Goal: Register for event/course

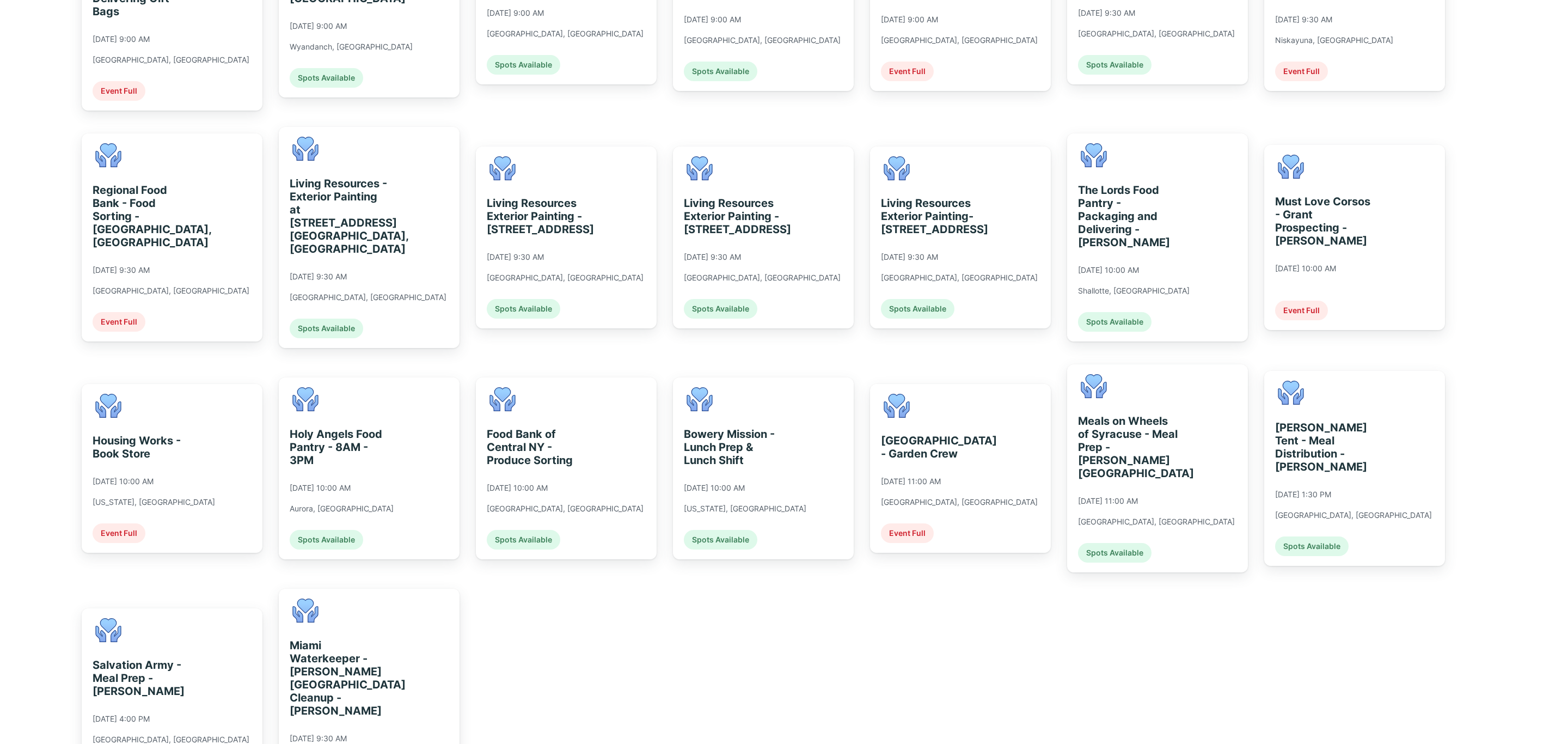
scroll to position [653, 0]
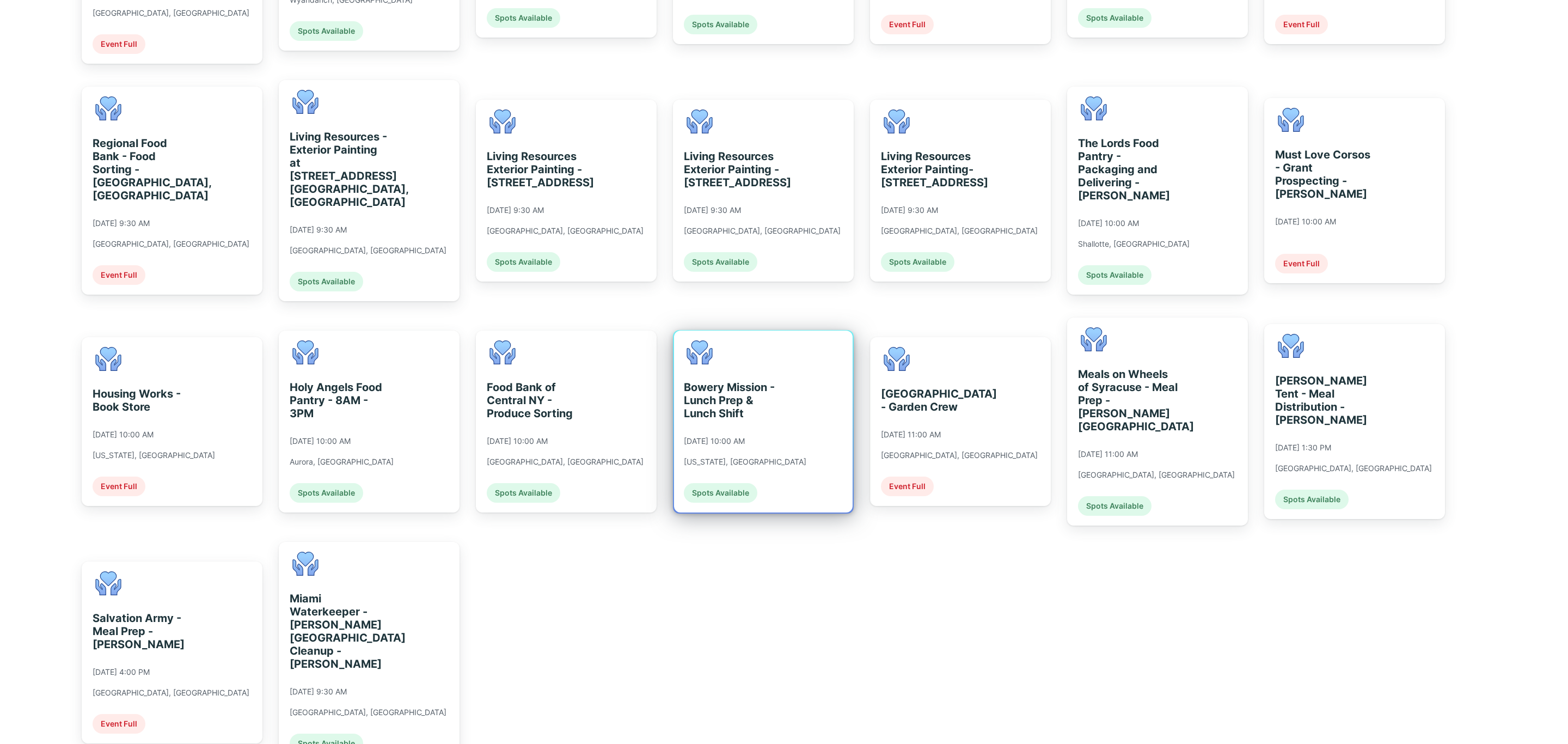
click at [807, 438] on div "Bowery Mission - Lunch Prep & Lunch Shift [DATE] 10:00 AM [US_STATE], [GEOGRAPH…" at bounding box center [763, 421] width 178 height 182
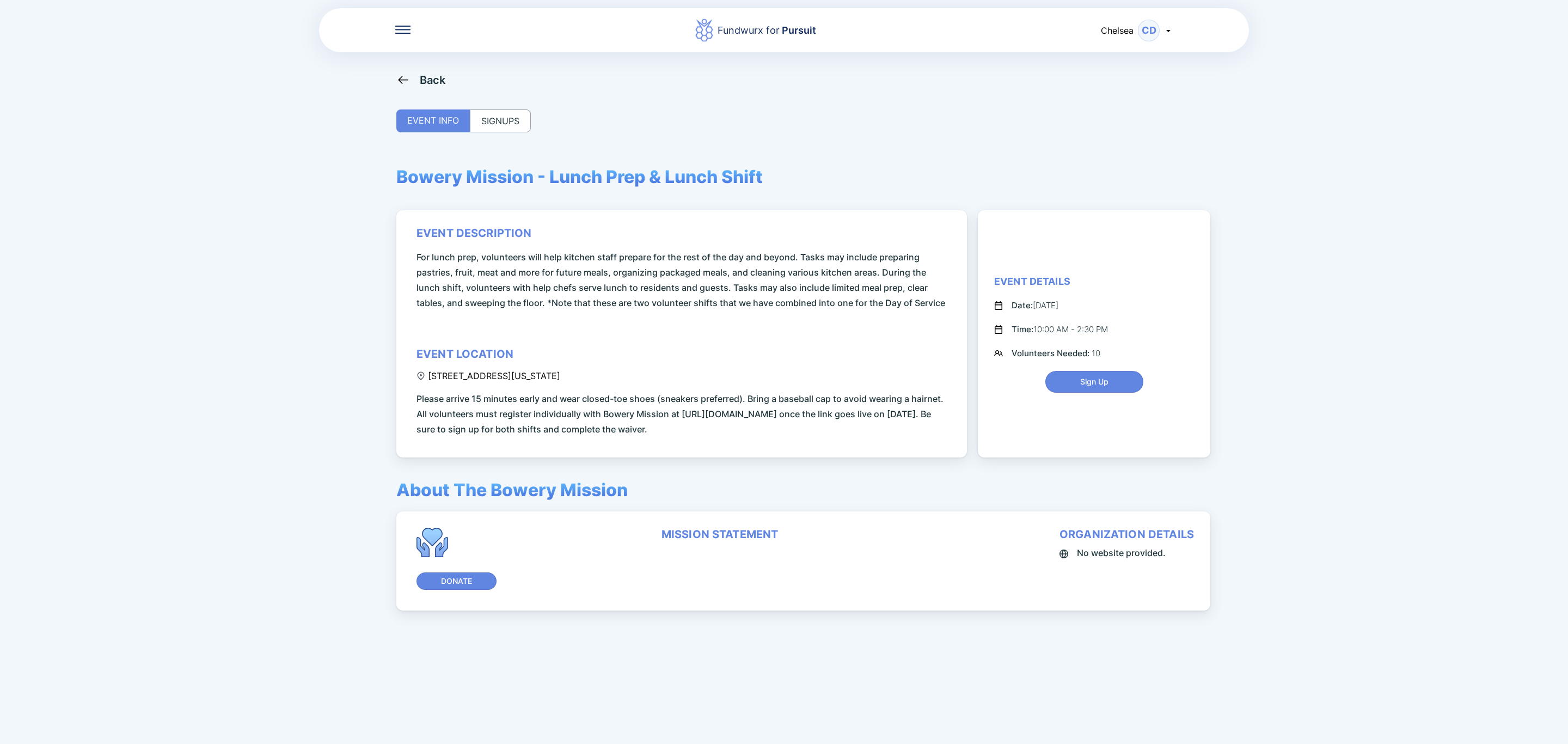
click at [502, 127] on div "SIGNUPS" at bounding box center [500, 121] width 61 height 23
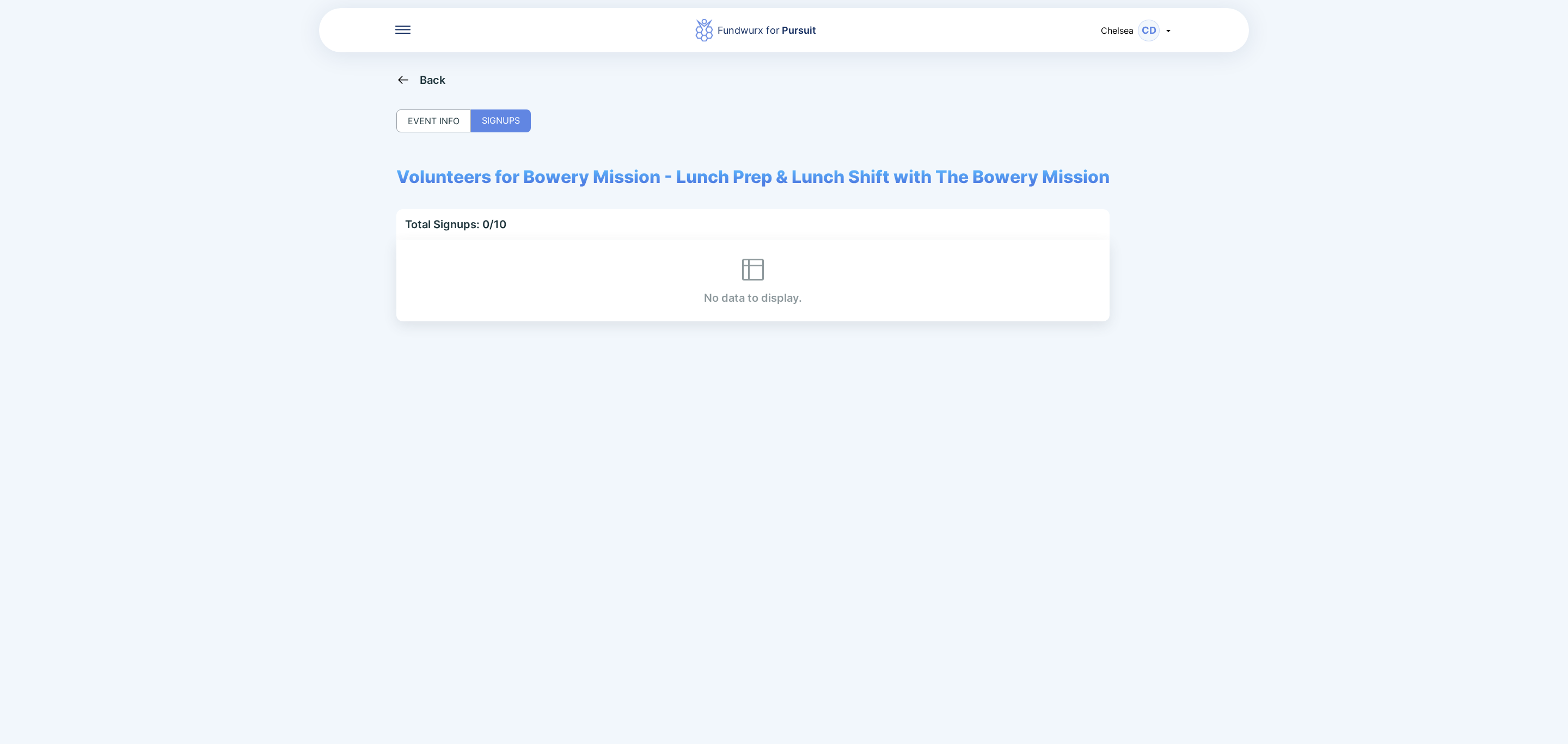
click at [417, 74] on div "Back" at bounding box center [421, 80] width 49 height 13
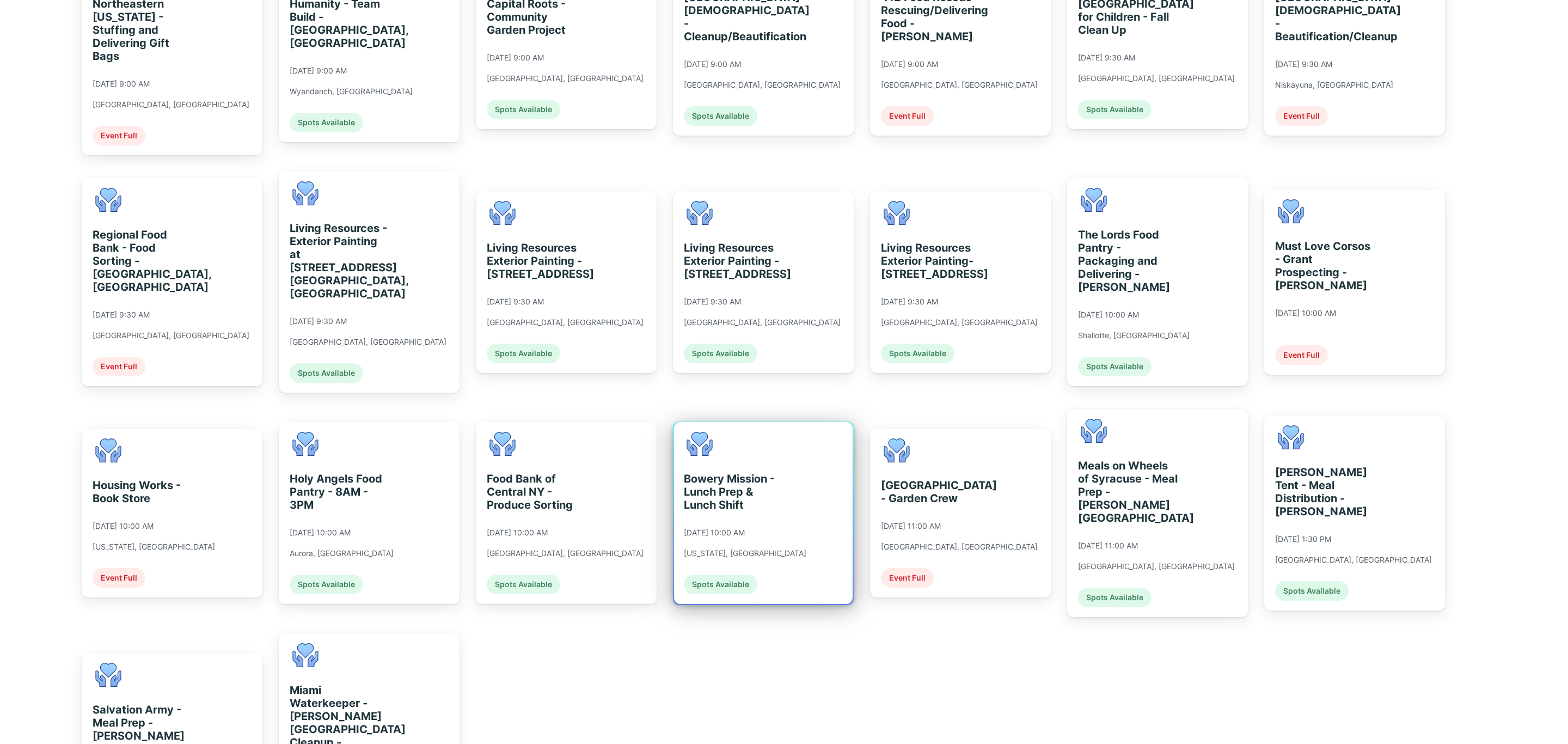
scroll to position [667, 0]
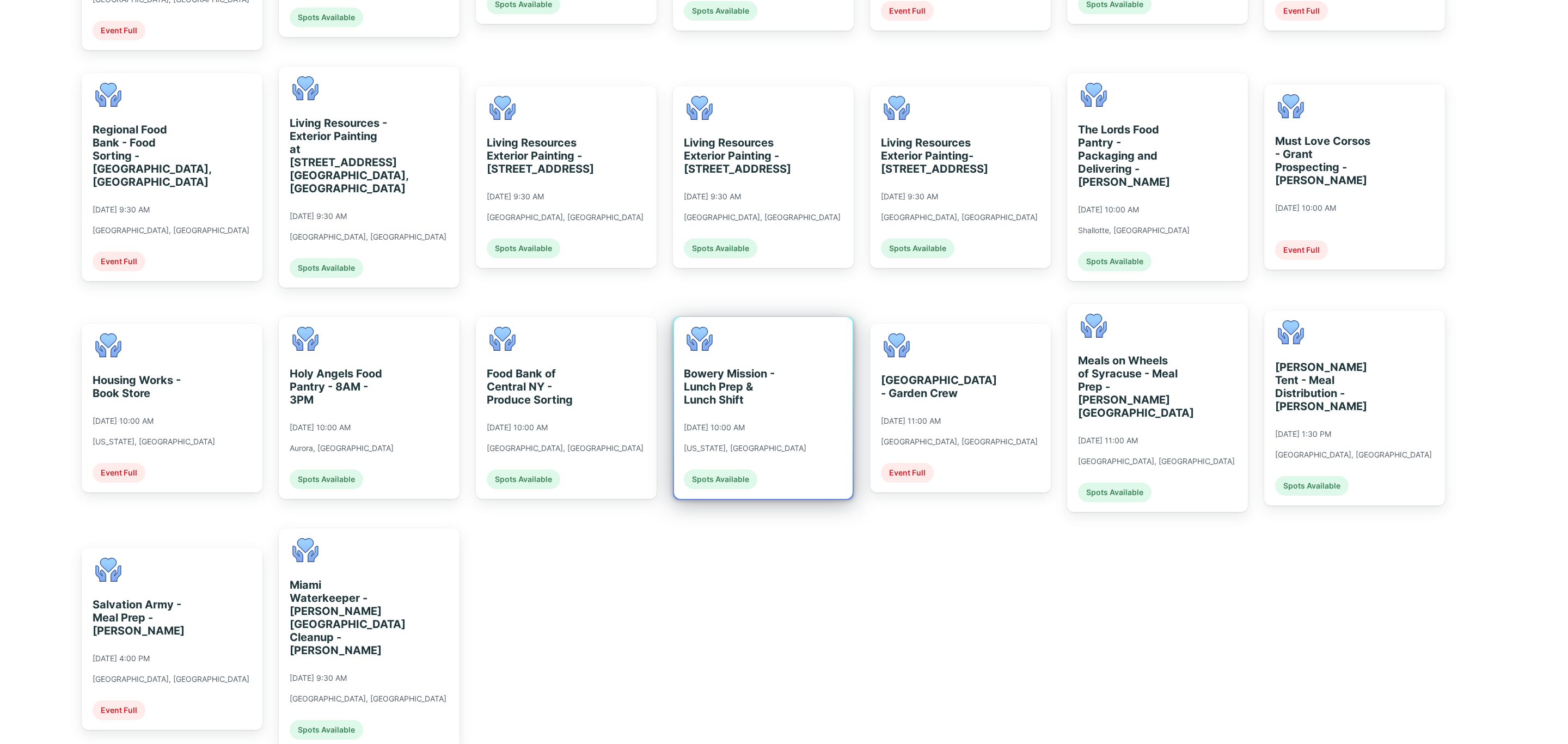
click at [745, 367] on div "Bowery Mission - Lunch Prep & Lunch Shift" at bounding box center [733, 387] width 100 height 39
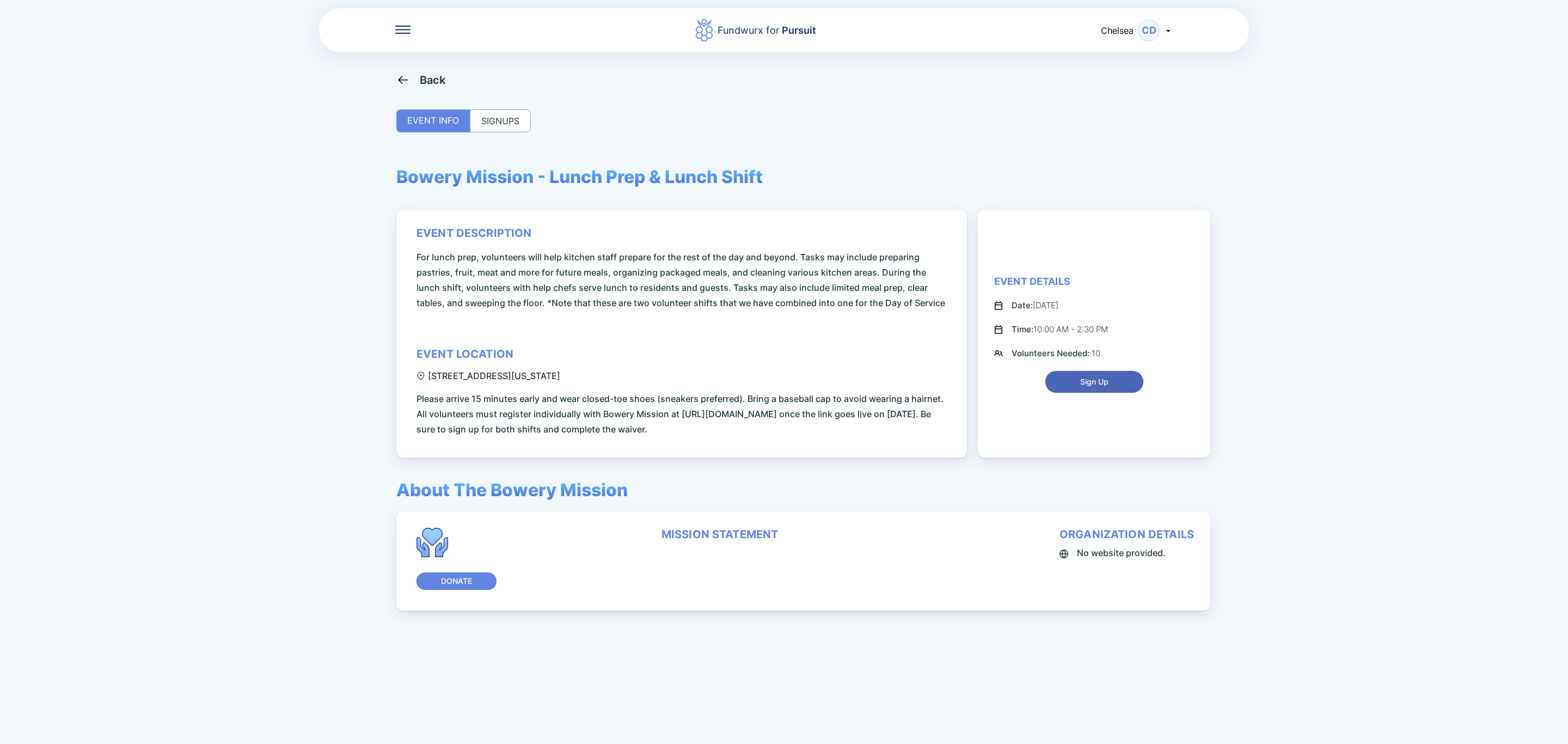
click at [1093, 385] on span "Sign Up" at bounding box center [1094, 382] width 29 height 11
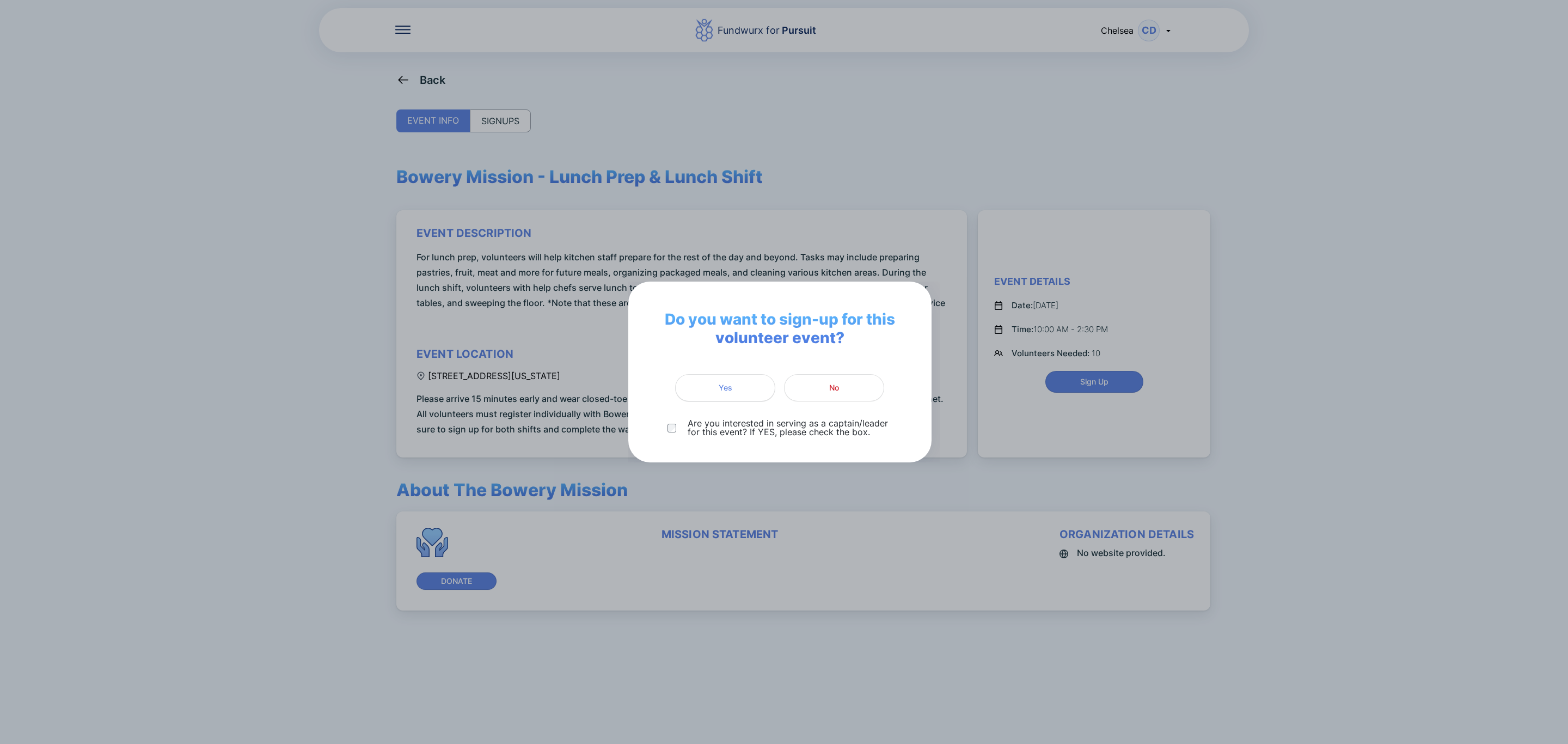
click at [708, 397] on button "Yes" at bounding box center [725, 387] width 100 height 27
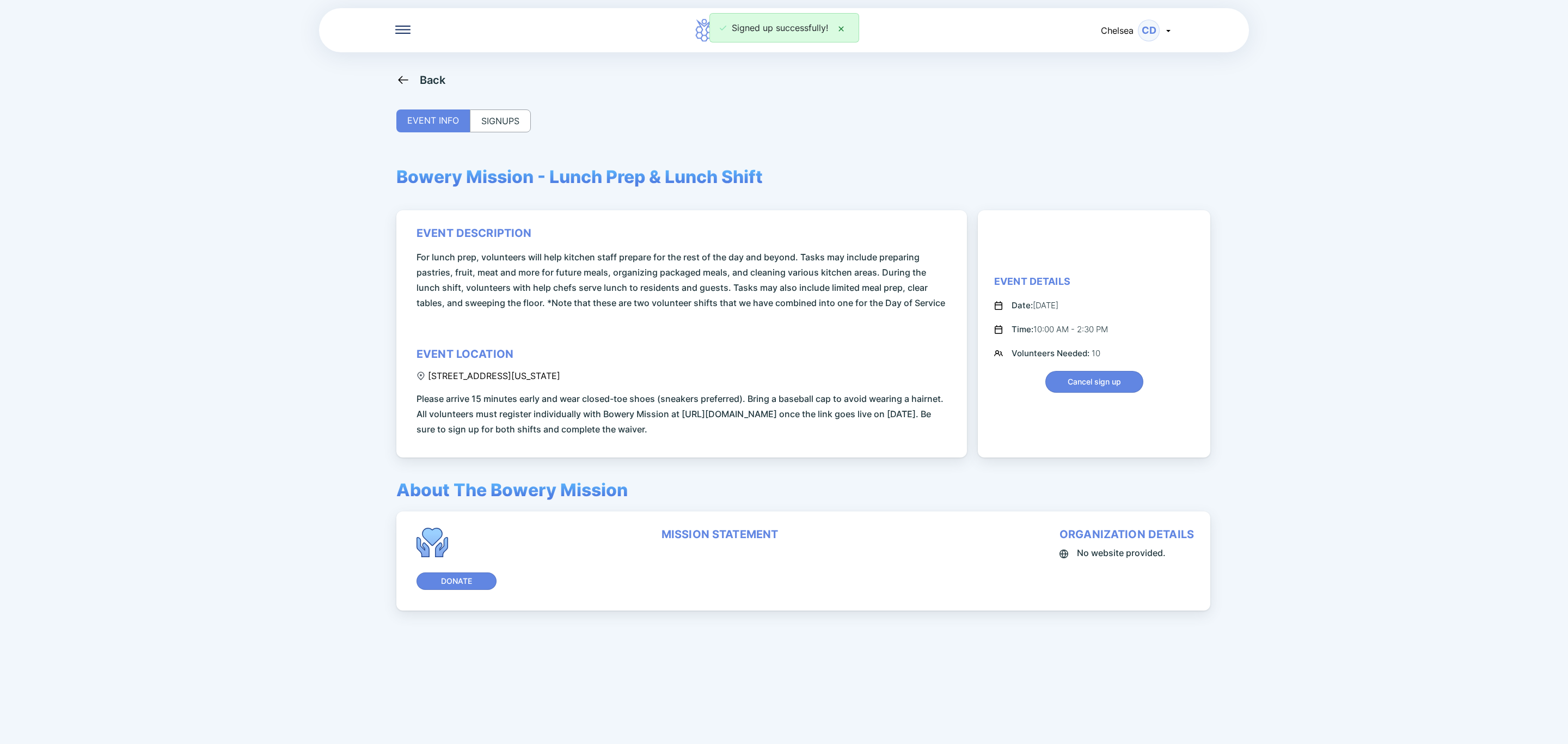
click at [500, 129] on div "SIGNUPS" at bounding box center [500, 121] width 61 height 23
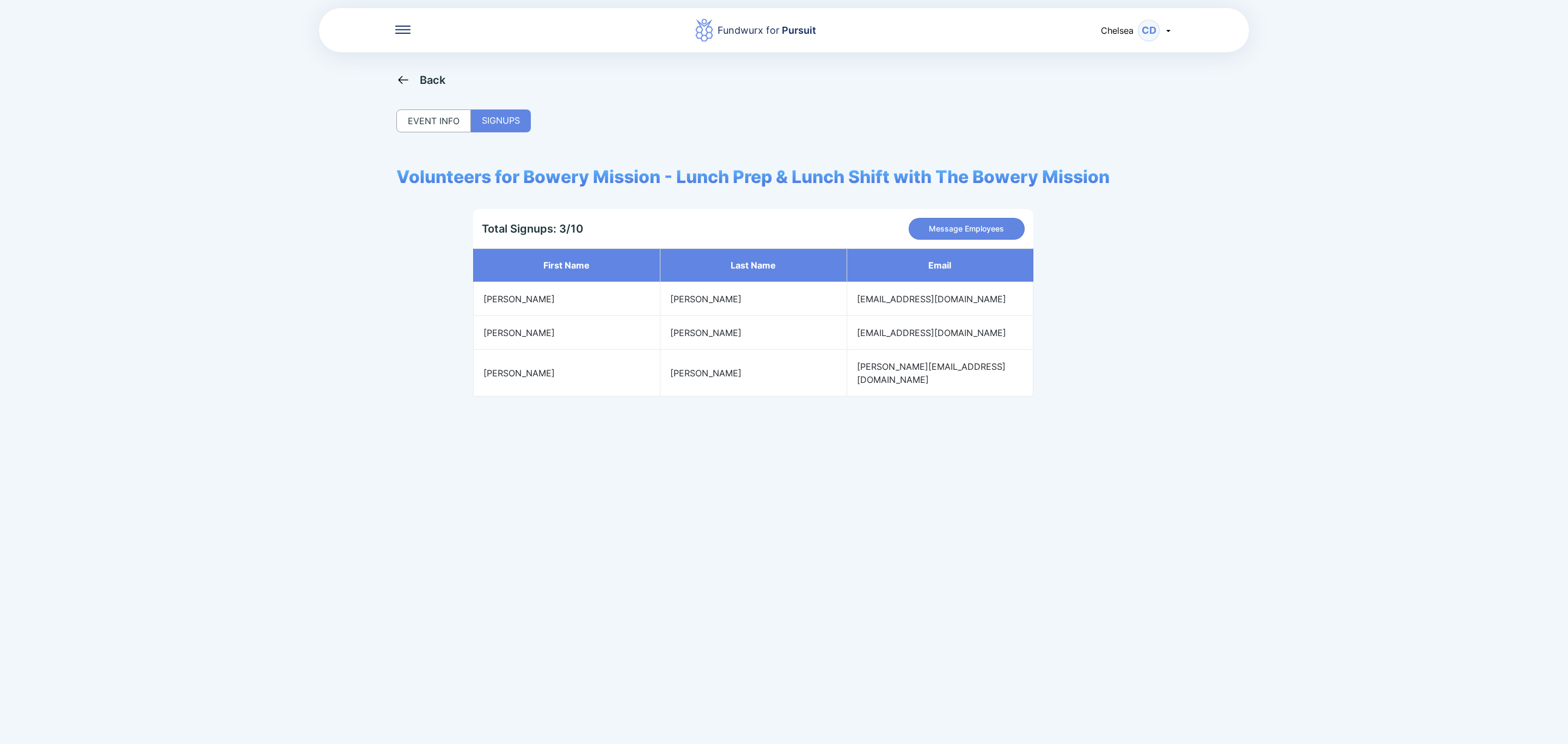
click at [425, 79] on div "Back" at bounding box center [433, 80] width 26 height 13
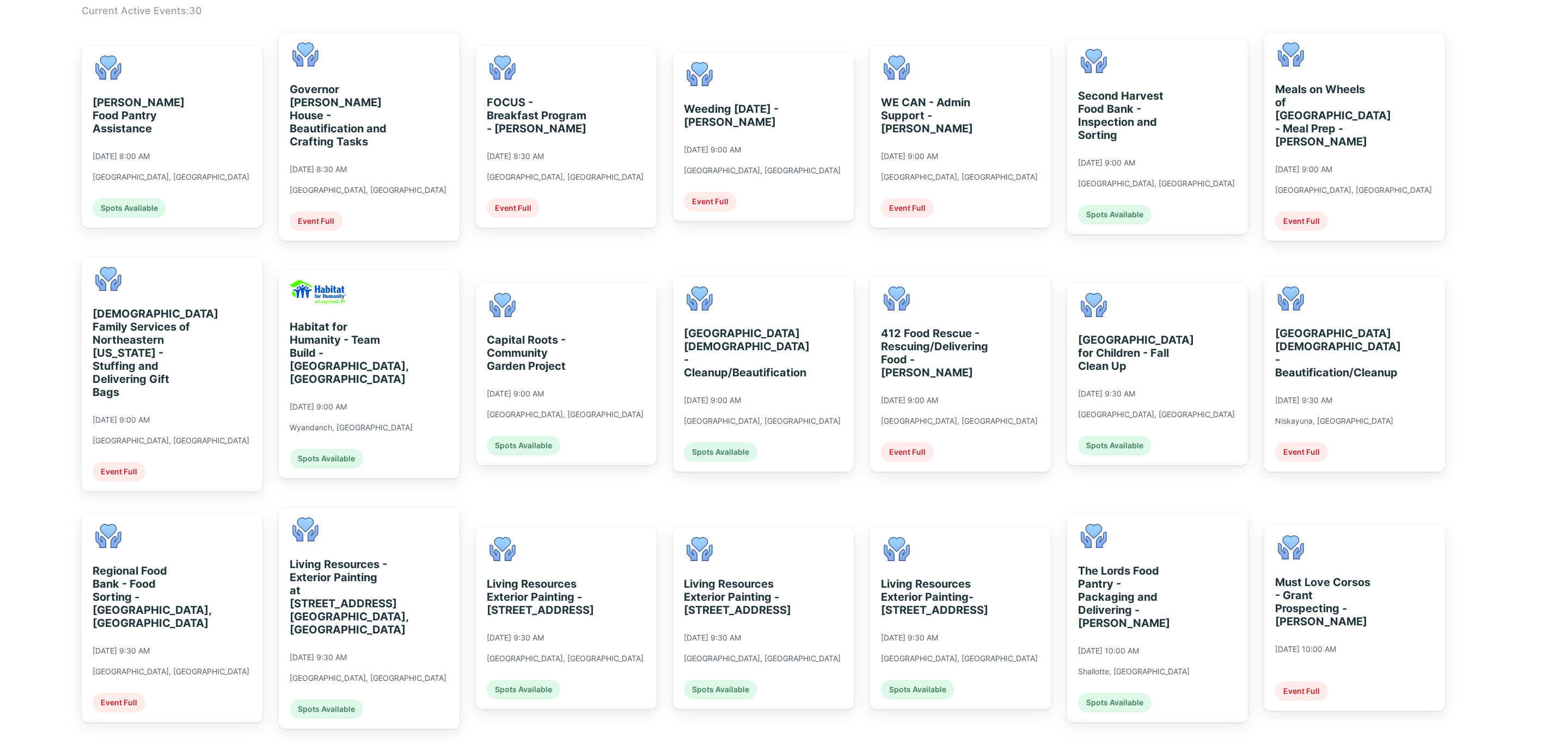
scroll to position [245, 0]
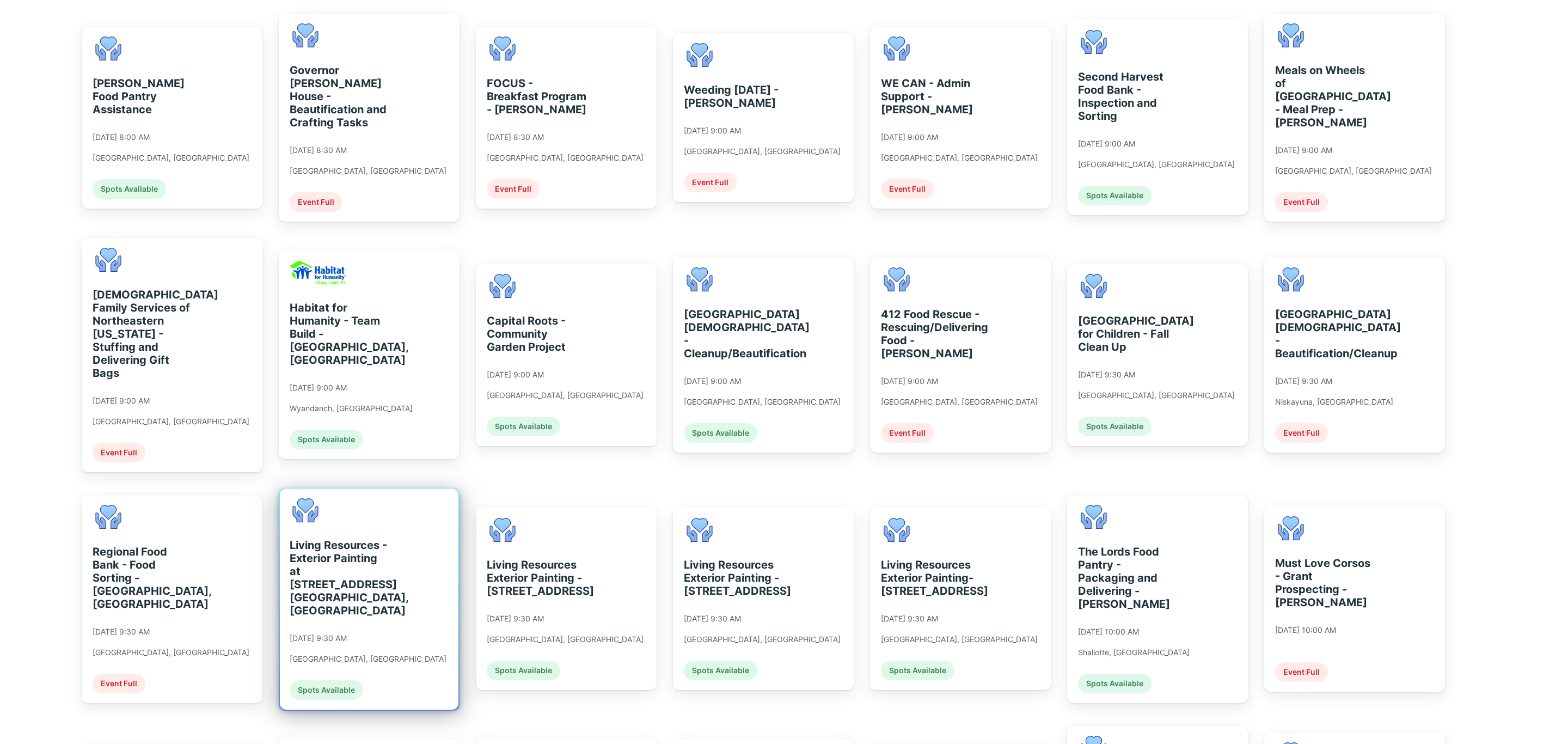
click at [379, 552] on div "Living Resources - Exterior Painting at [STREET_ADDRESS] [GEOGRAPHIC_DATA], [GE…" at bounding box center [340, 578] width 100 height 79
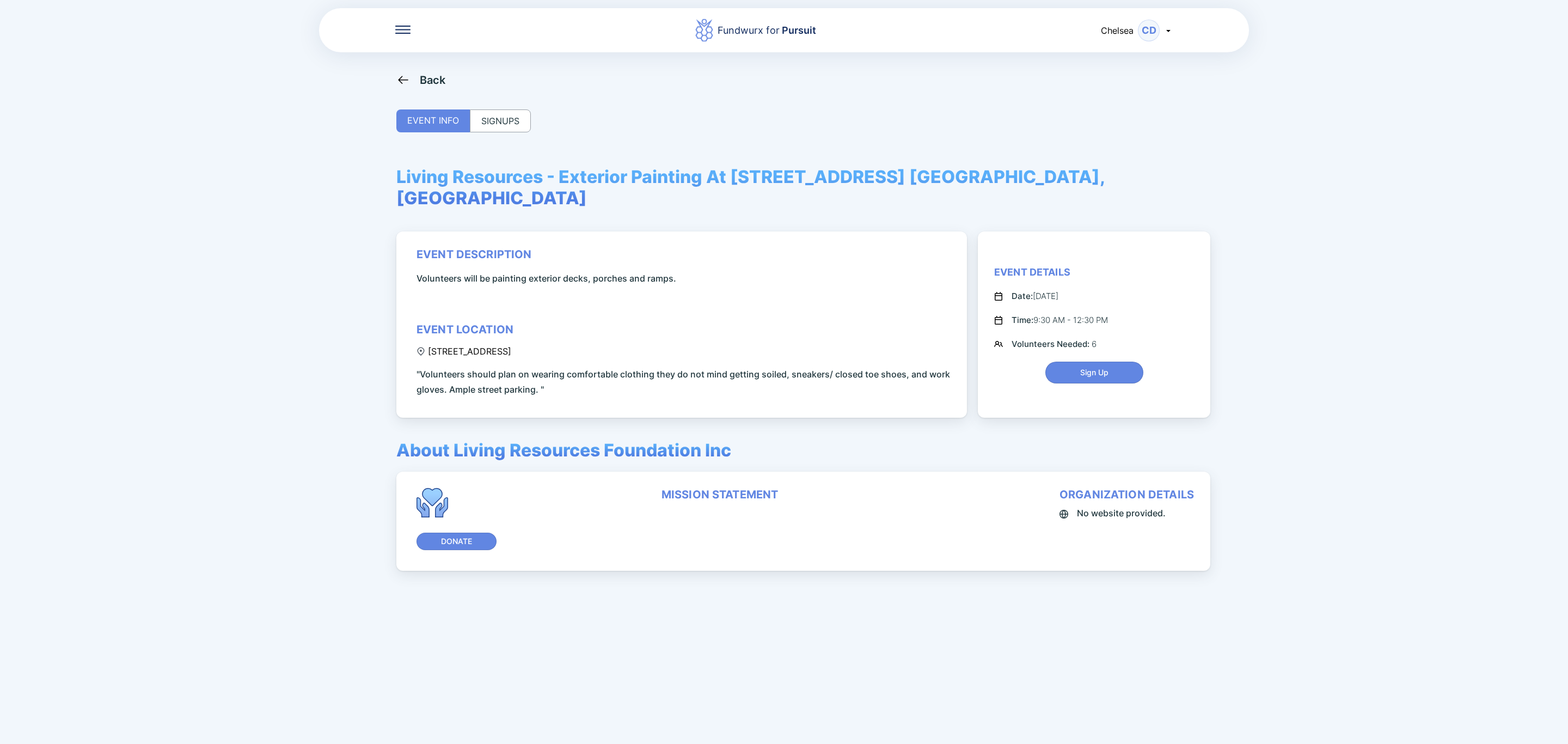
click at [514, 121] on div "SIGNUPS" at bounding box center [500, 121] width 61 height 23
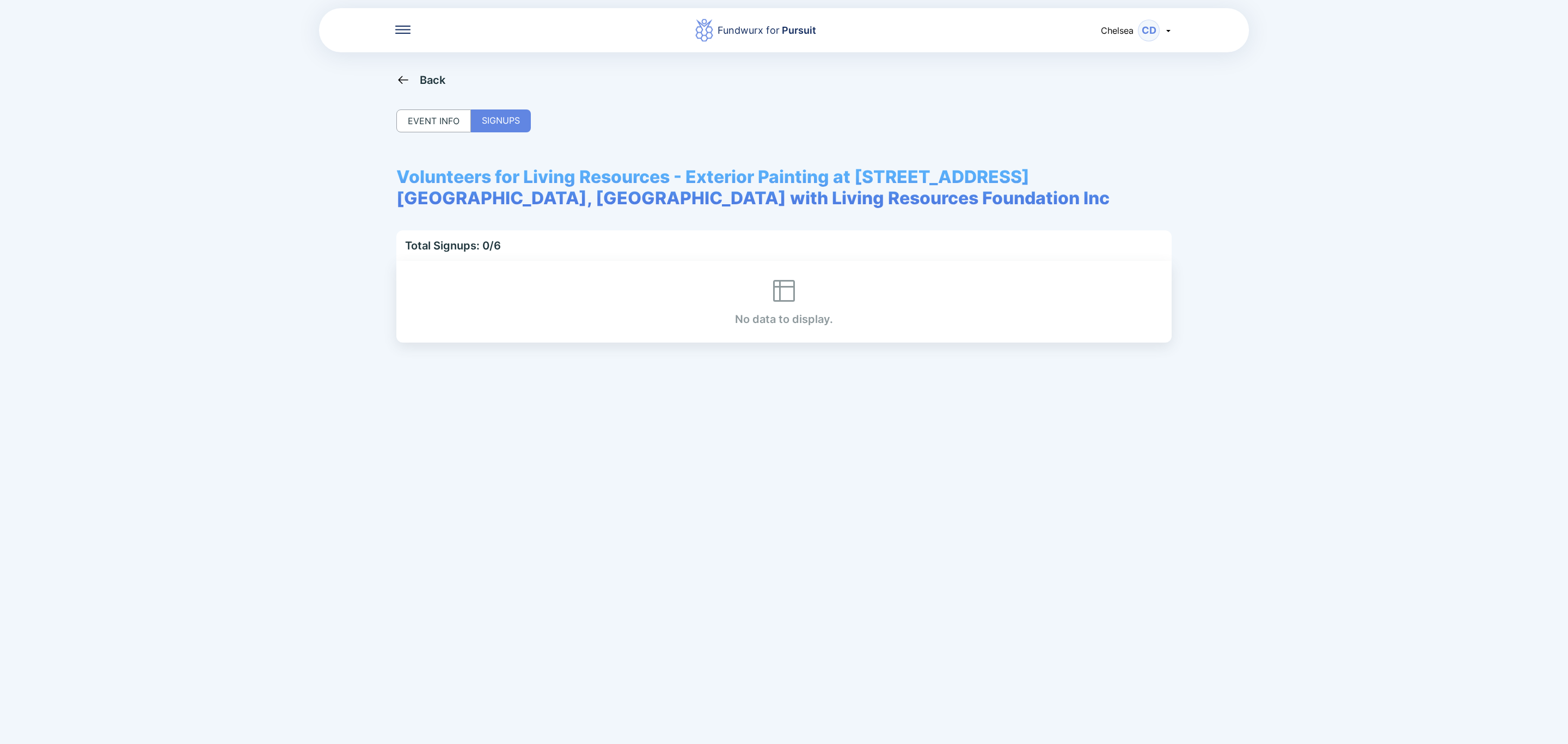
click at [405, 75] on icon at bounding box center [403, 80] width 13 height 13
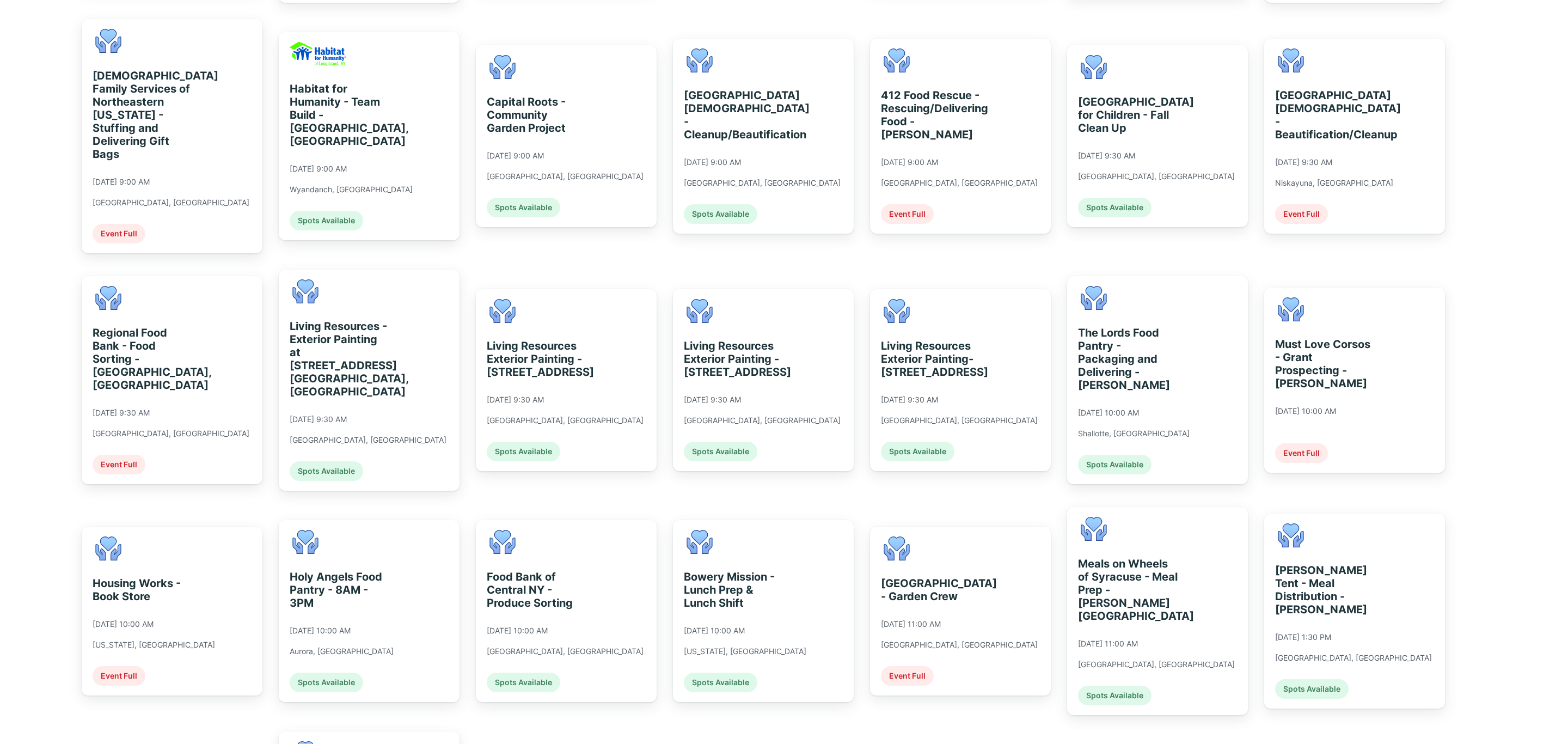
scroll to position [490, 0]
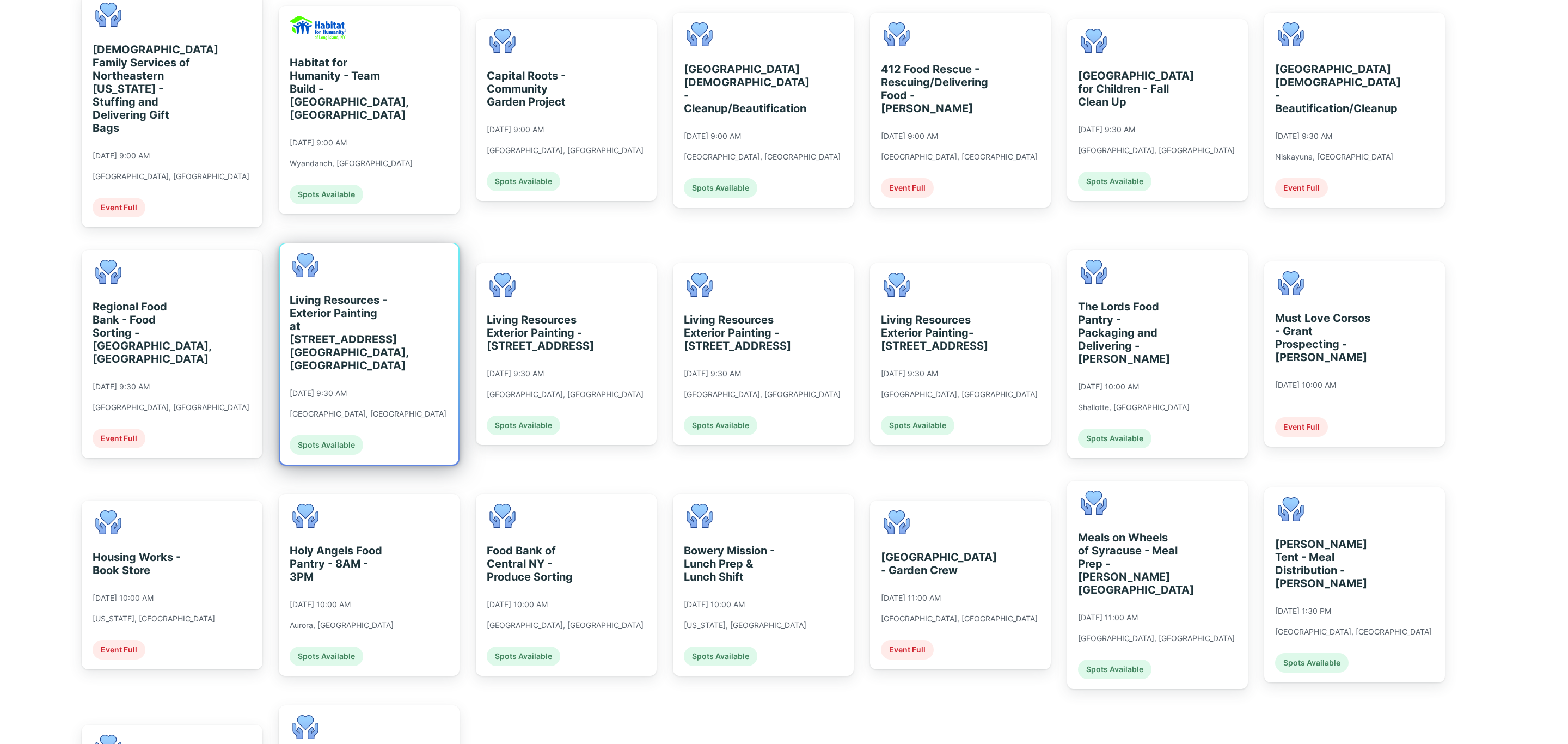
click at [399, 329] on div "Living Resources - Exterior Painting at [STREET_ADDRESS] [GEOGRAPHIC_DATA], [GE…" at bounding box center [369, 354] width 178 height 221
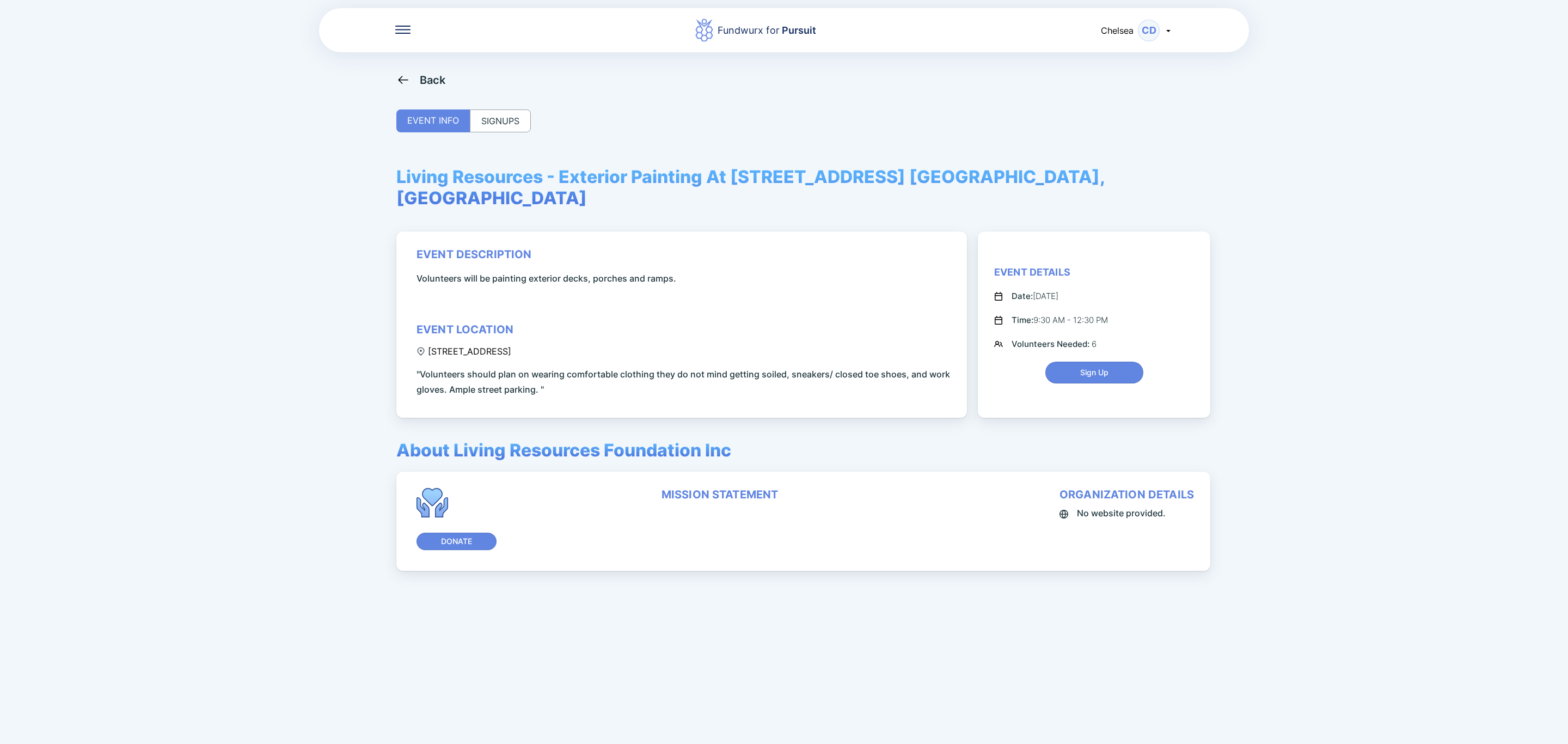
click at [481, 118] on div "SIGNUPS" at bounding box center [500, 121] width 61 height 23
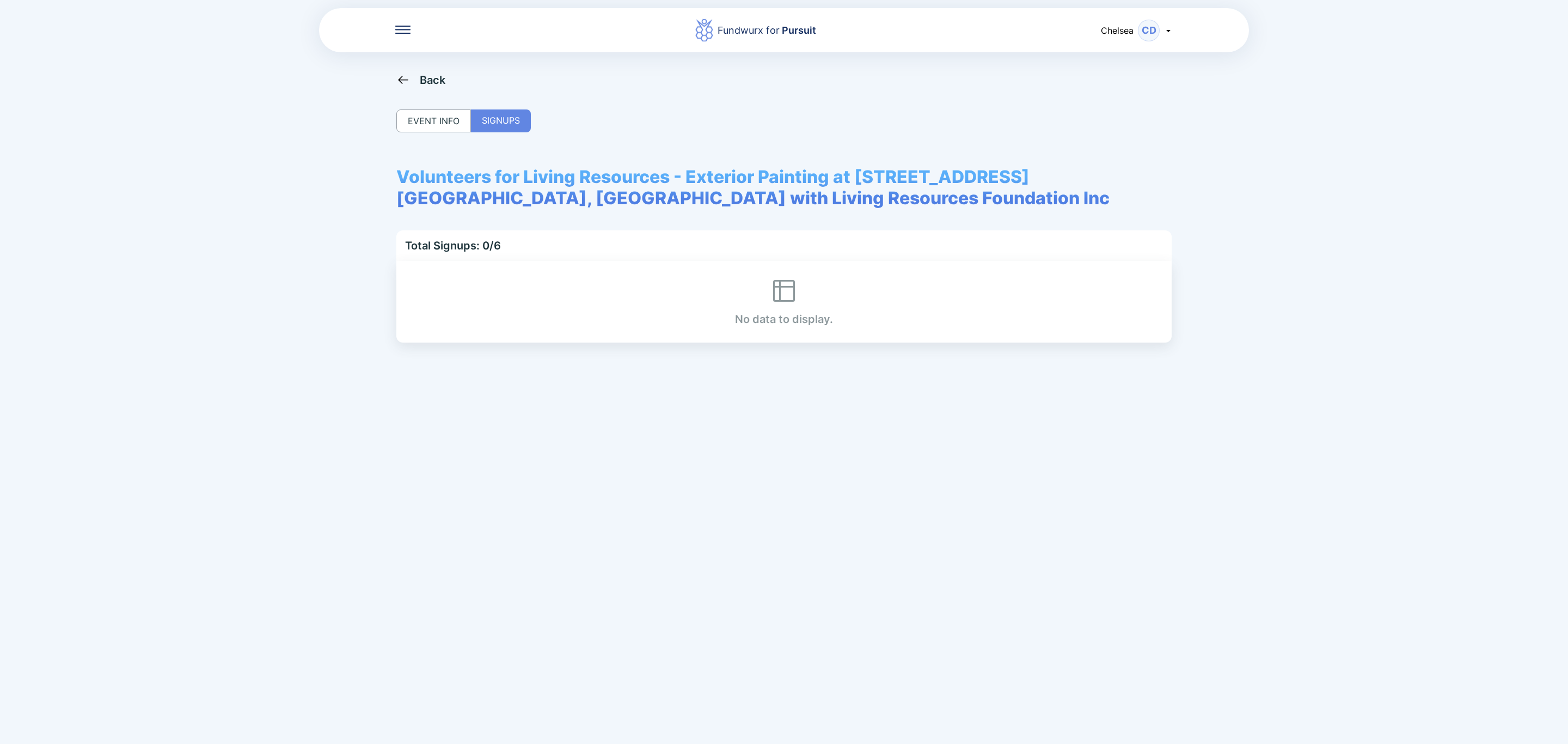
click at [405, 80] on icon at bounding box center [403, 79] width 10 height 8
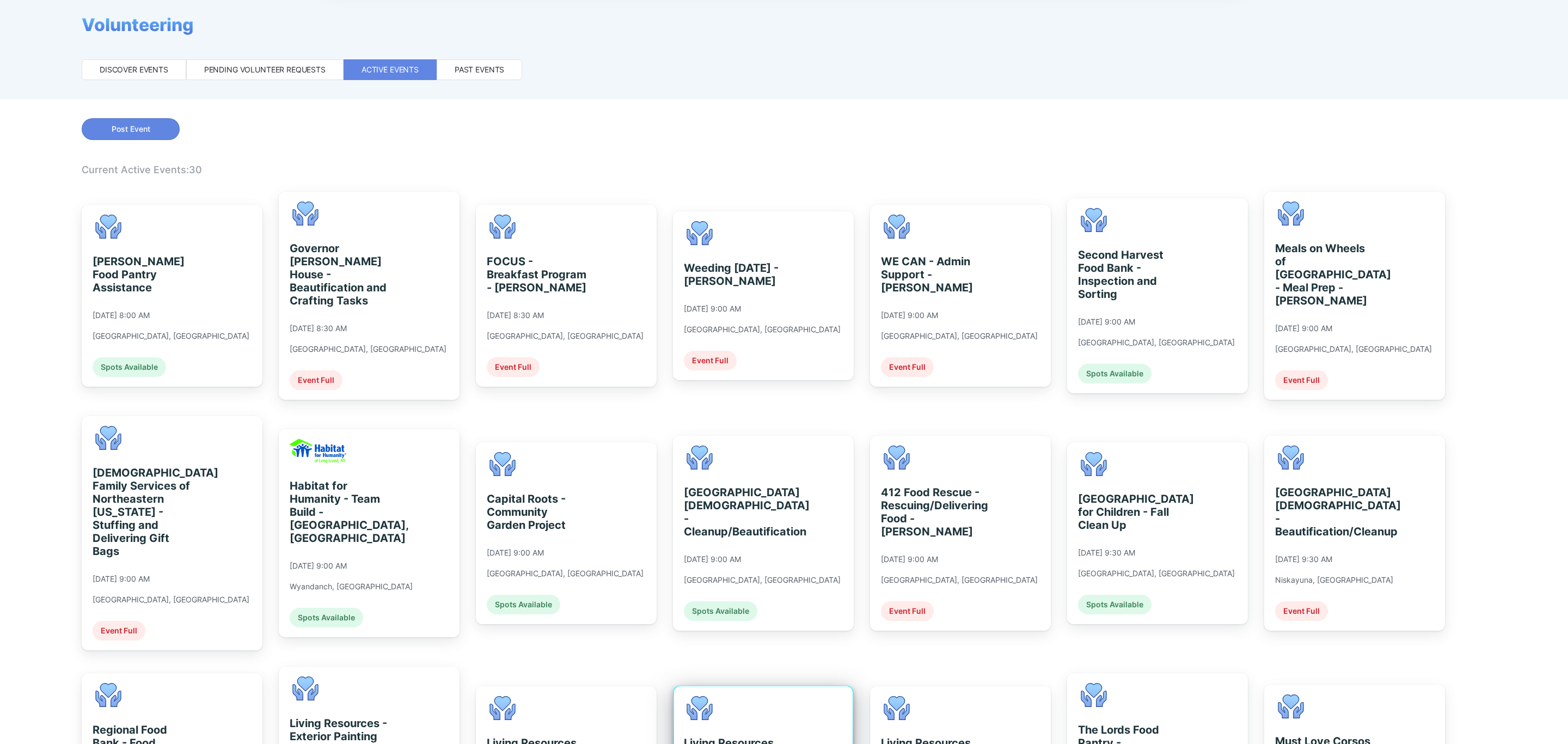
scroll to position [572, 0]
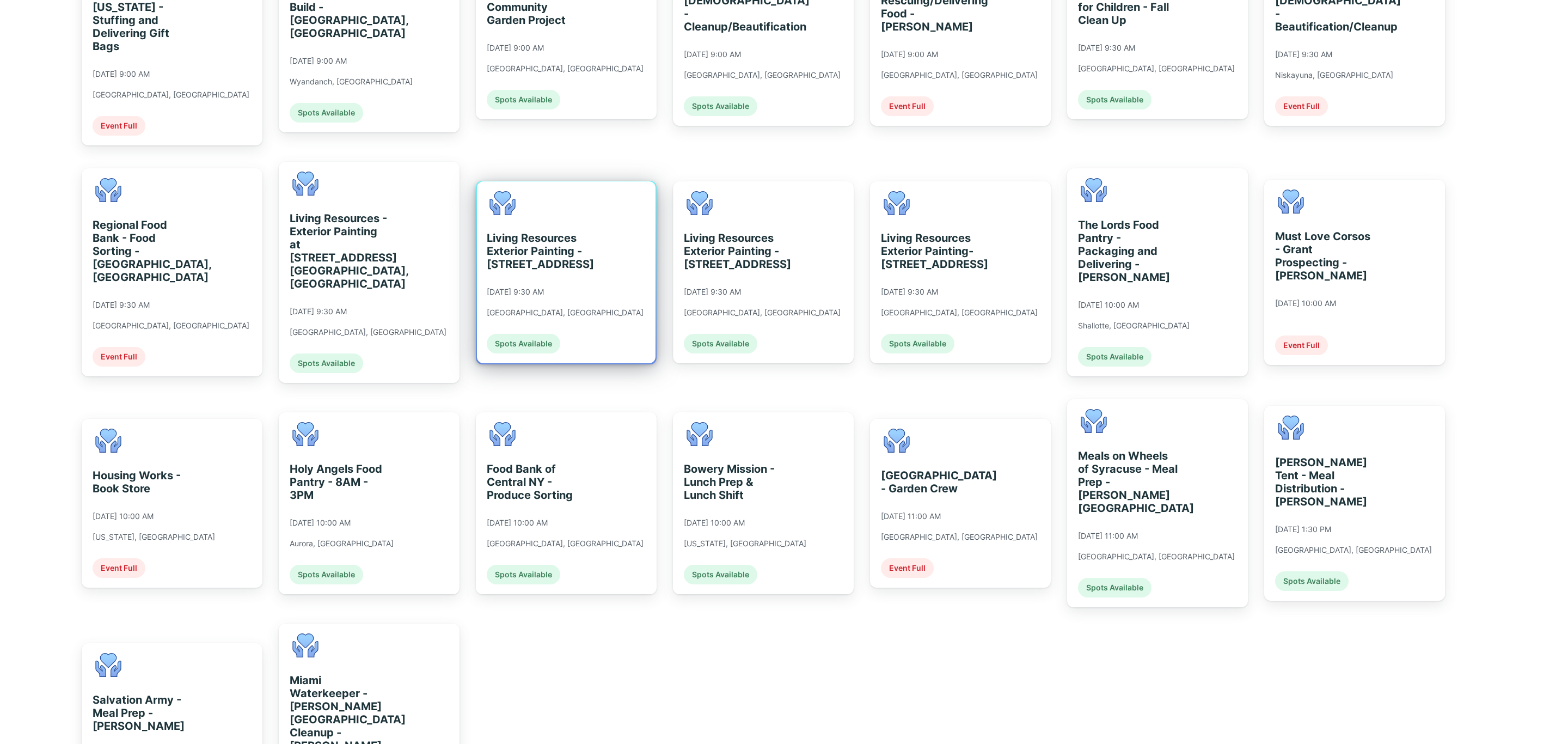
click at [617, 280] on div "Living Resources Exterior Painting - [STREET_ADDRESS] [DATE] 9:30 AM [GEOGRAPHI…" at bounding box center [566, 272] width 178 height 182
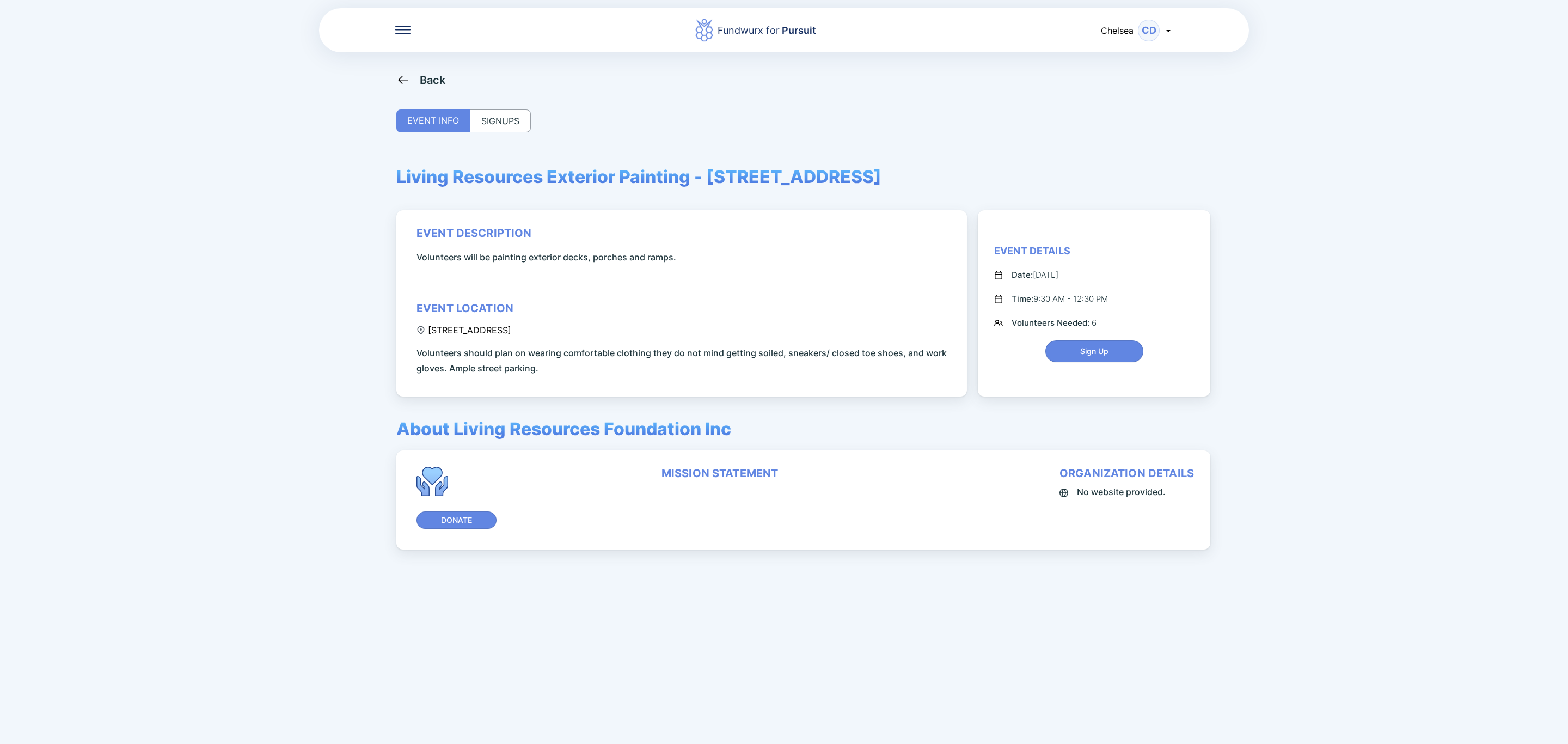
click at [529, 127] on div "SIGNUPS" at bounding box center [500, 121] width 61 height 23
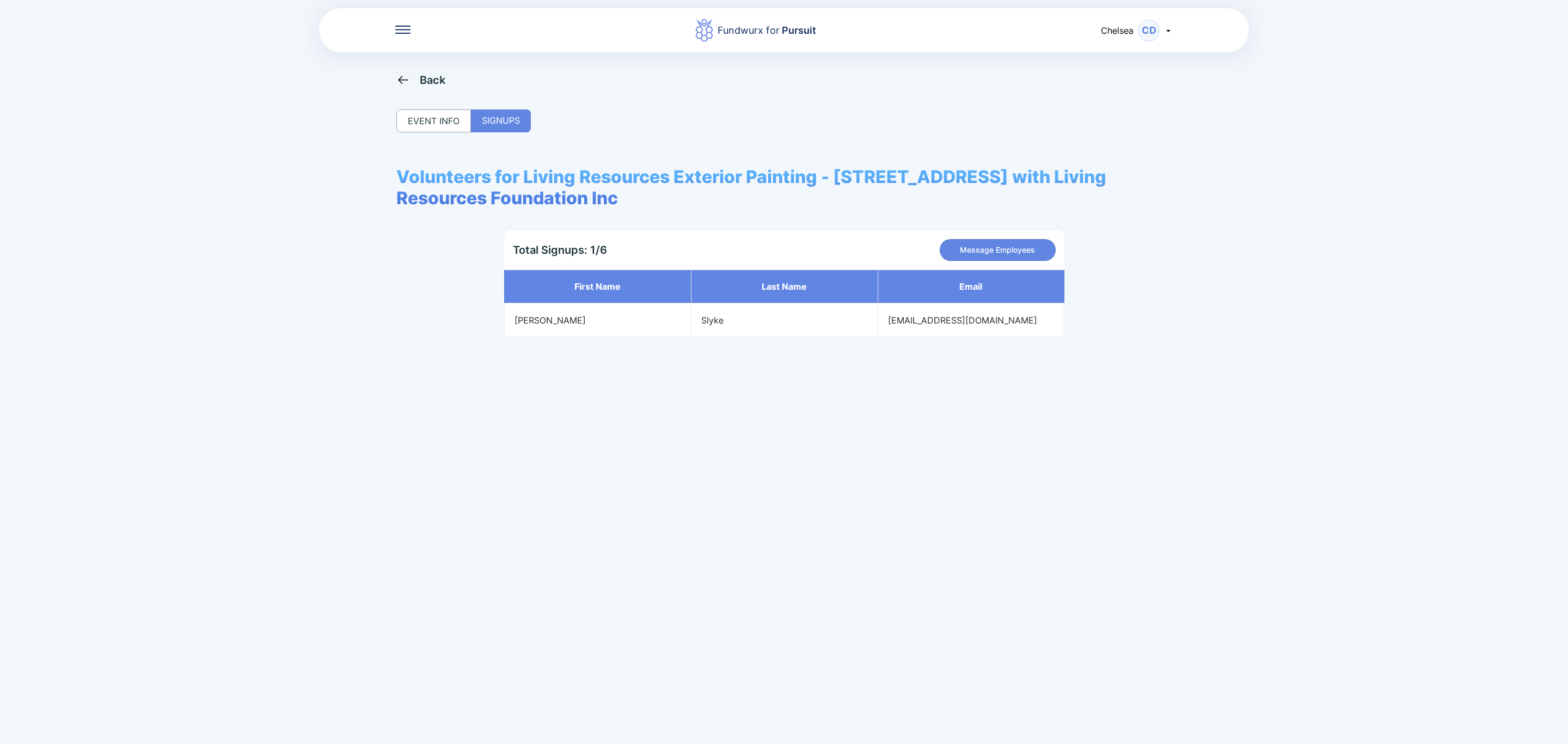
click at [413, 79] on div "Back" at bounding box center [421, 80] width 49 height 13
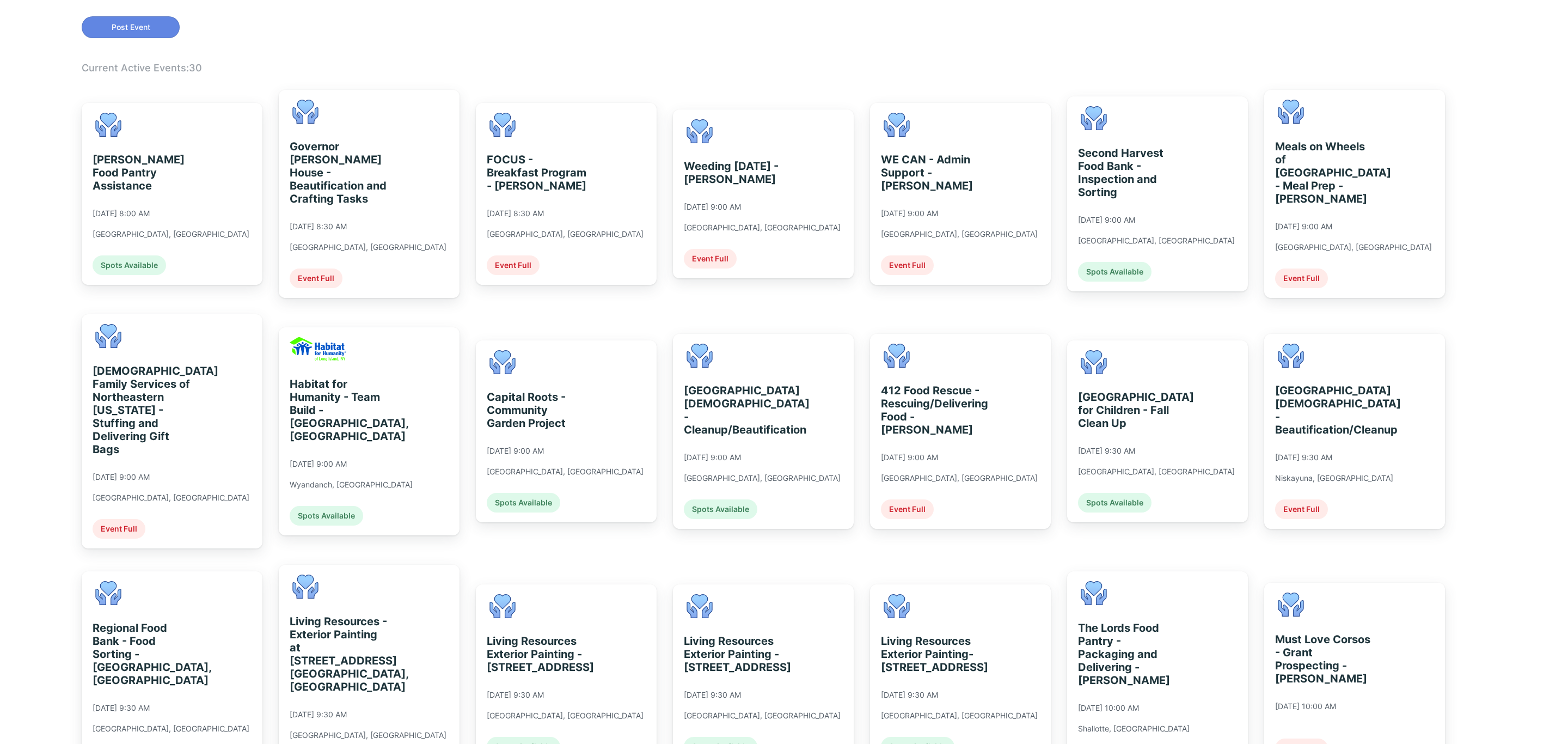
scroll to position [490, 0]
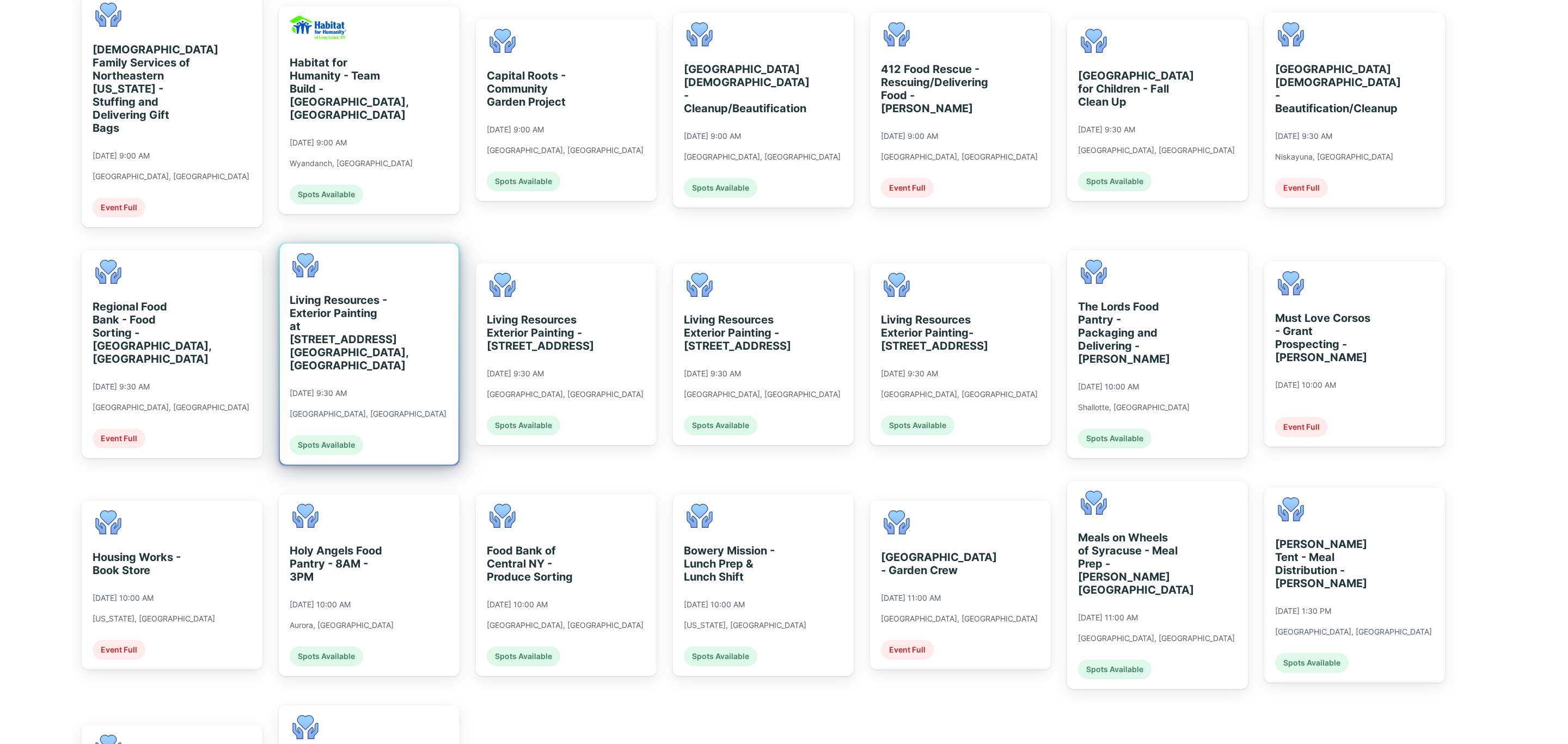
click at [385, 354] on div "Living Resources - Exterior Painting at [STREET_ADDRESS] [GEOGRAPHIC_DATA], [GE…" at bounding box center [368, 354] width 157 height 202
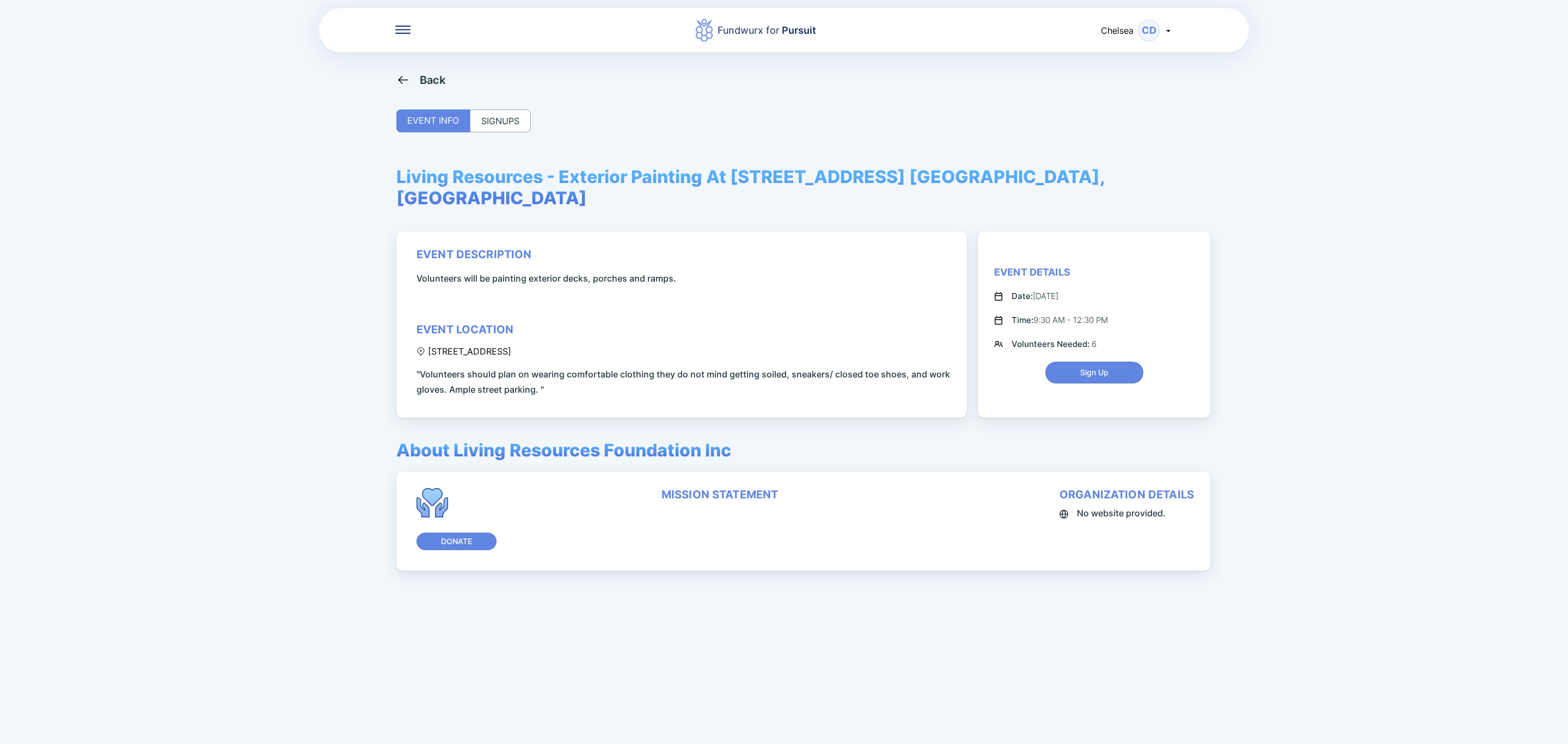
click at [506, 120] on div "SIGNUPS" at bounding box center [500, 121] width 61 height 23
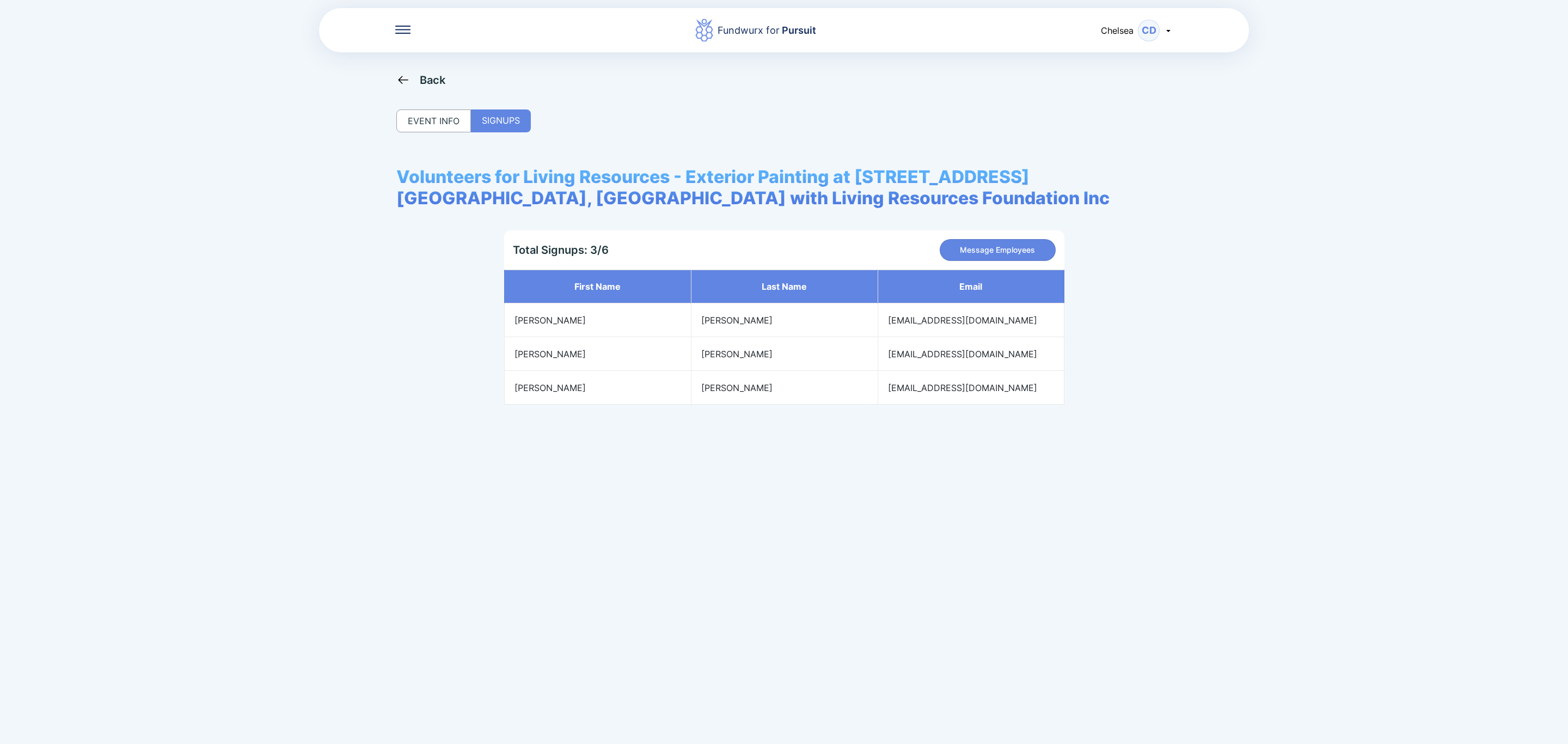
click at [396, 77] on icon at bounding box center [403, 80] width 13 height 13
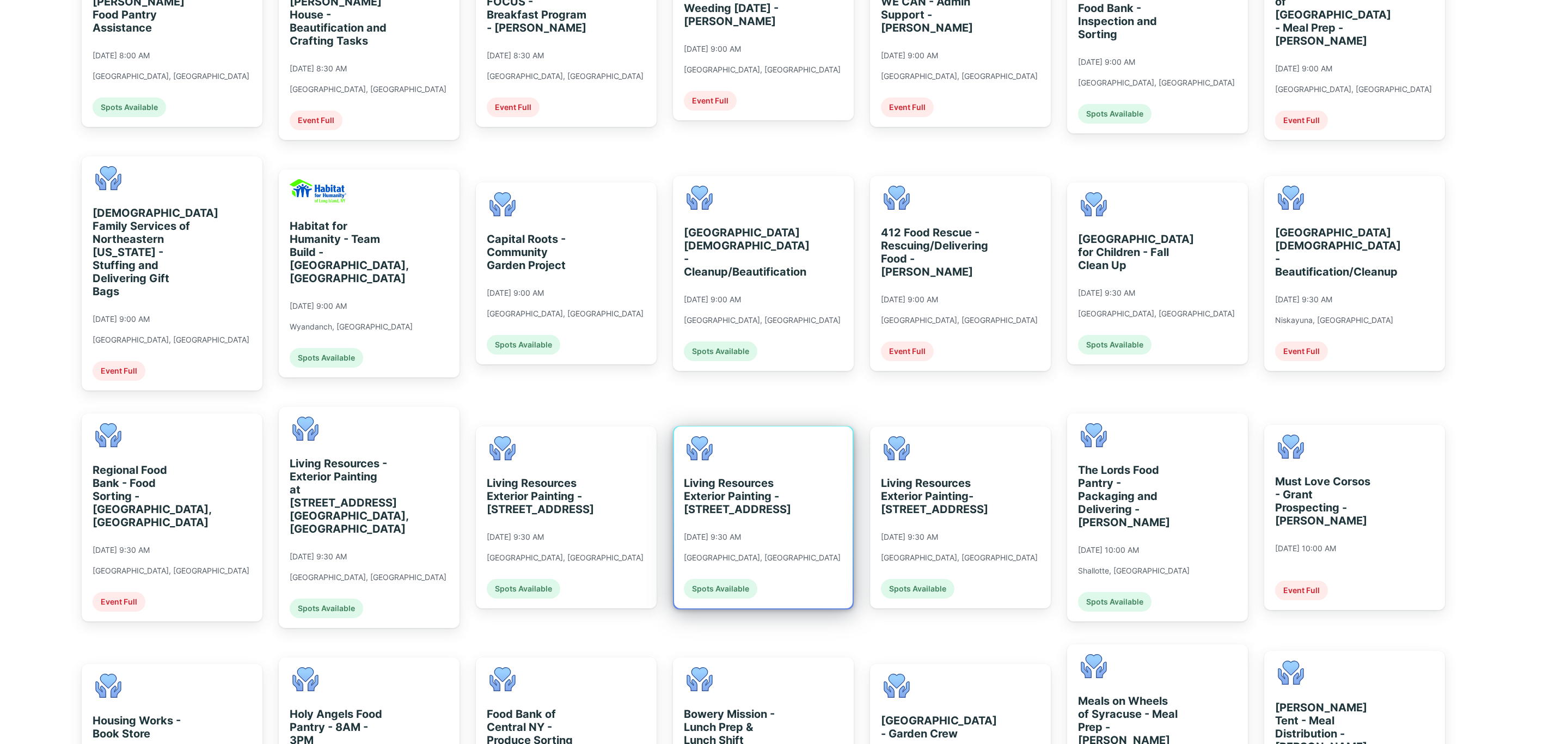
scroll to position [409, 0]
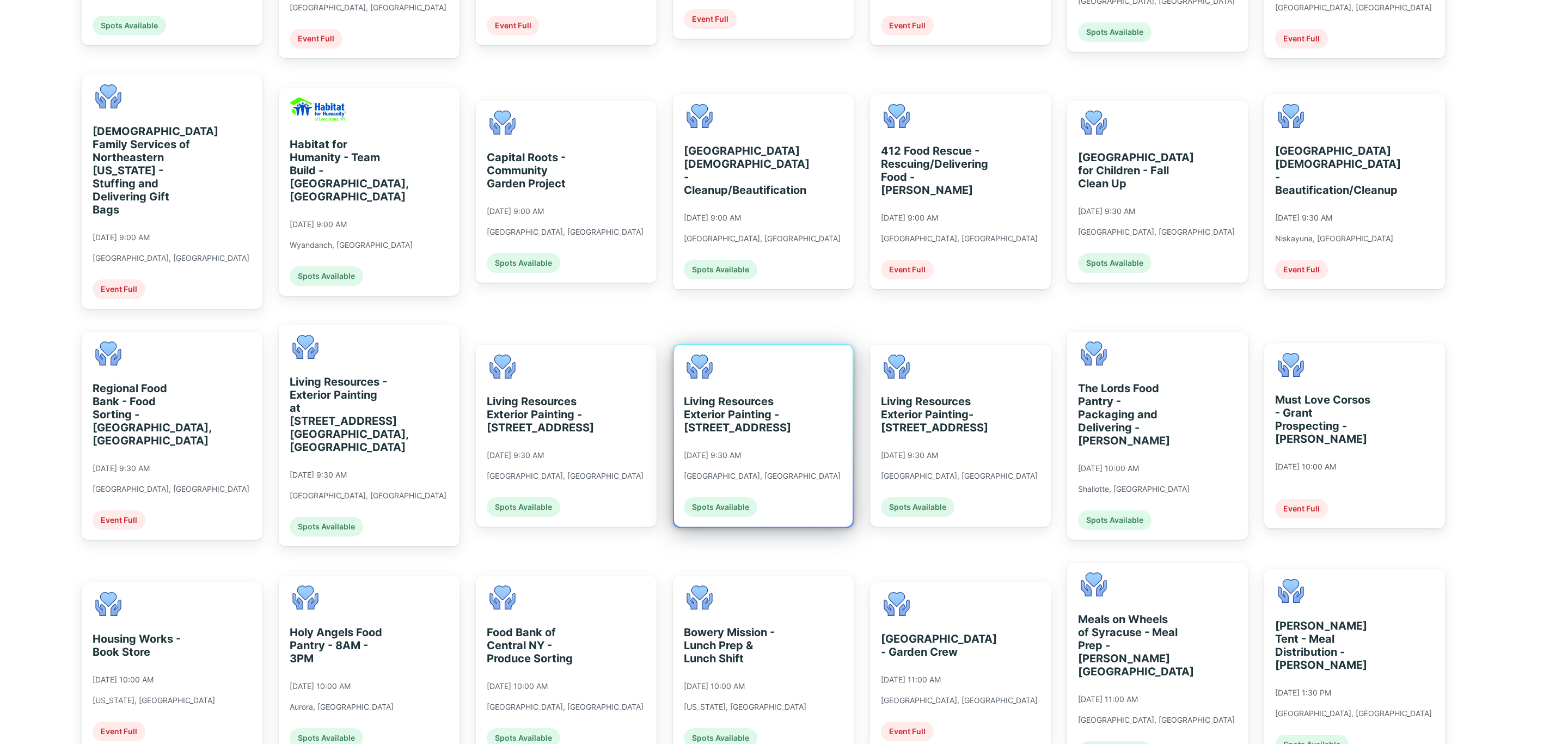
click at [746, 457] on div "Living Resources Exterior Painting - [STREET_ADDRESS] [DATE] 9:30 AM [GEOGRAPHI…" at bounding box center [762, 435] width 157 height 163
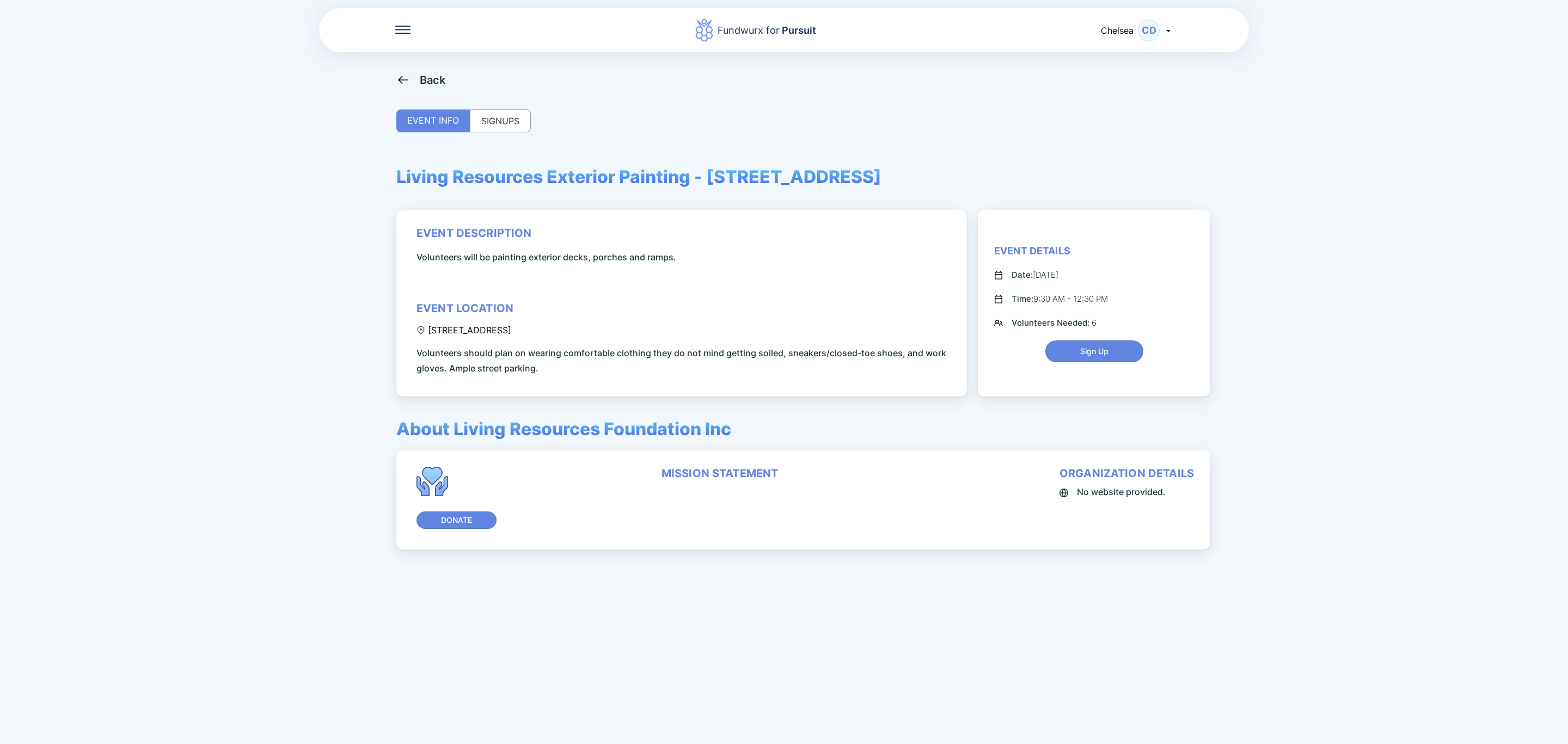
click at [508, 122] on div "SIGNUPS" at bounding box center [500, 121] width 61 height 23
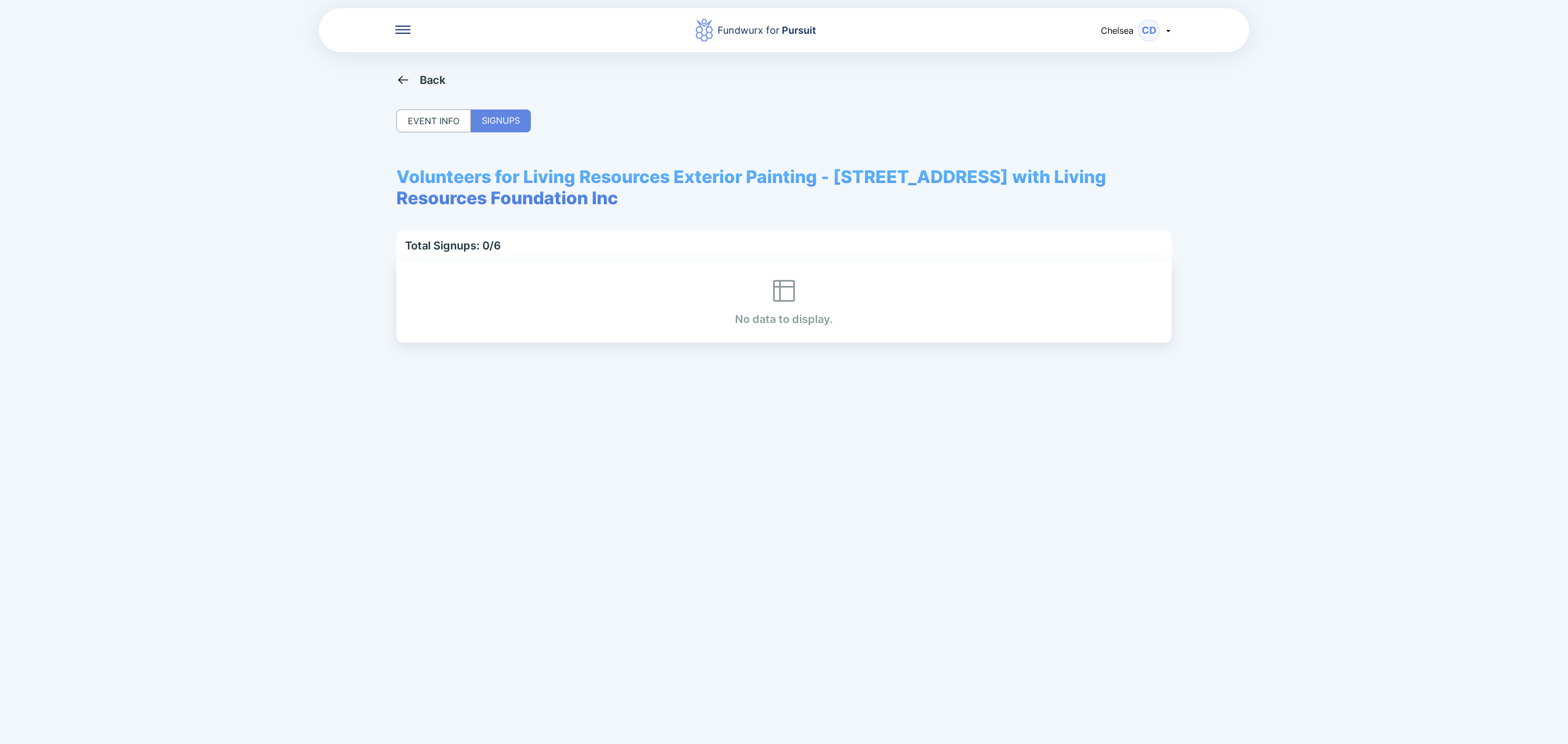
click at [426, 82] on div "Back" at bounding box center [433, 80] width 26 height 13
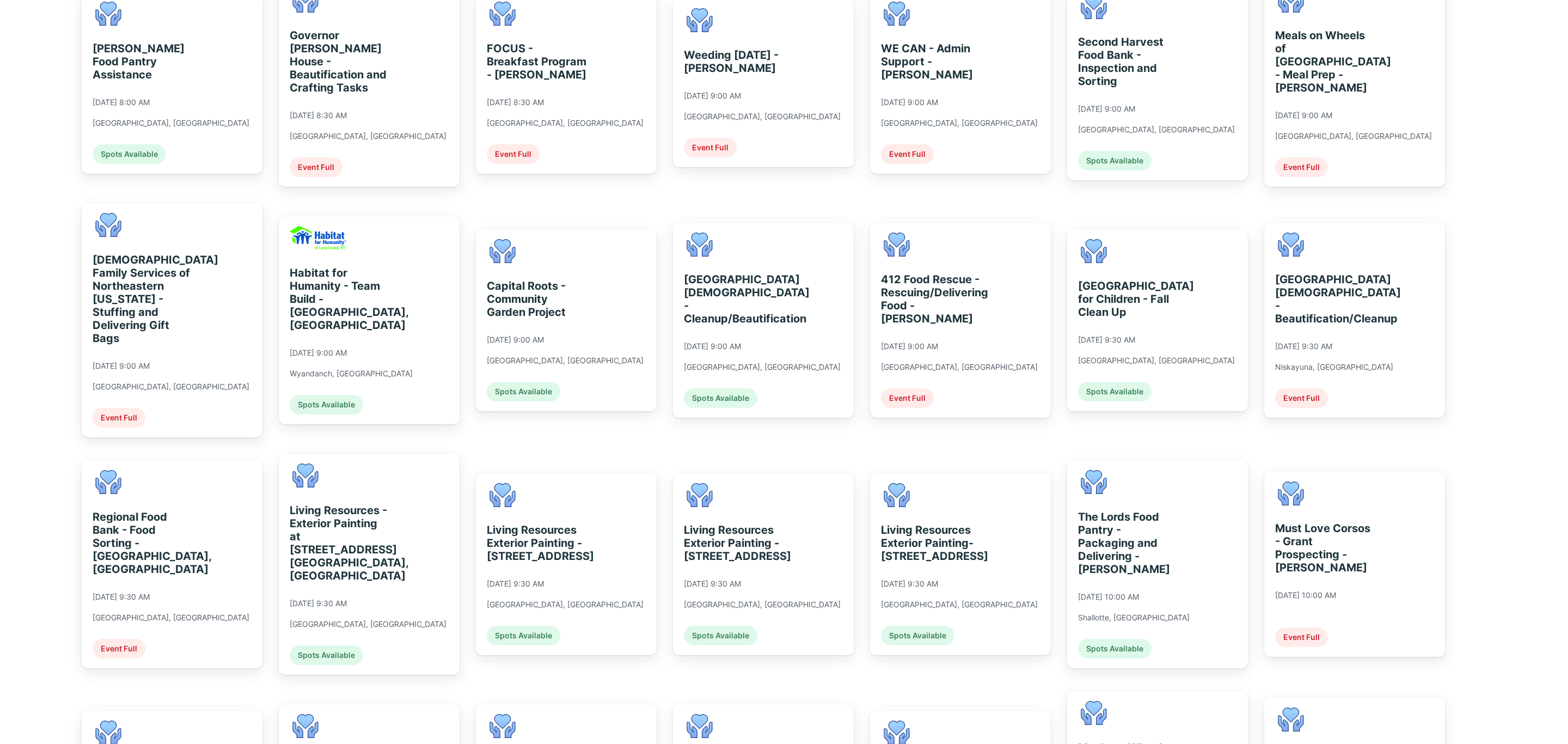
scroll to position [327, 0]
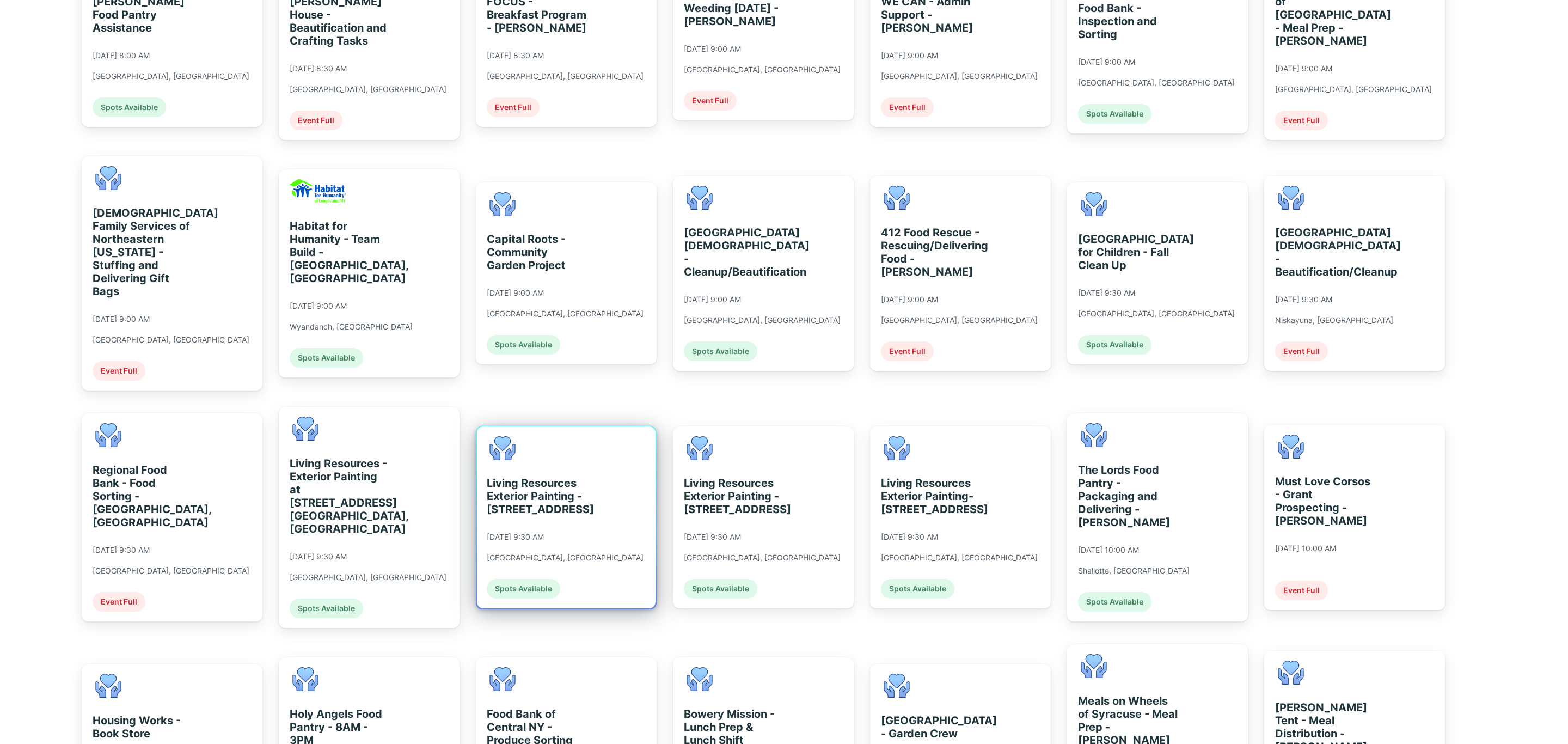
click at [600, 497] on div "Living Resources Exterior Painting - [STREET_ADDRESS] [DATE] 9:30 AM [GEOGRAPHI…" at bounding box center [566, 517] width 178 height 182
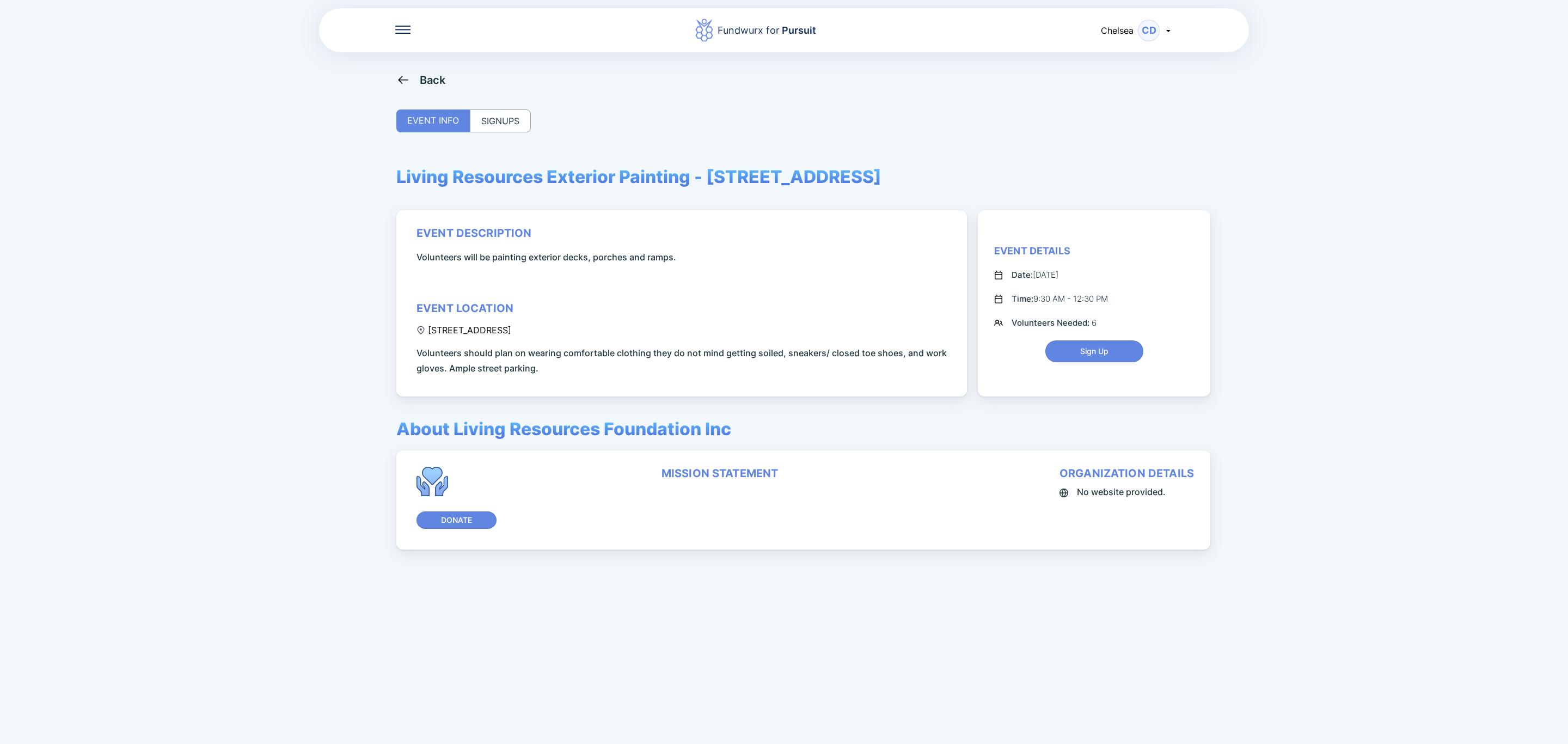
click at [478, 127] on div "SIGNUPS" at bounding box center [500, 121] width 61 height 23
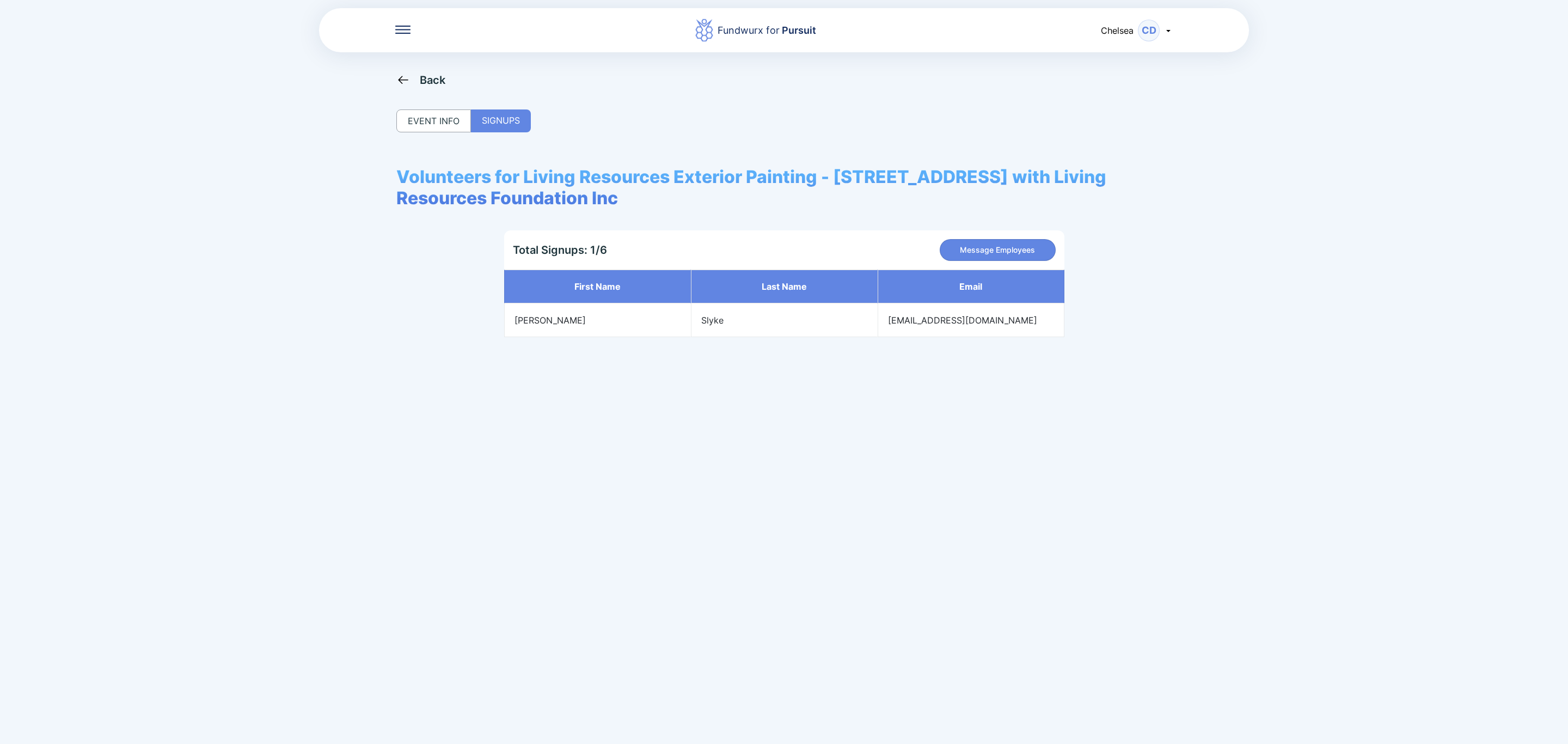
click at [426, 88] on div "Back EVENT INFO SIGNUPS Volunteers for Living Resources Exterior Painting - [ST…" at bounding box center [784, 445] width 775 height 744
click at [427, 75] on div "Back" at bounding box center [433, 80] width 26 height 13
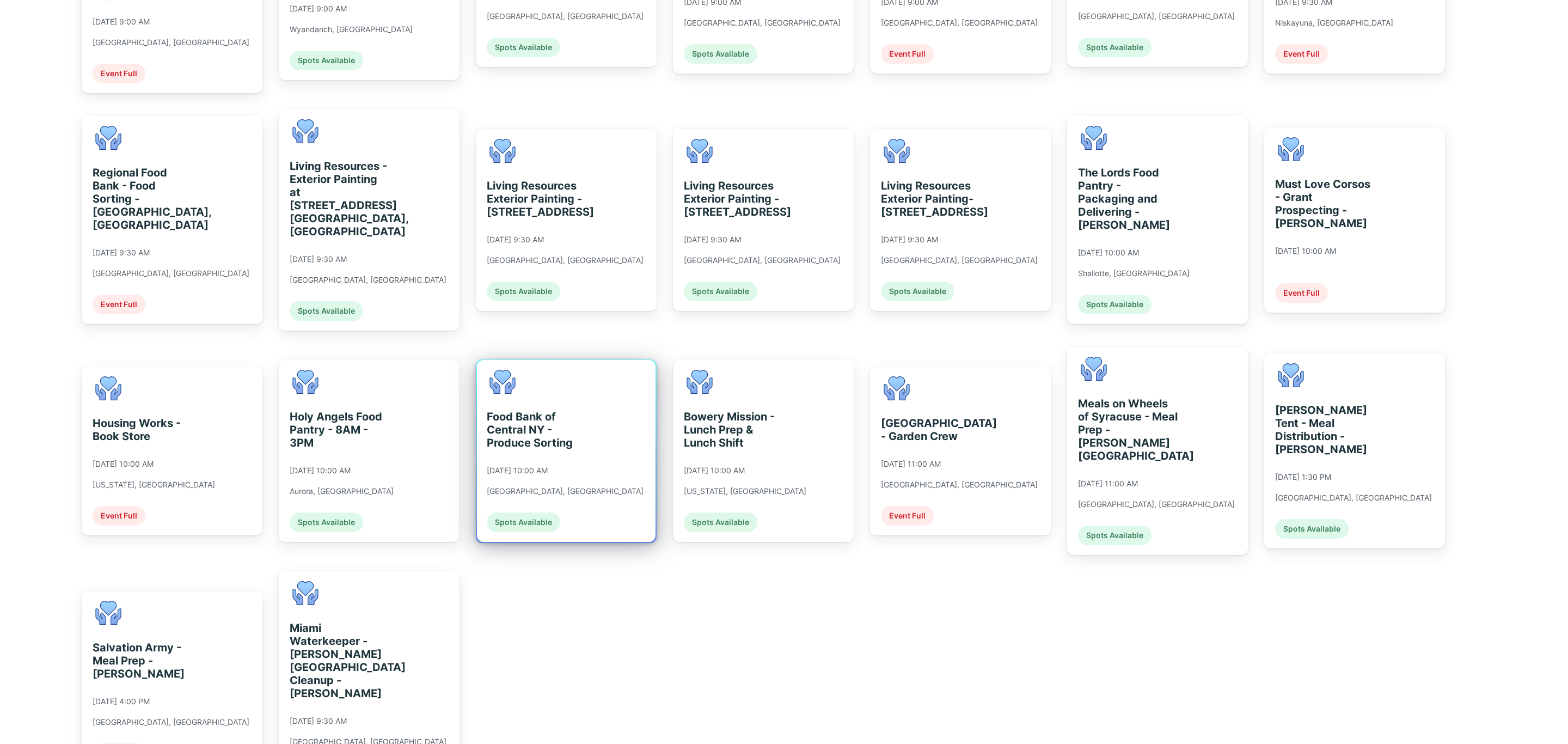
scroll to position [586, 0]
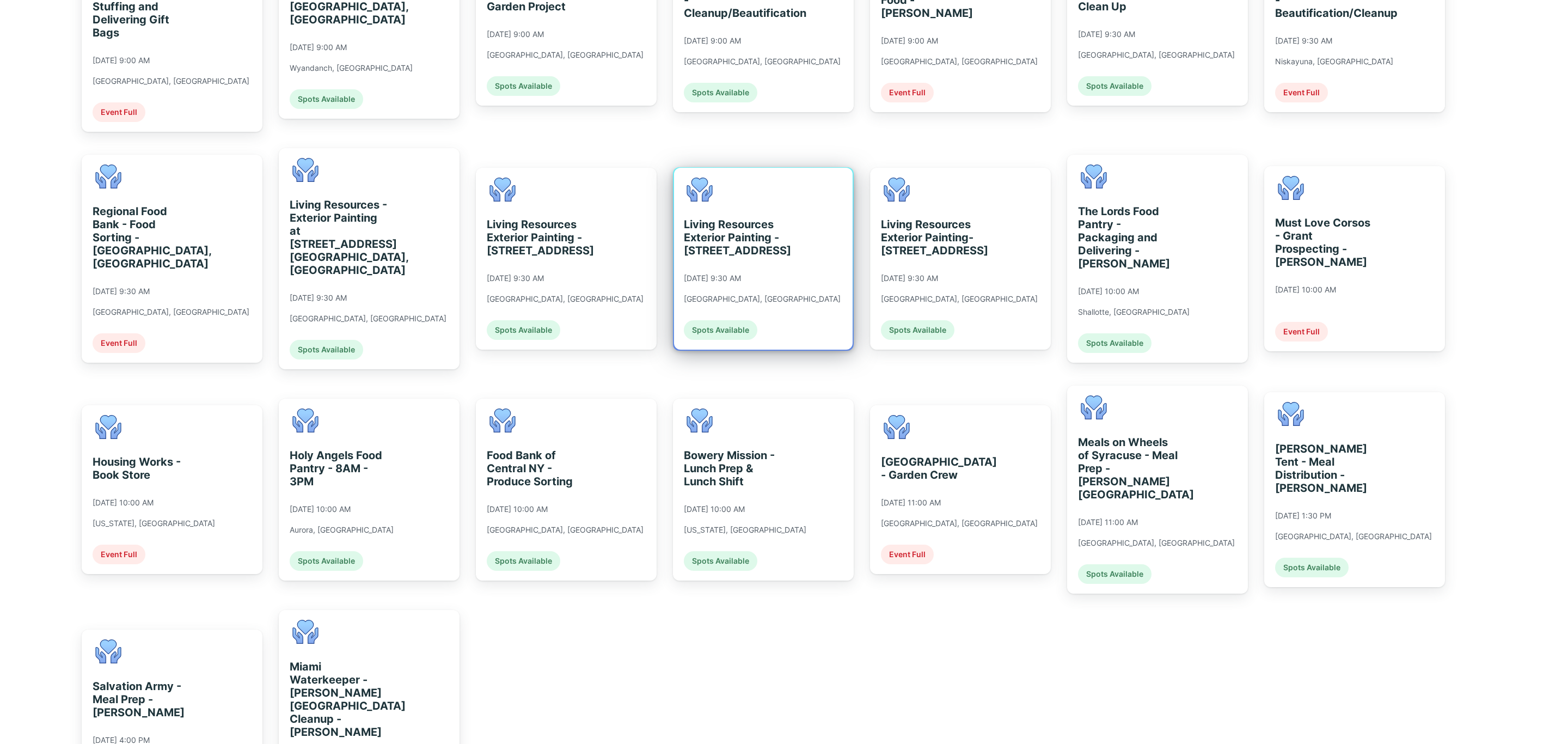
click at [813, 275] on div "Living Resources Exterior Painting - [STREET_ADDRESS] [DATE] 9:30 AM [GEOGRAPHI…" at bounding box center [763, 258] width 178 height 182
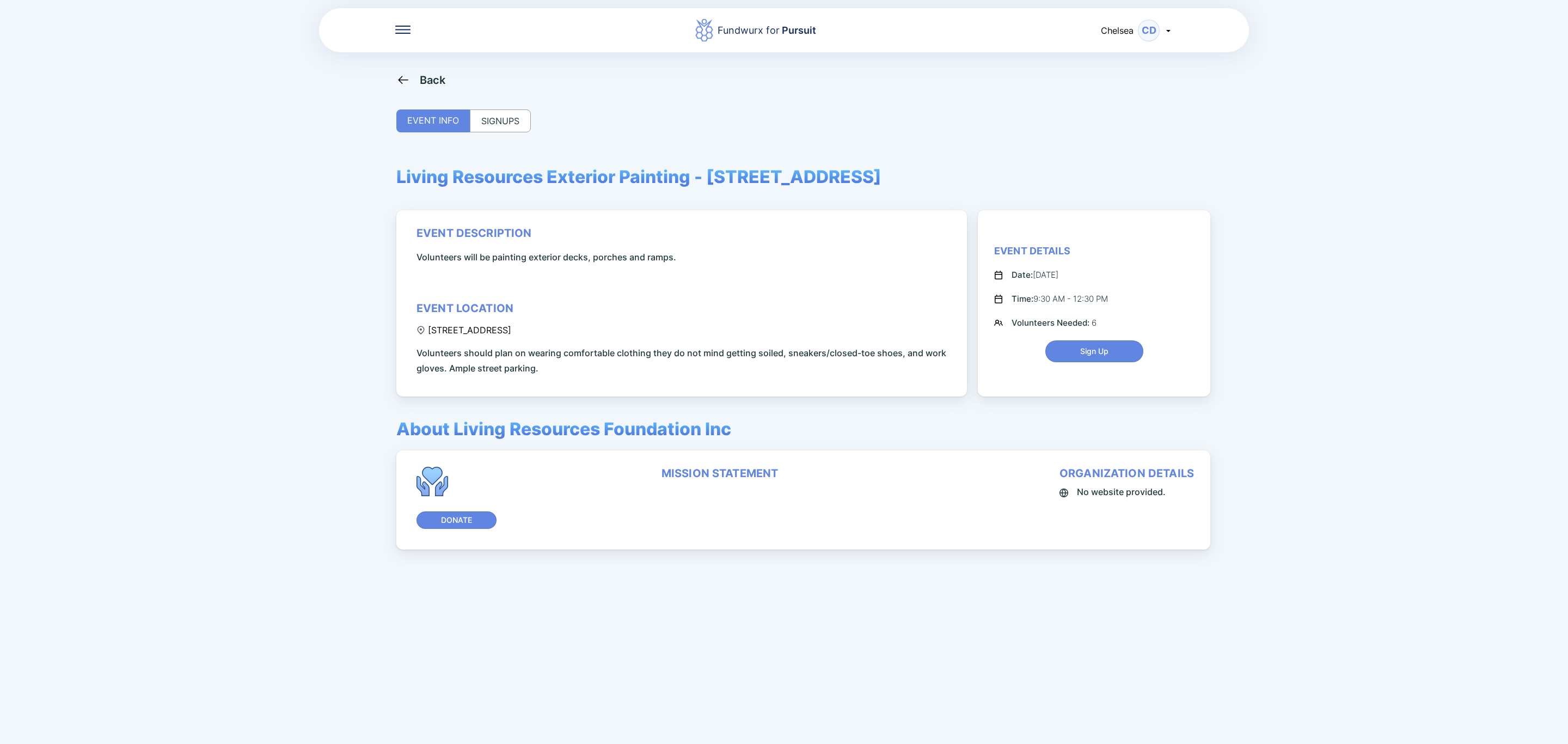
click at [486, 115] on div "SIGNUPS" at bounding box center [500, 121] width 61 height 23
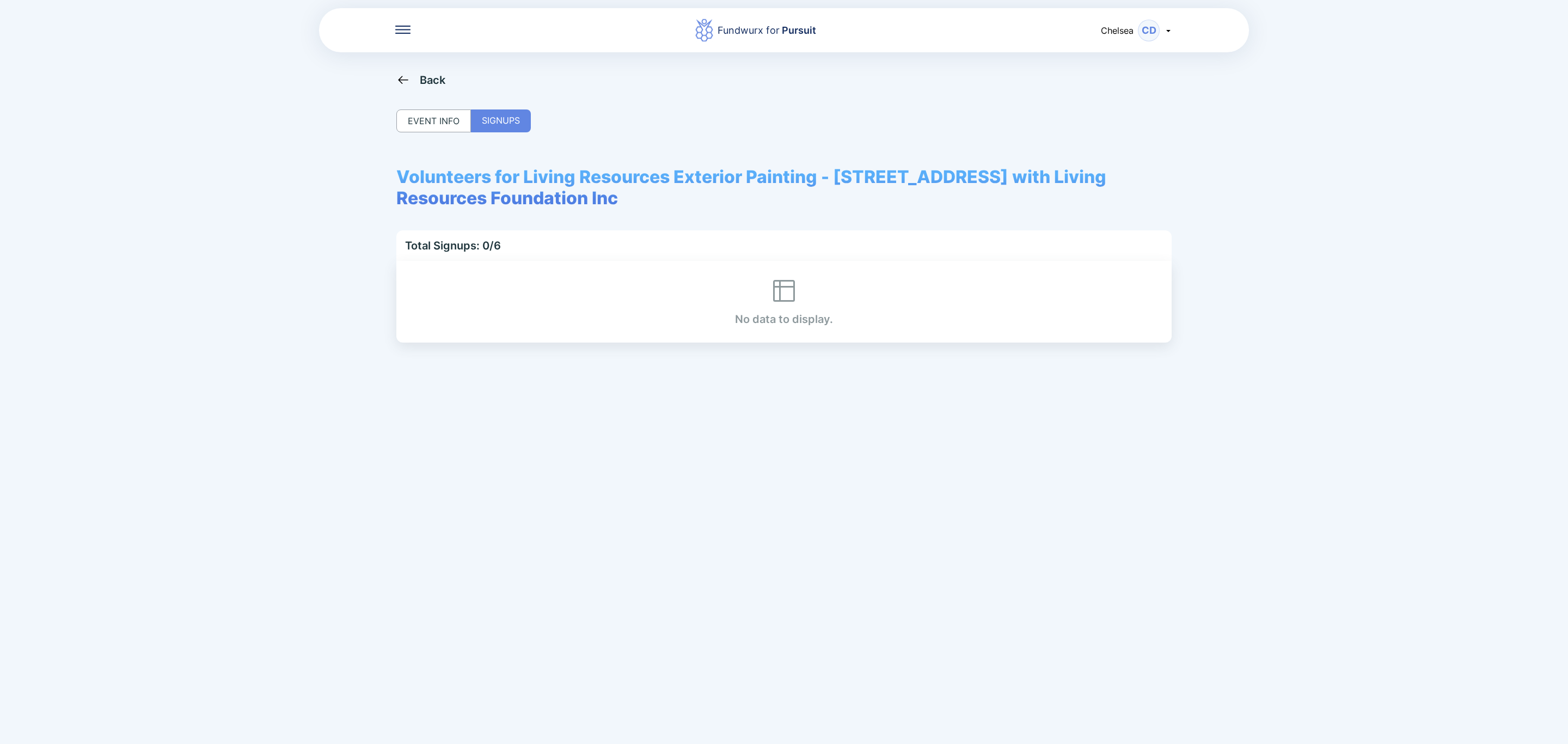
click at [433, 74] on div "Back" at bounding box center [433, 80] width 26 height 13
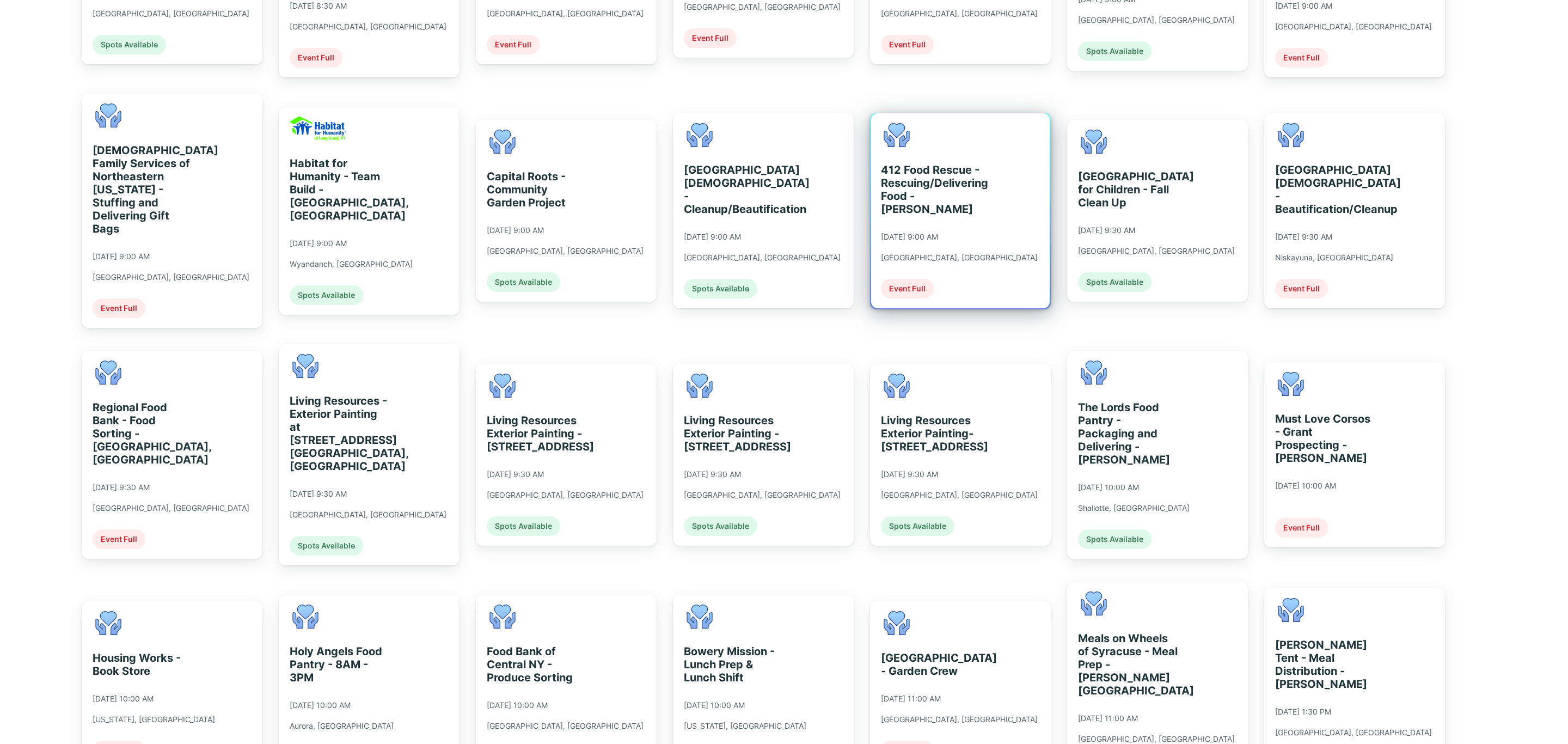
scroll to position [572, 0]
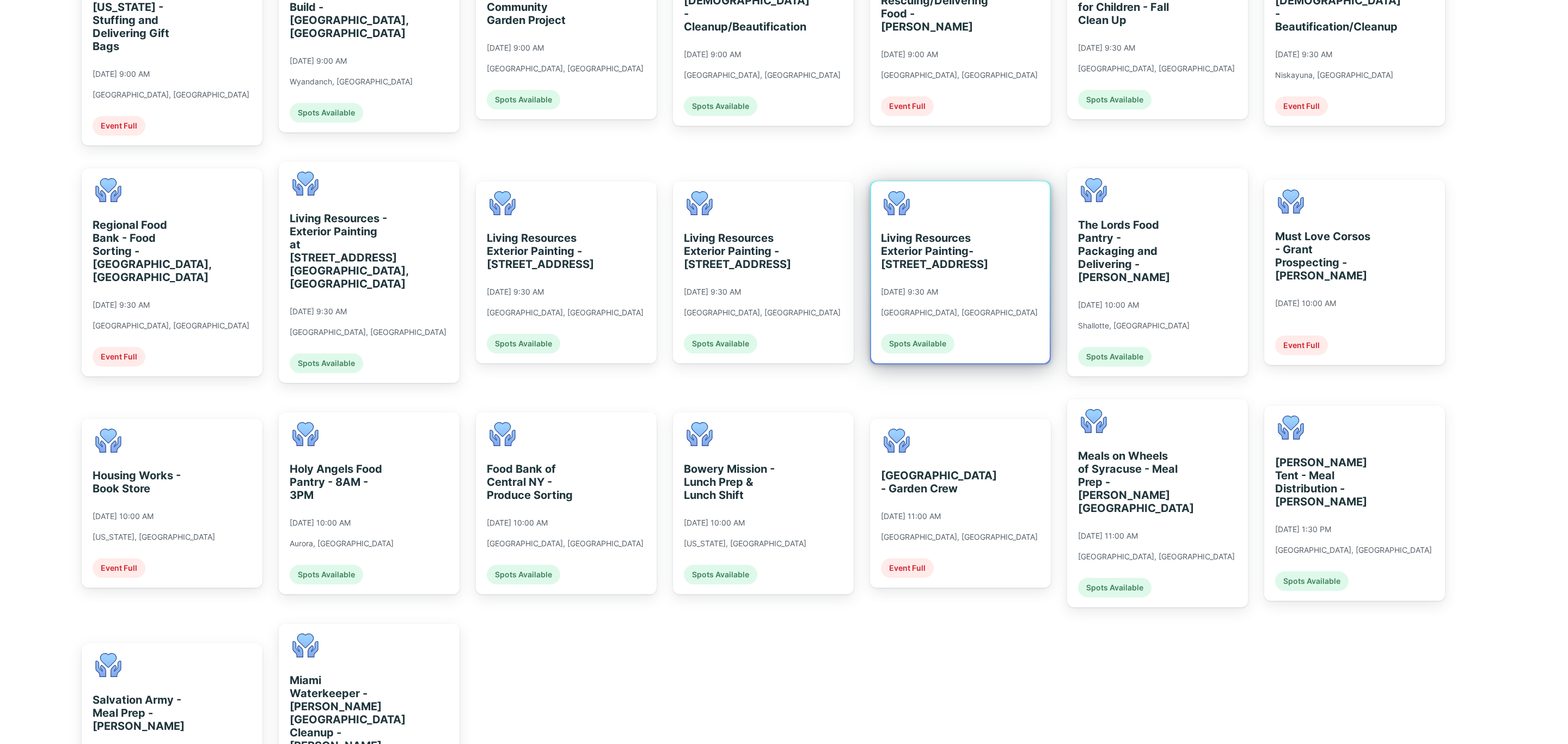
click at [982, 285] on div "Living Resources Exterior Painting- [STREET_ADDRESS] [DATE] 9:30 AM [GEOGRAPHIC…" at bounding box center [960, 272] width 178 height 182
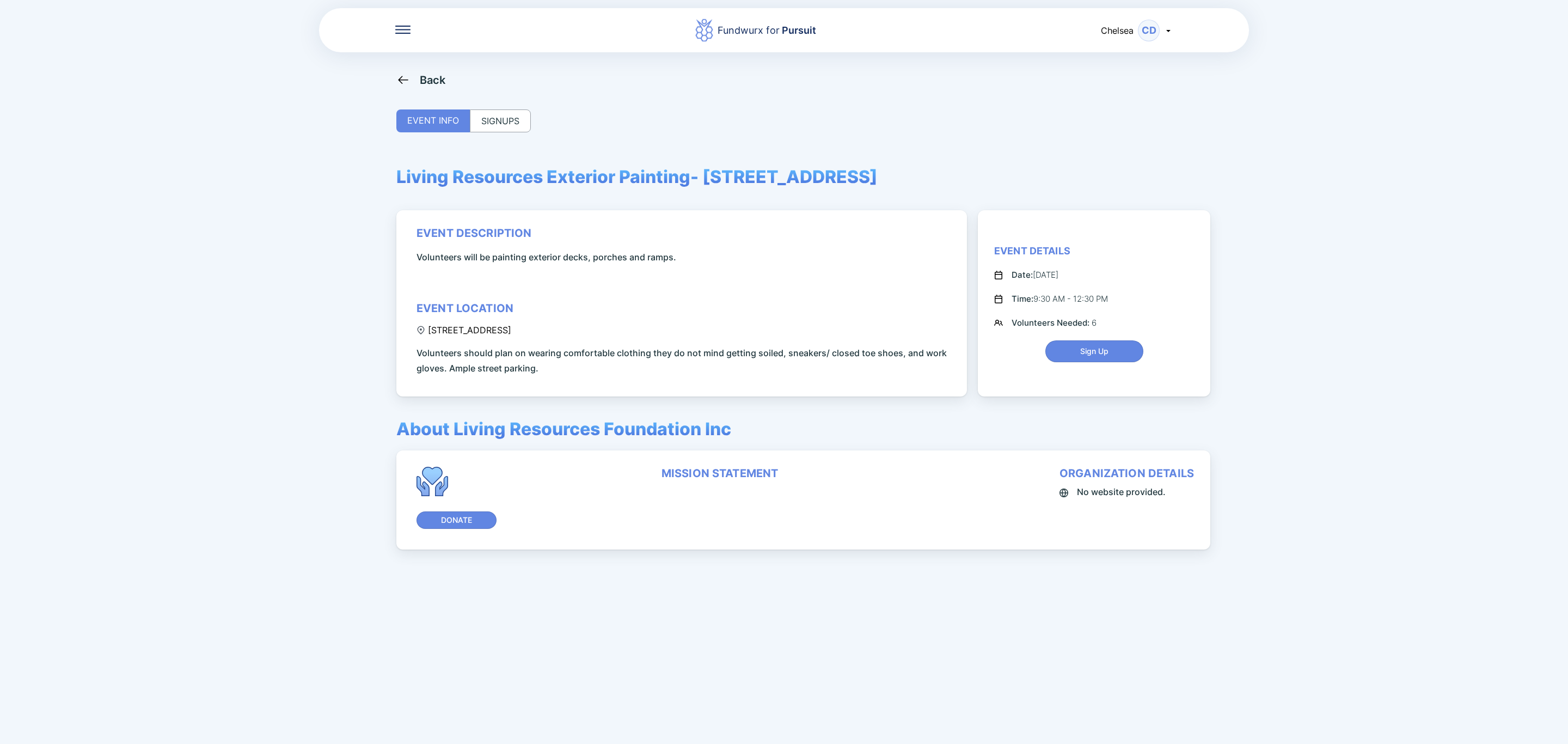
click at [485, 113] on div "SIGNUPS" at bounding box center [500, 121] width 61 height 23
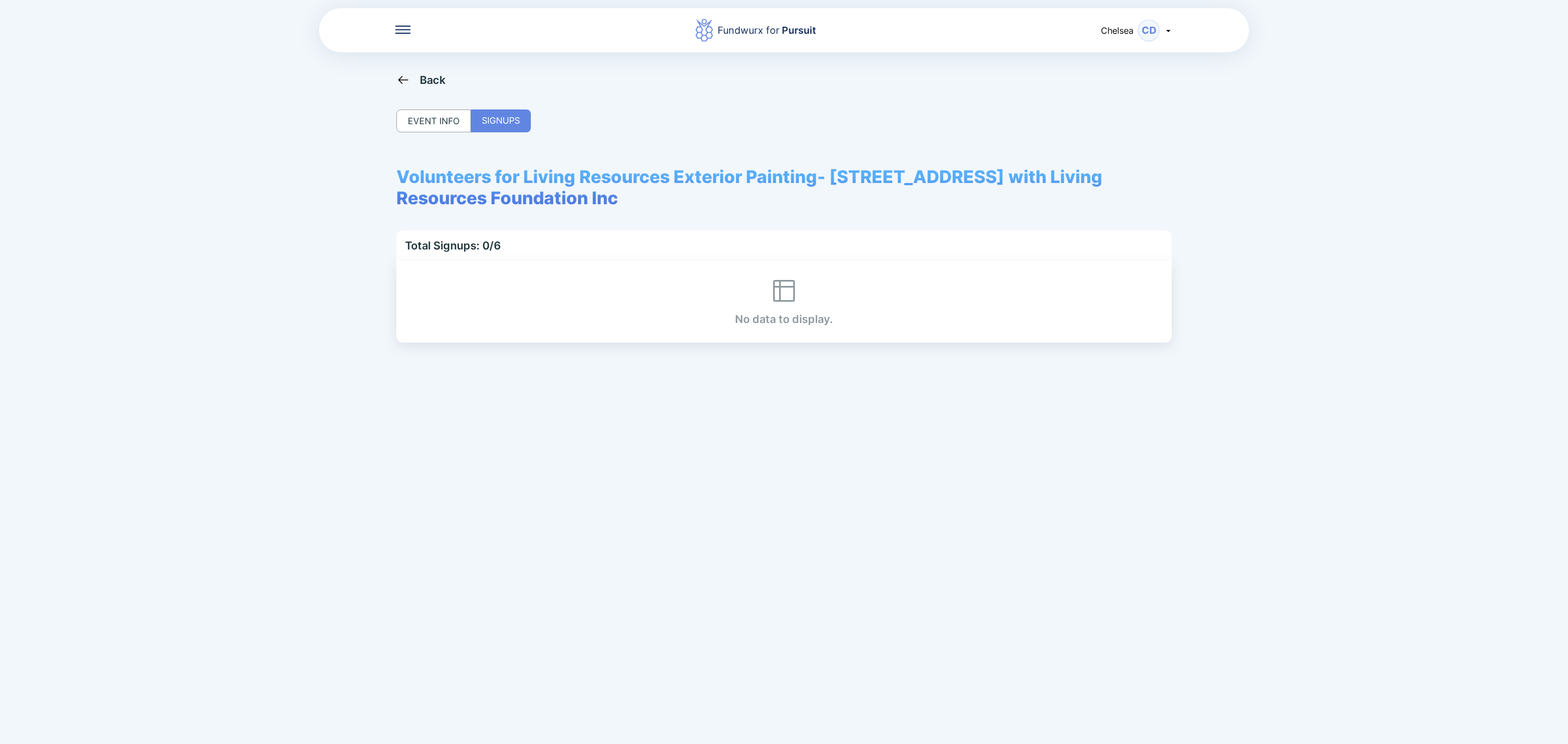
click at [444, 80] on div "Back" at bounding box center [433, 80] width 26 height 13
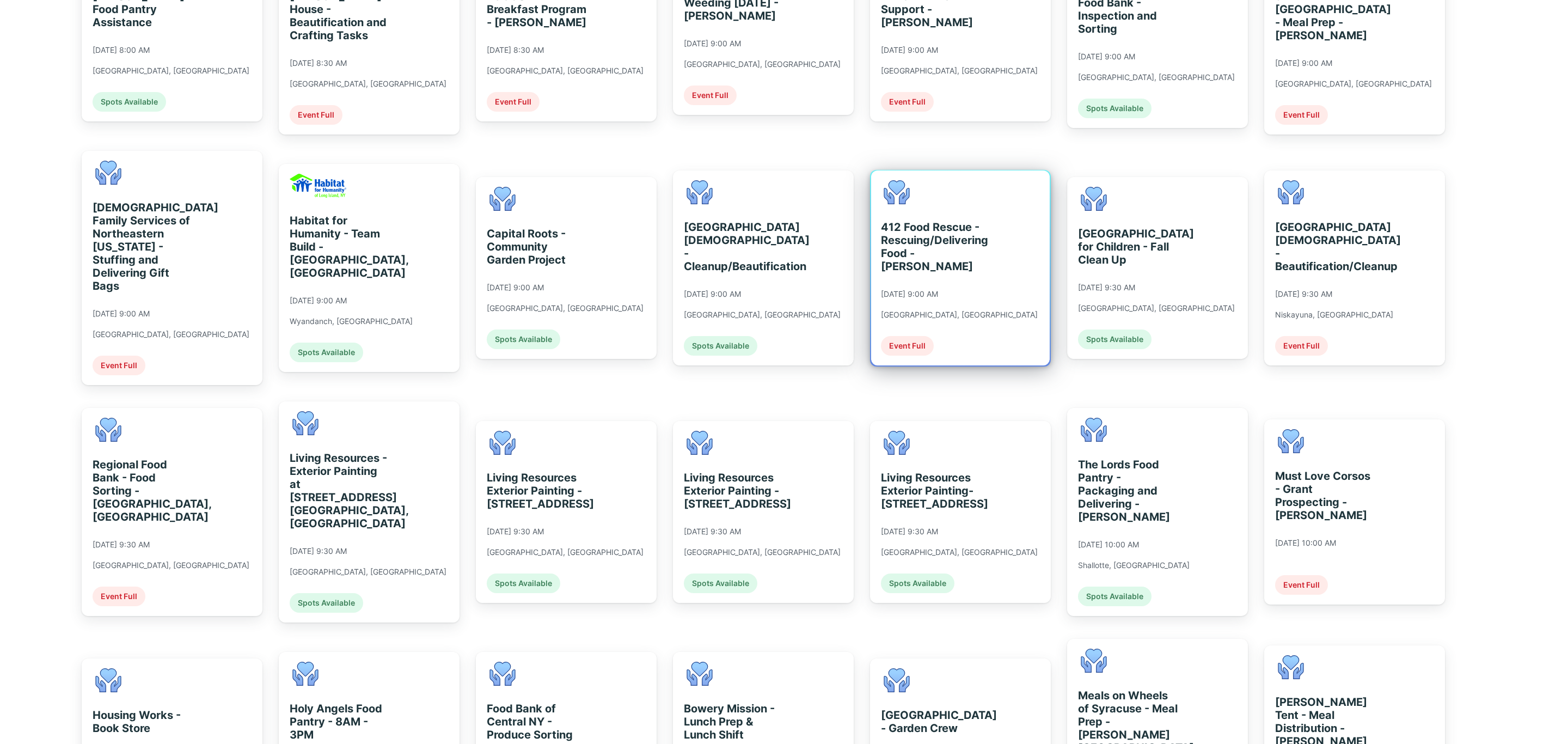
scroll to position [490, 0]
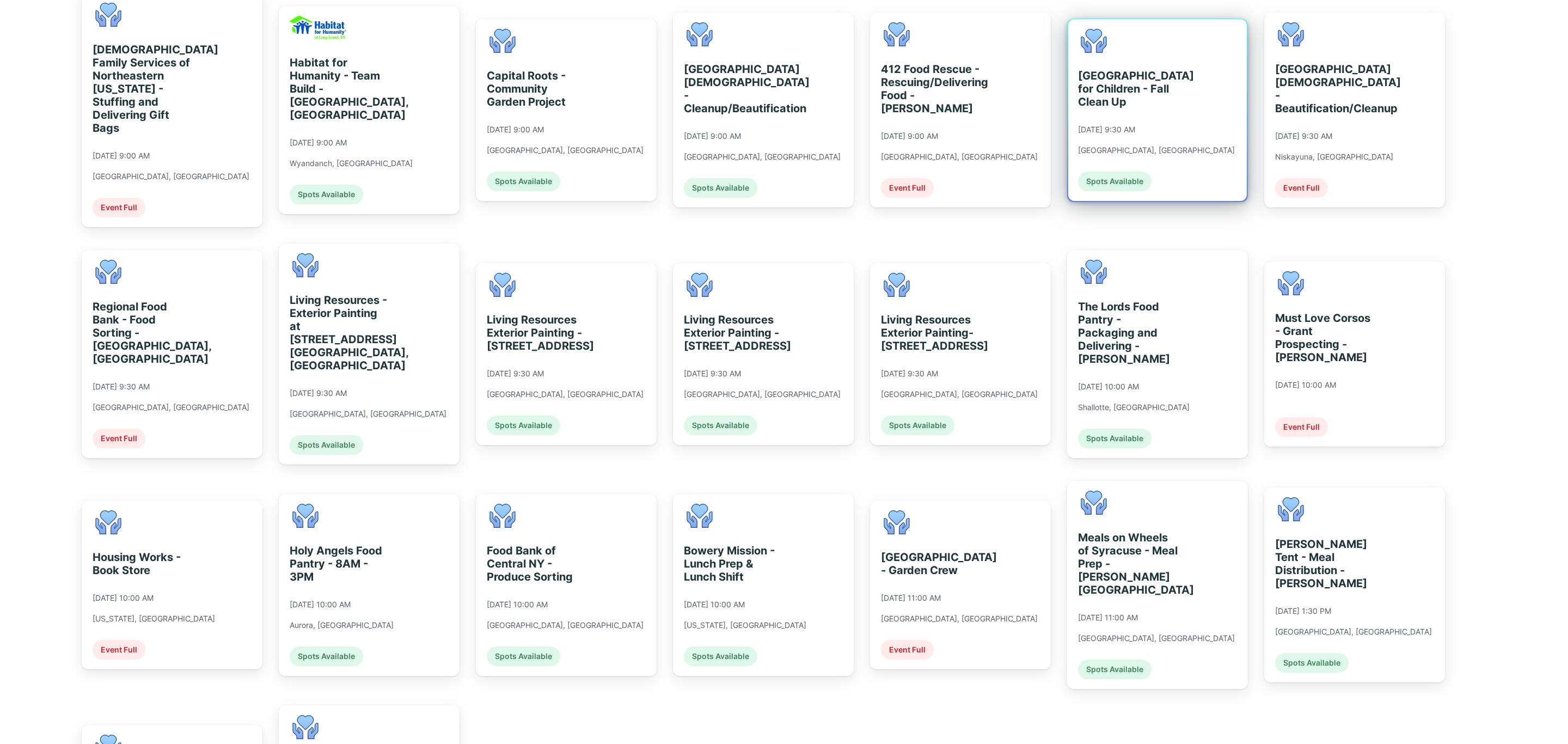
click at [1167, 115] on div "[GEOGRAPHIC_DATA] for Children - Fall Clean Up [DATE] 9:30 AM [GEOGRAPHIC_DATA]…" at bounding box center [1157, 110] width 157 height 163
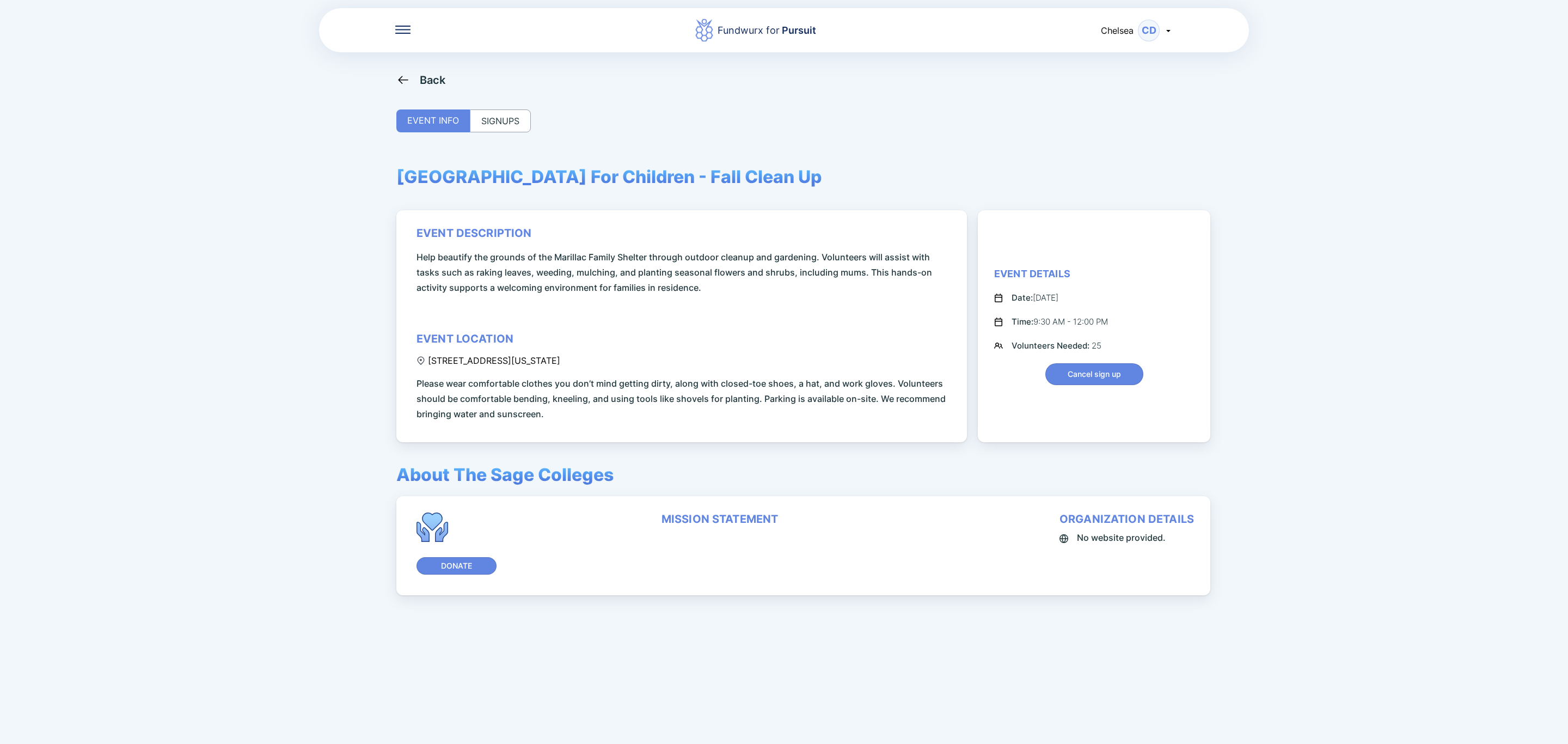
click at [511, 110] on div "SIGNUPS" at bounding box center [500, 121] width 61 height 23
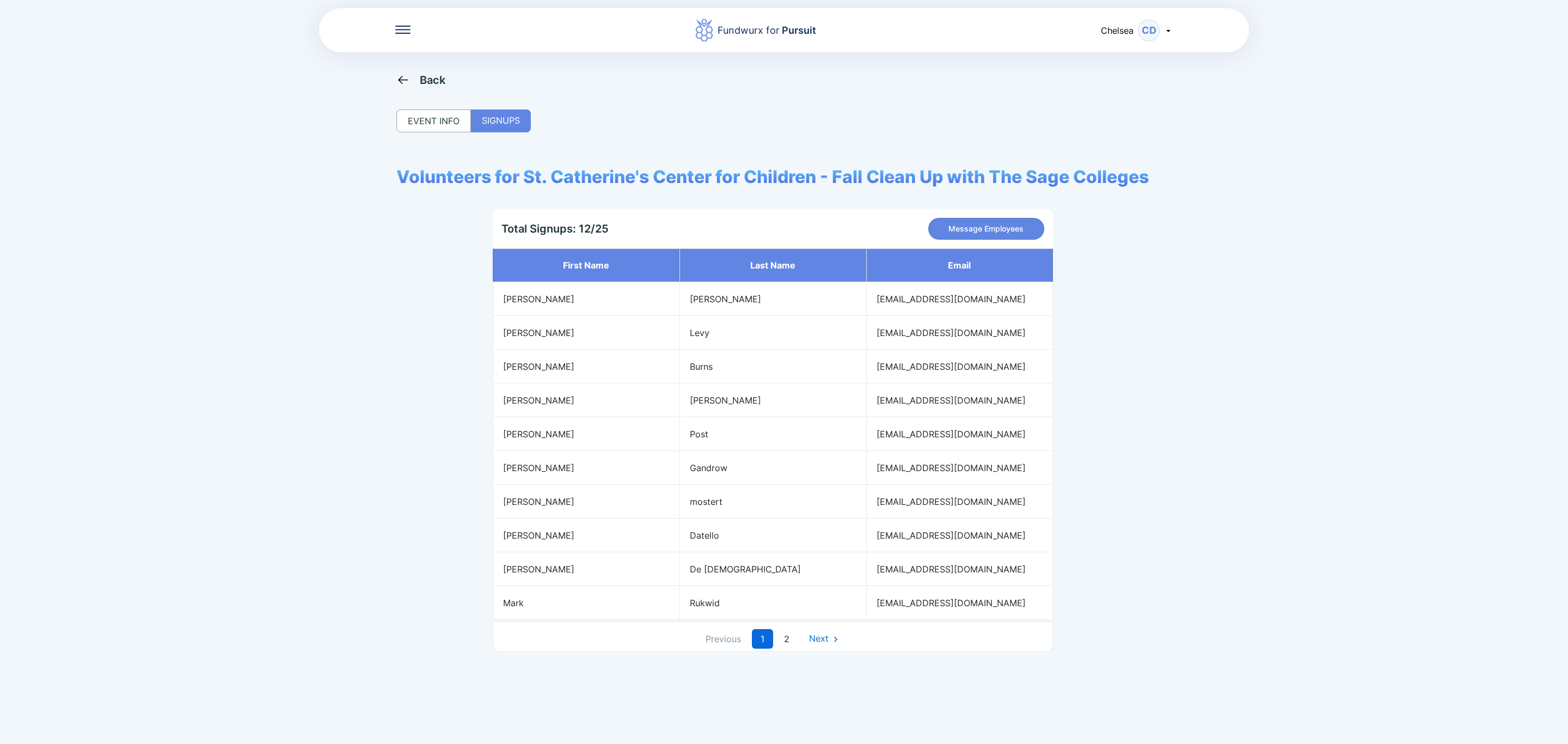
click at [424, 65] on div "Fundwurx for Pursuit Chelsea CD Back EVENT INFO SIGNUPS Volunteers for St. [PER…" at bounding box center [784, 372] width 1568 height 744
click at [421, 88] on div "Back EVENT INFO SIGNUPS Volunteers for St. [PERSON_NAME]'s Center for Children …" at bounding box center [784, 445] width 775 height 744
click at [425, 84] on div "Back" at bounding box center [433, 80] width 26 height 13
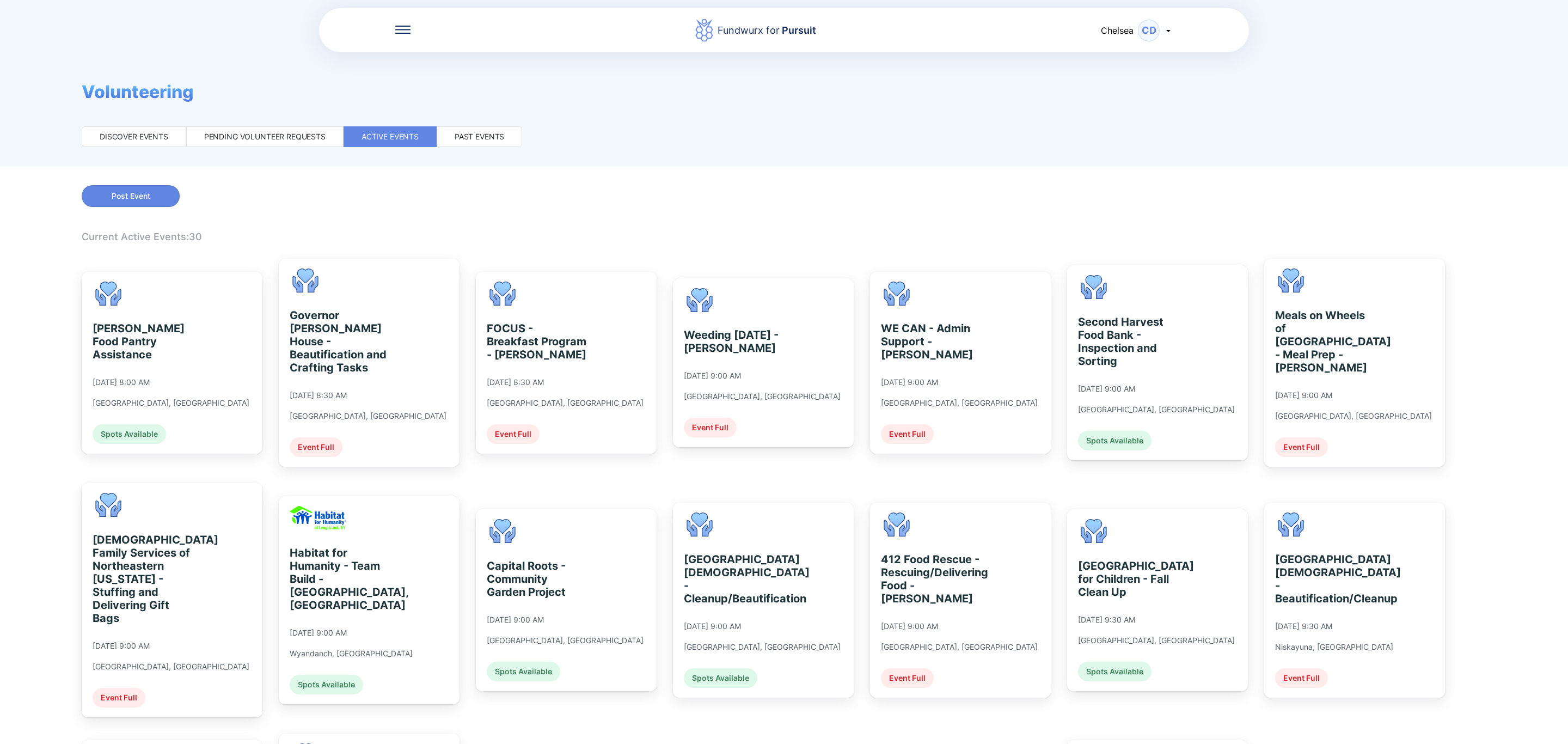
scroll to position [572, 0]
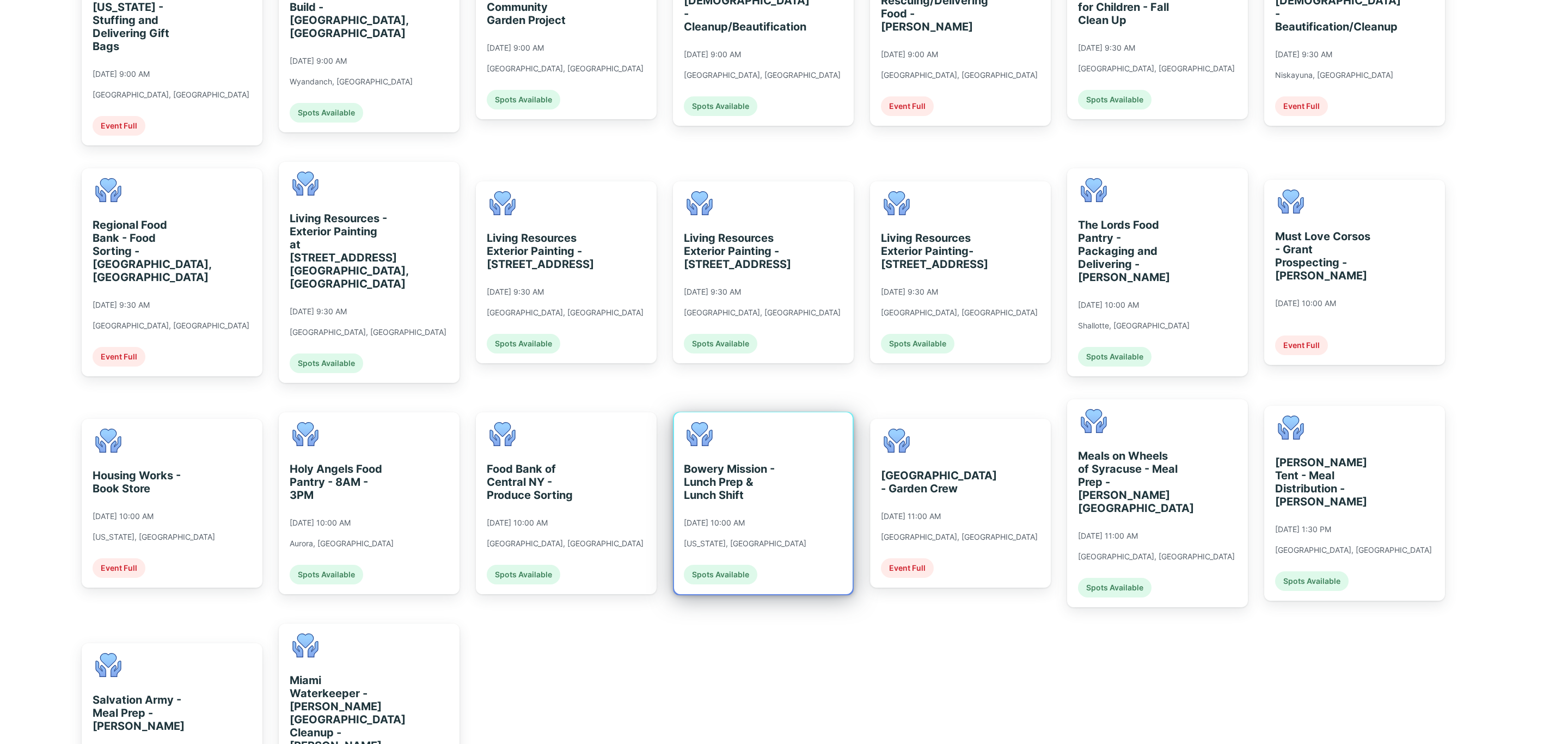
click at [780, 480] on div "Bowery Mission - Lunch Prep & Lunch Shift [DATE] 10:00 AM [US_STATE], [GEOGRAPH…" at bounding box center [744, 503] width 122 height 163
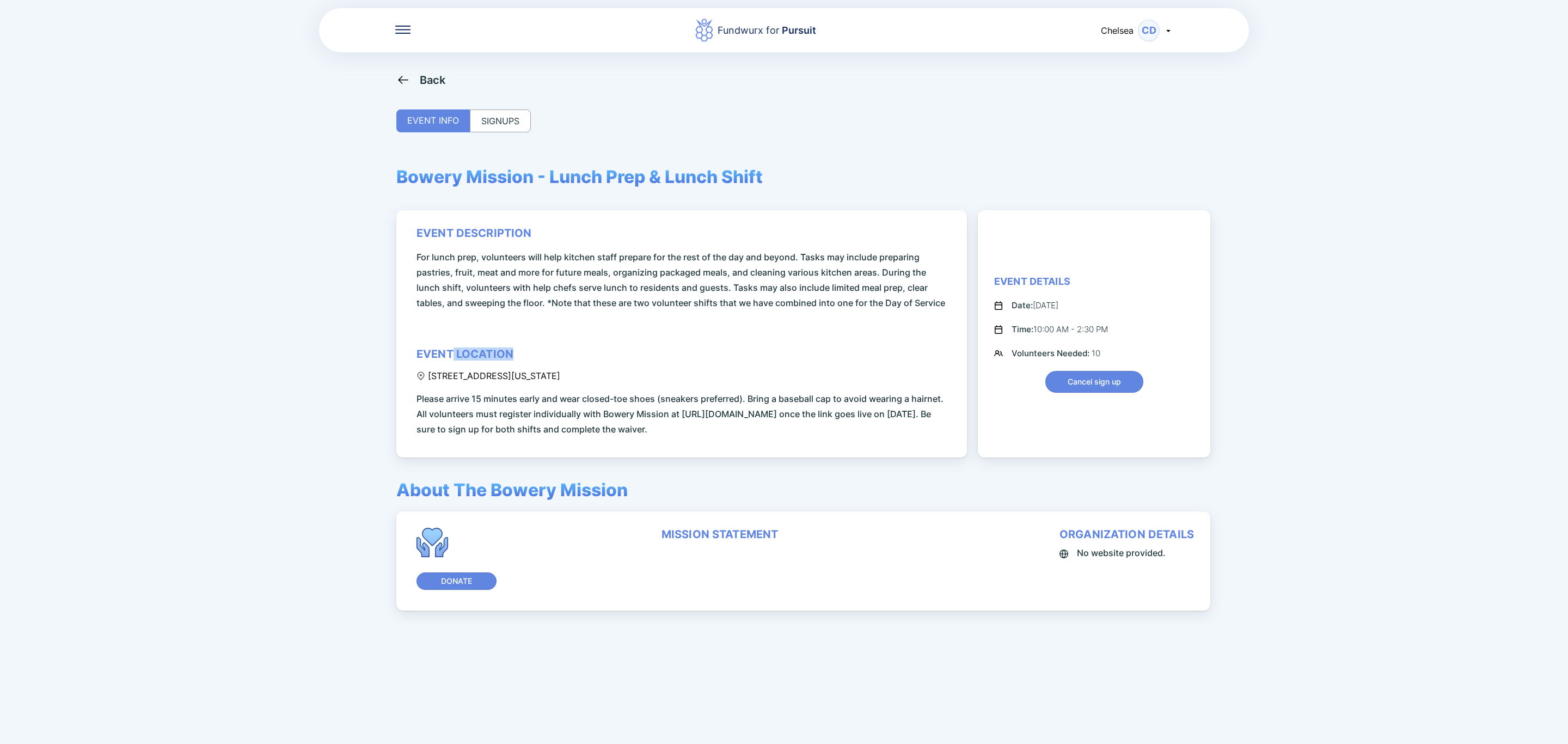
drag, startPoint x: 570, startPoint y: 376, endPoint x: 454, endPoint y: 365, distance: 116.5
click at [454, 365] on div "event description For lunch prep, volunteers will help kitchen staff prepare fo…" at bounding box center [683, 331] width 534 height 210
click at [649, 356] on div "event description For lunch prep, volunteers will help kitchen staff prepare fo…" at bounding box center [683, 331] width 534 height 210
drag, startPoint x: 576, startPoint y: 374, endPoint x: 458, endPoint y: 381, distance: 118.2
click at [458, 381] on div "event description For lunch prep, volunteers will help kitchen staff prepare fo…" at bounding box center [683, 331] width 534 height 210
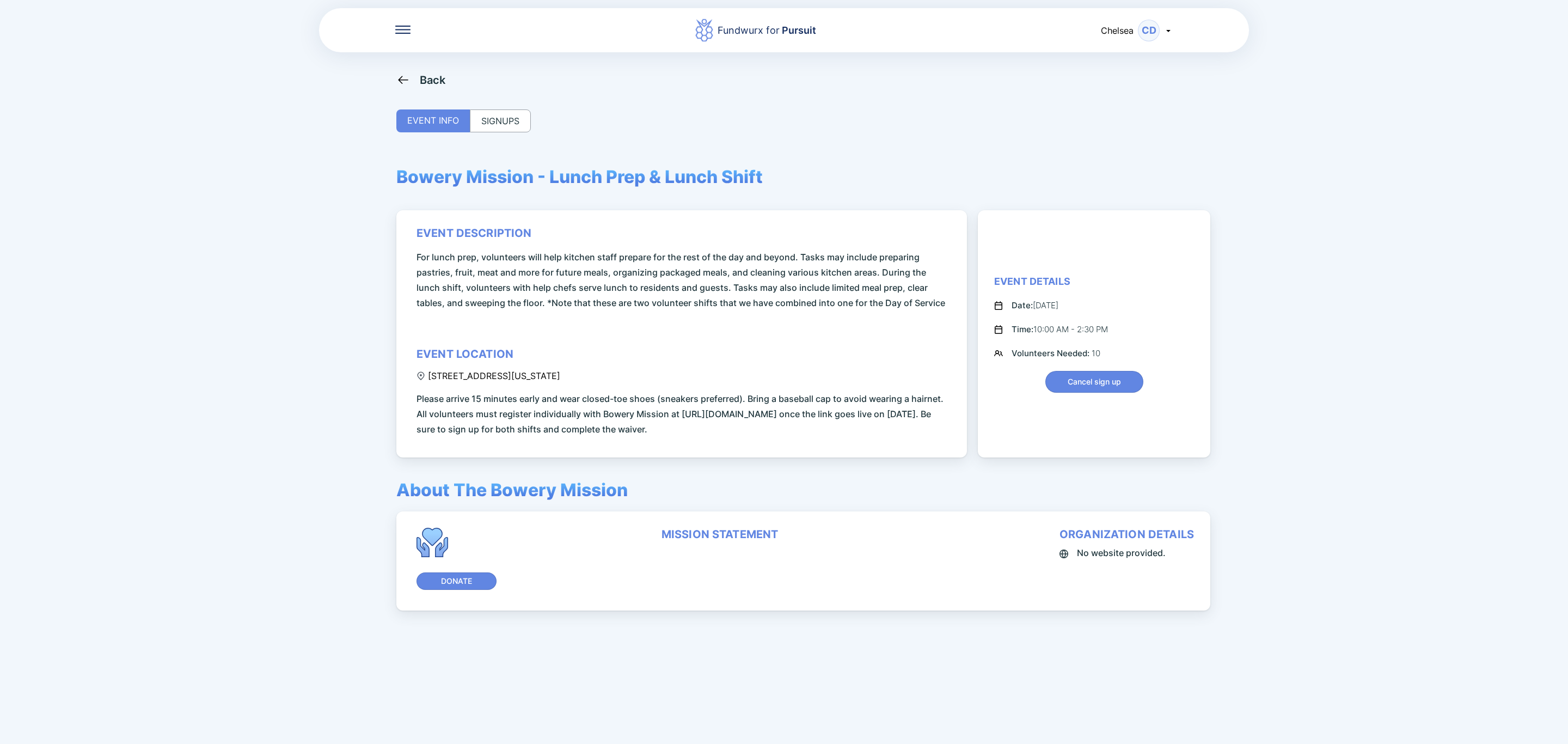
click at [726, 363] on div "event description For lunch prep, volunteers will help kitchen staff prepare fo…" at bounding box center [683, 331] width 534 height 210
drag, startPoint x: 570, startPoint y: 377, endPoint x: 564, endPoint y: 379, distance: 6.3
click at [564, 379] on div "event description For lunch prep, volunteers will help kitchen staff prepare fo…" at bounding box center [683, 331] width 534 height 210
click at [658, 353] on div "event description For lunch prep, volunteers will help kitchen staff prepare fo…" at bounding box center [683, 331] width 534 height 210
drag, startPoint x: 576, startPoint y: 379, endPoint x: 497, endPoint y: 379, distance: 79.0
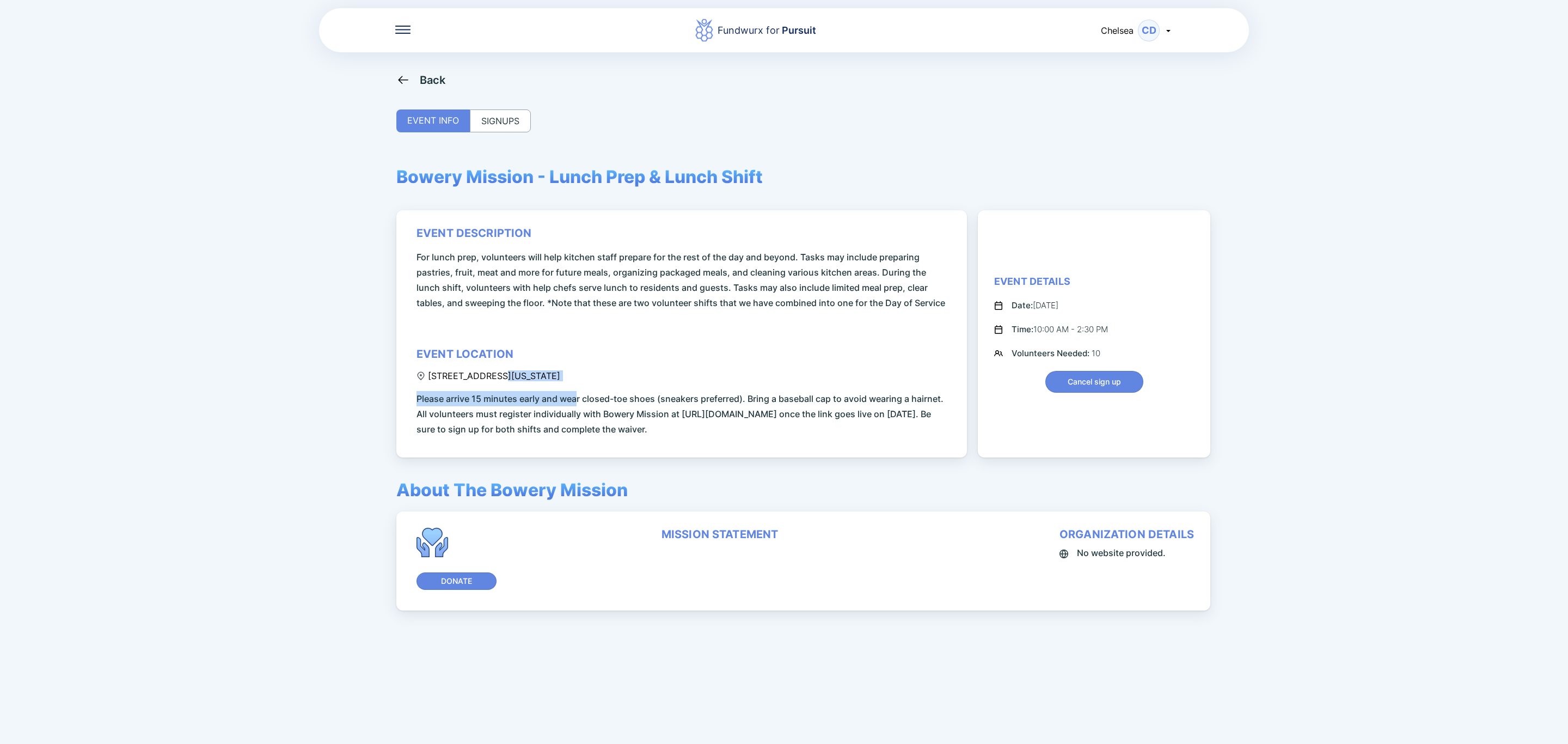
click at [497, 379] on div "event description For lunch prep, volunteers will help kitchen staff prepare fo…" at bounding box center [683, 331] width 534 height 210
click at [775, 413] on span "Please arrive 15 minutes early and wear closed-toe shoes (sneakers preferred). …" at bounding box center [683, 413] width 534 height 46
drag, startPoint x: 416, startPoint y: 231, endPoint x: 845, endPoint y: 435, distance: 475.0
click at [845, 435] on div "event description For lunch prep, volunteers will help kitchen staff prepare fo…" at bounding box center [683, 331] width 534 height 210
copy div "event description For lunch prep, volunteers will help kitchen staff prepare fo…"
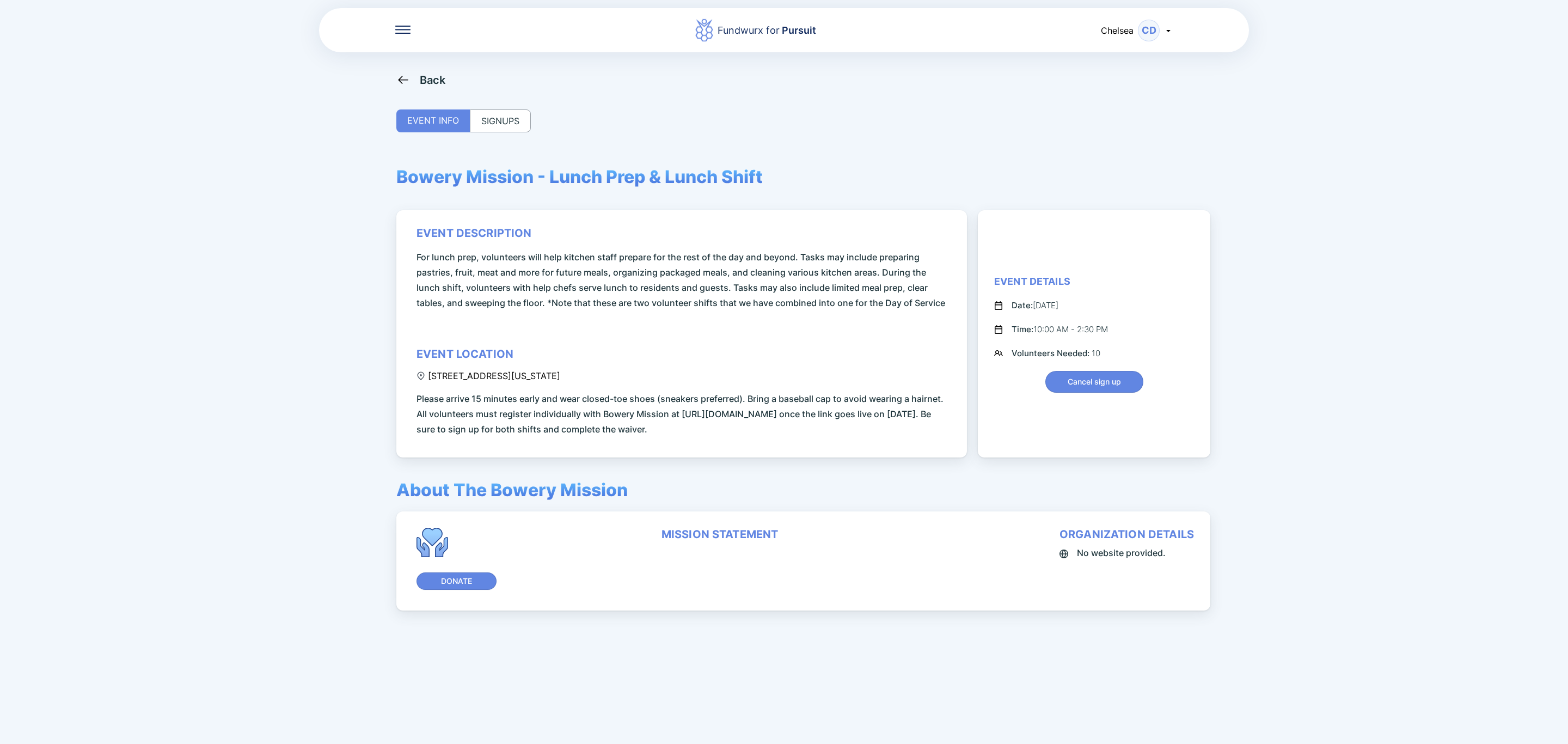
click at [627, 177] on span "Bowery Mission - Lunch Prep & Lunch Shift" at bounding box center [579, 177] width 366 height 21
click at [505, 122] on div "SIGNUPS" at bounding box center [500, 121] width 61 height 23
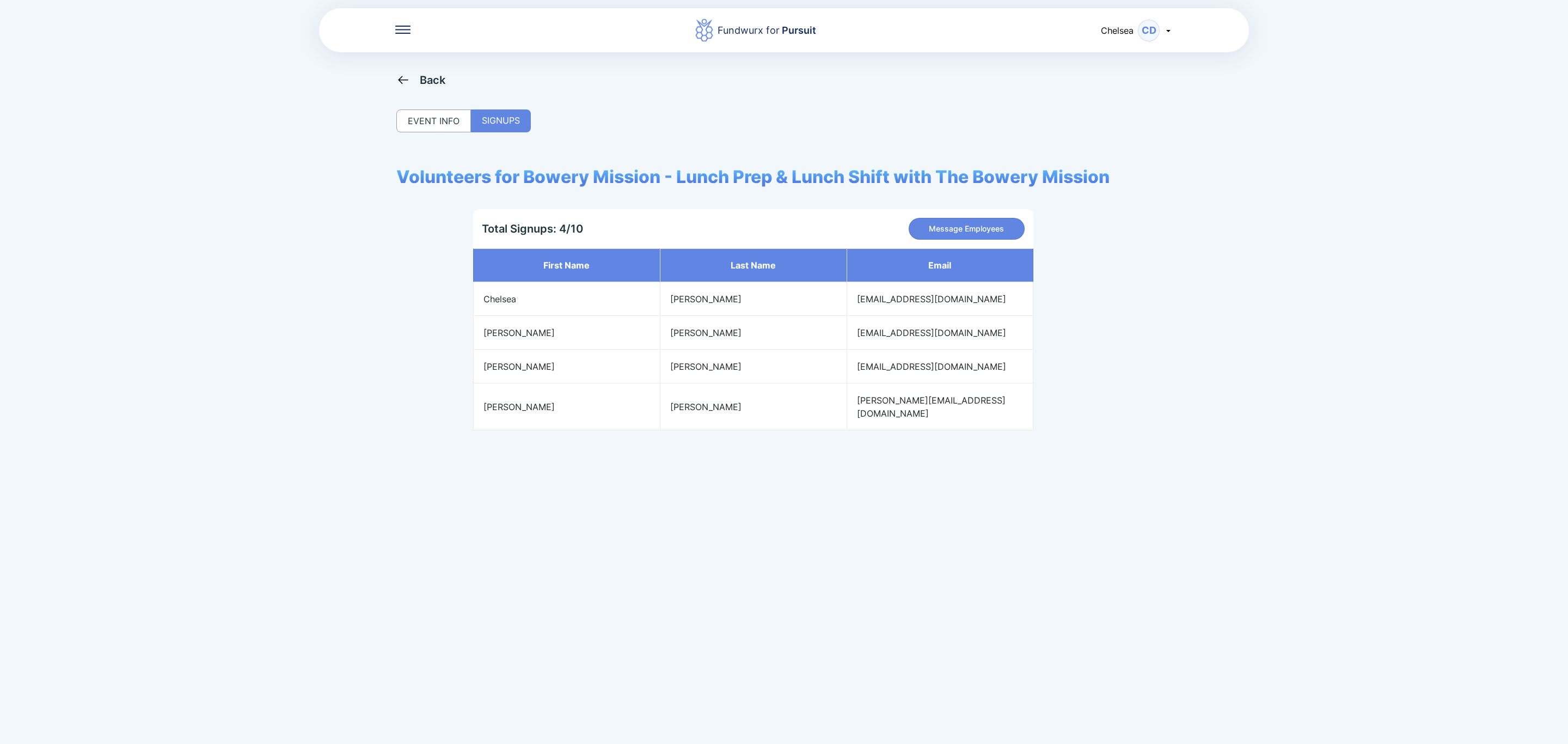
drag, startPoint x: 541, startPoint y: 644, endPoint x: 466, endPoint y: 691, distance: 88.5
click at [541, 644] on div "Back EVENT INFO SIGNUPS Volunteers for Bowery Mission - Lunch Prep & Lunch Shif…" at bounding box center [784, 445] width 775 height 744
click at [433, 86] on div "Back EVENT INFO SIGNUPS Volunteers for Bowery Mission - Lunch Prep & Lunch Shif…" at bounding box center [784, 445] width 775 height 744
click at [433, 82] on div "Back" at bounding box center [433, 80] width 26 height 13
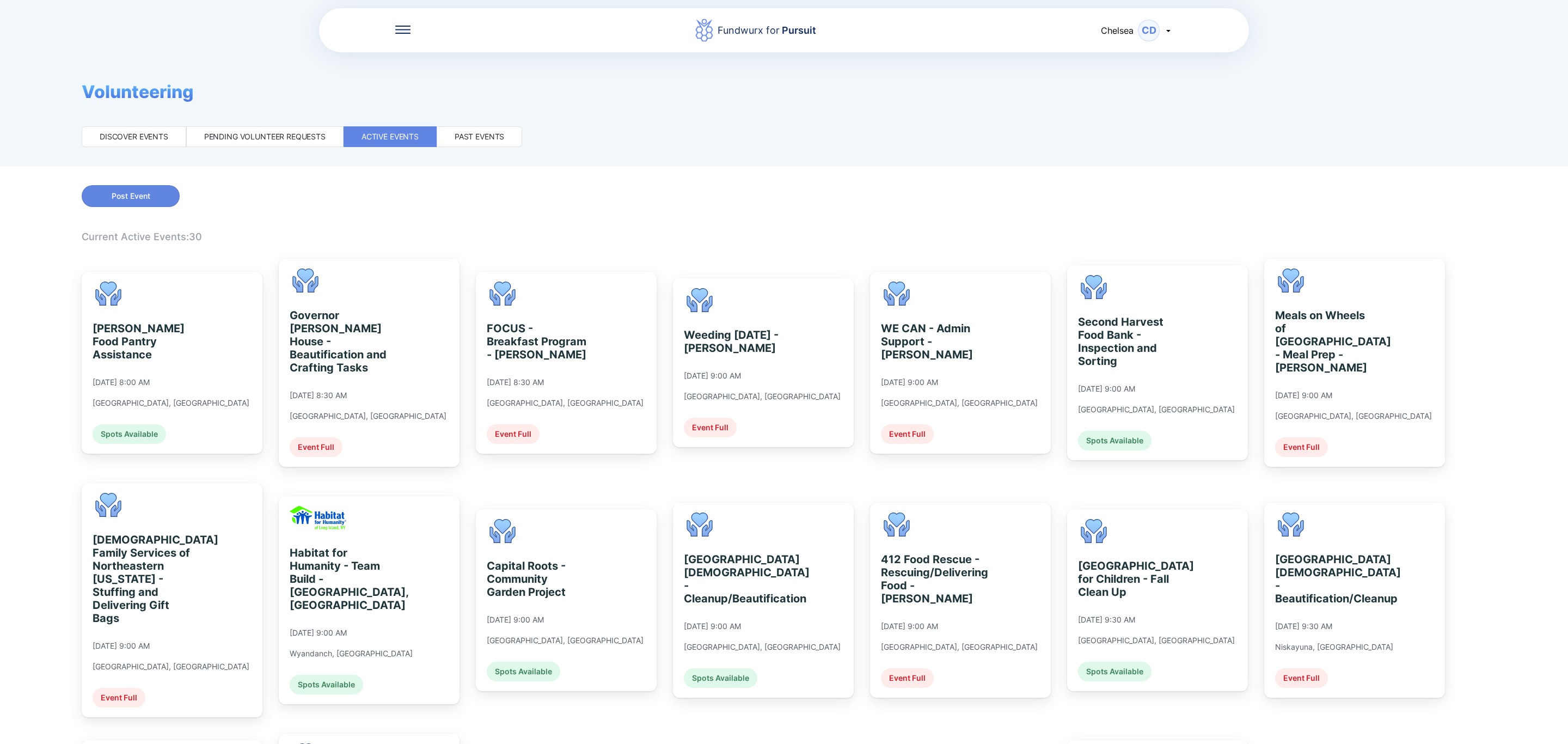
scroll to position [572, 0]
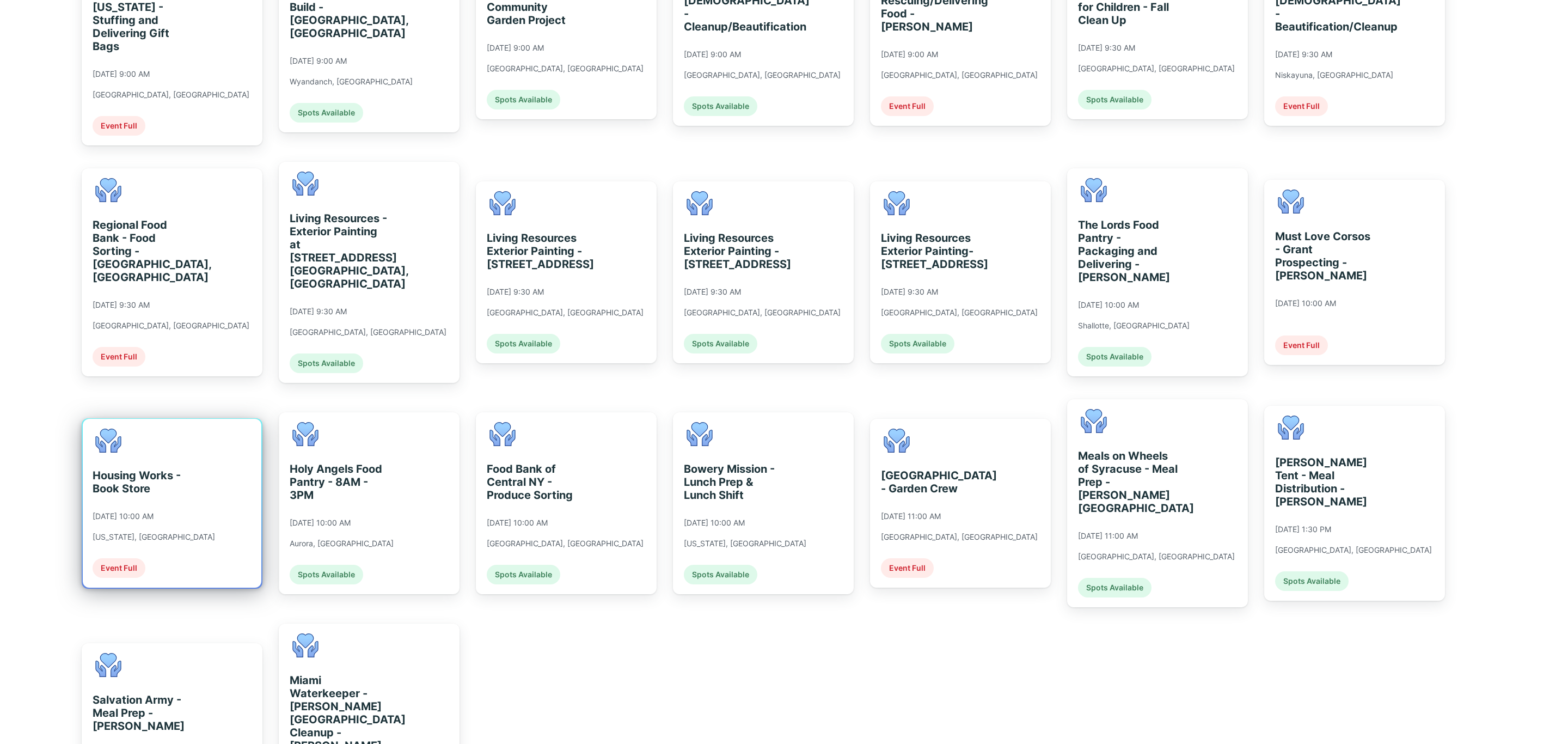
click at [162, 469] on div "Housing Works - Book Store" at bounding box center [142, 482] width 100 height 26
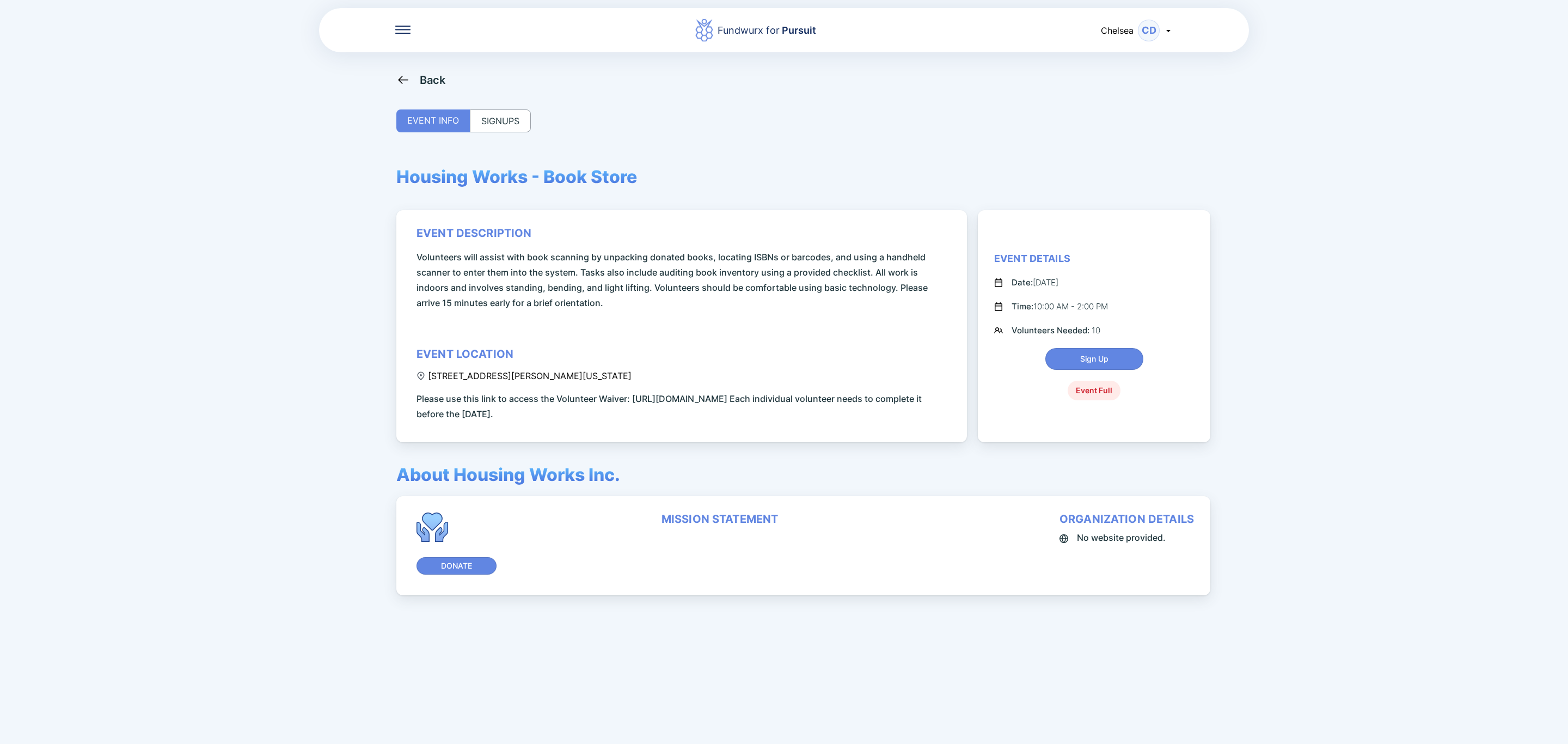
click at [521, 116] on div "SIGNUPS" at bounding box center [500, 121] width 61 height 23
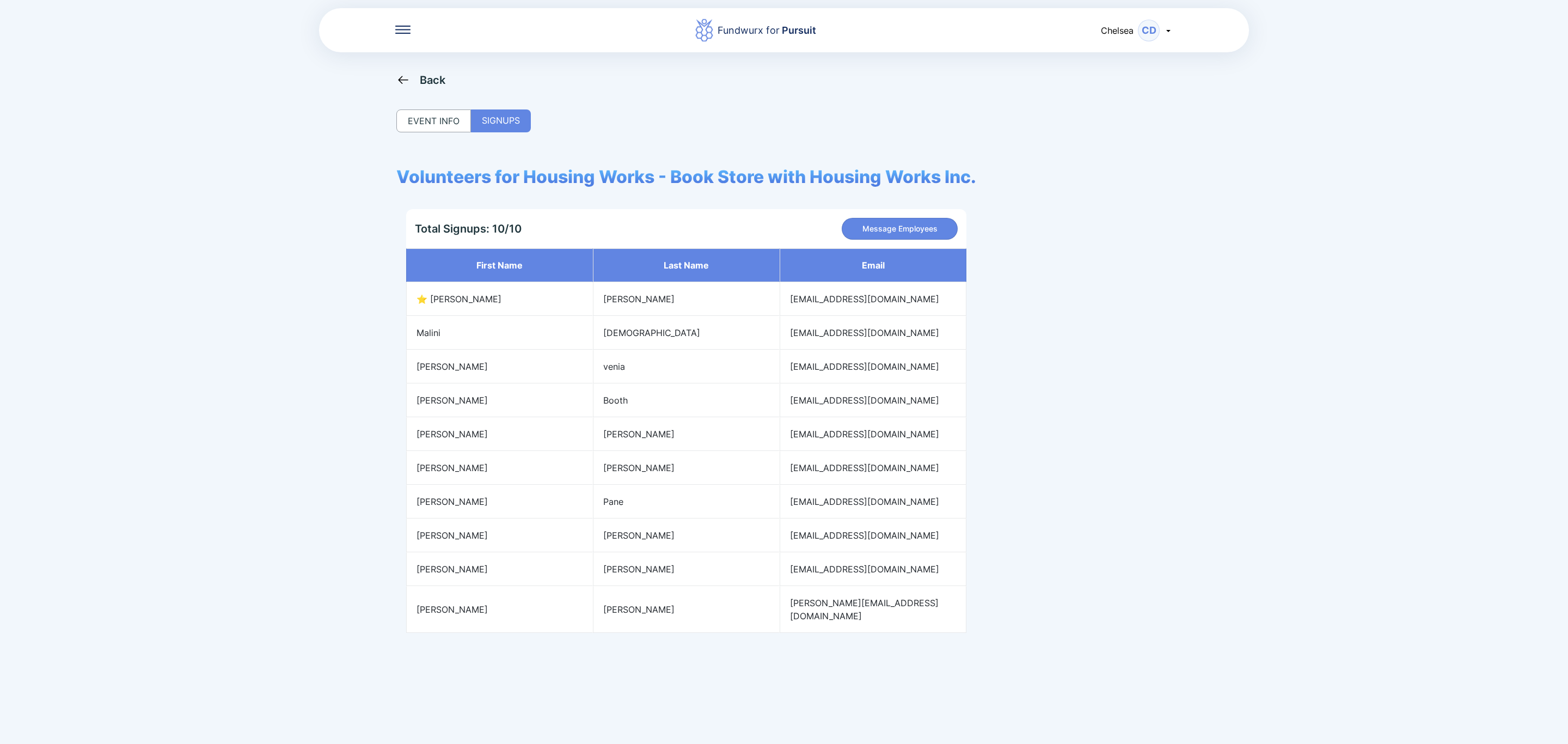
click at [420, 83] on div "Back" at bounding box center [433, 80] width 26 height 13
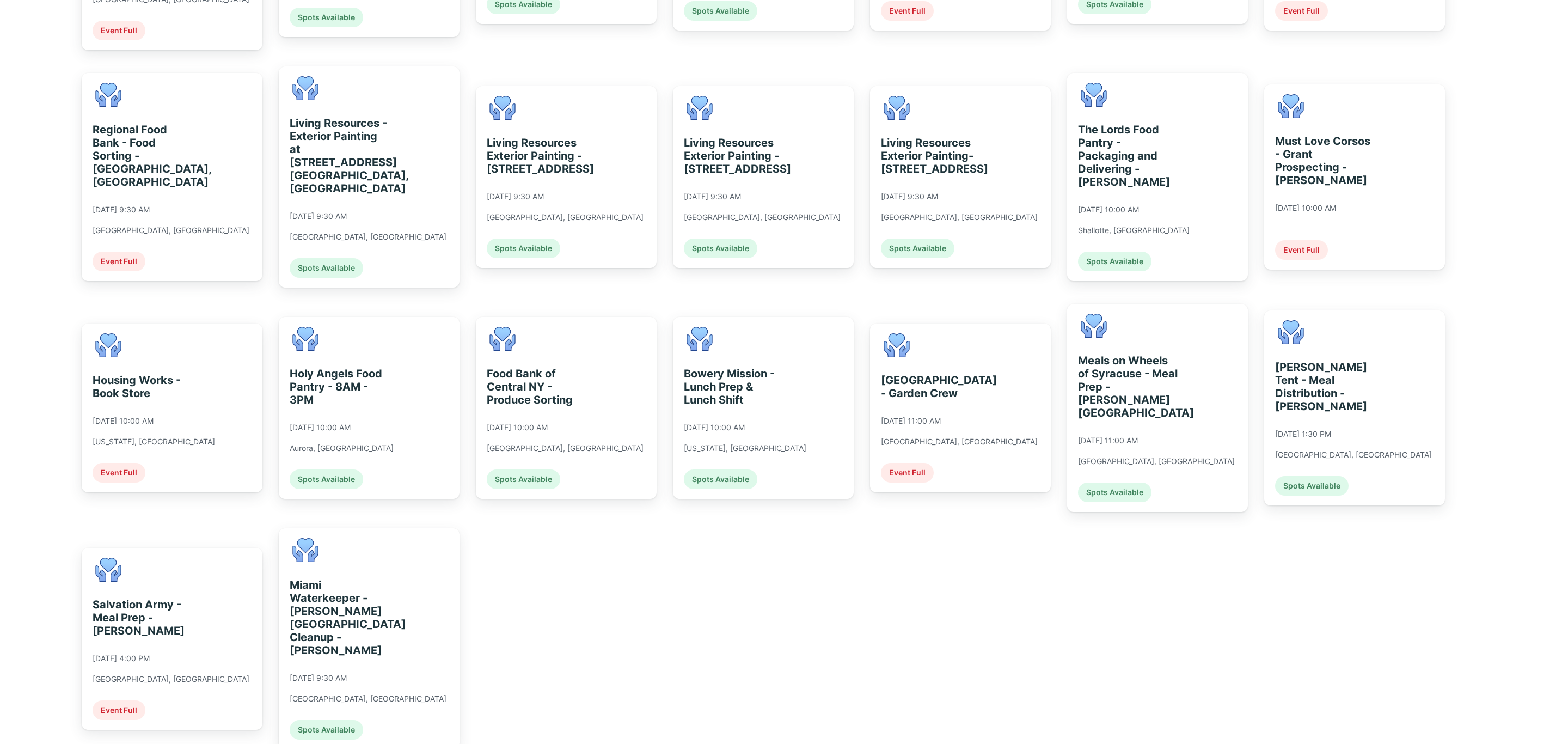
scroll to position [177, 0]
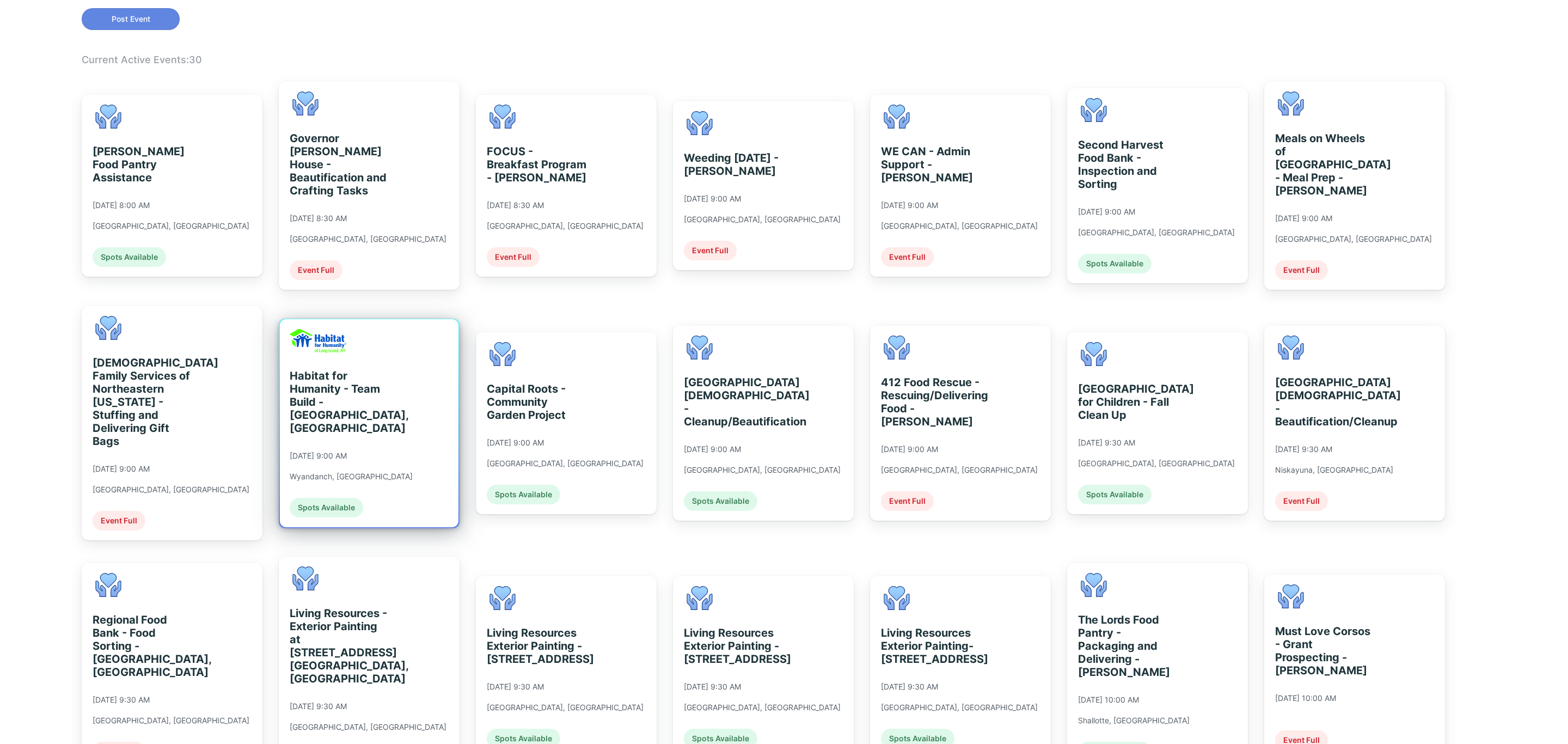
click at [360, 346] on div "Habitat for Humanity - Team Build - [GEOGRAPHIC_DATA], [GEOGRAPHIC_DATA] [DATE]…" at bounding box center [351, 423] width 123 height 188
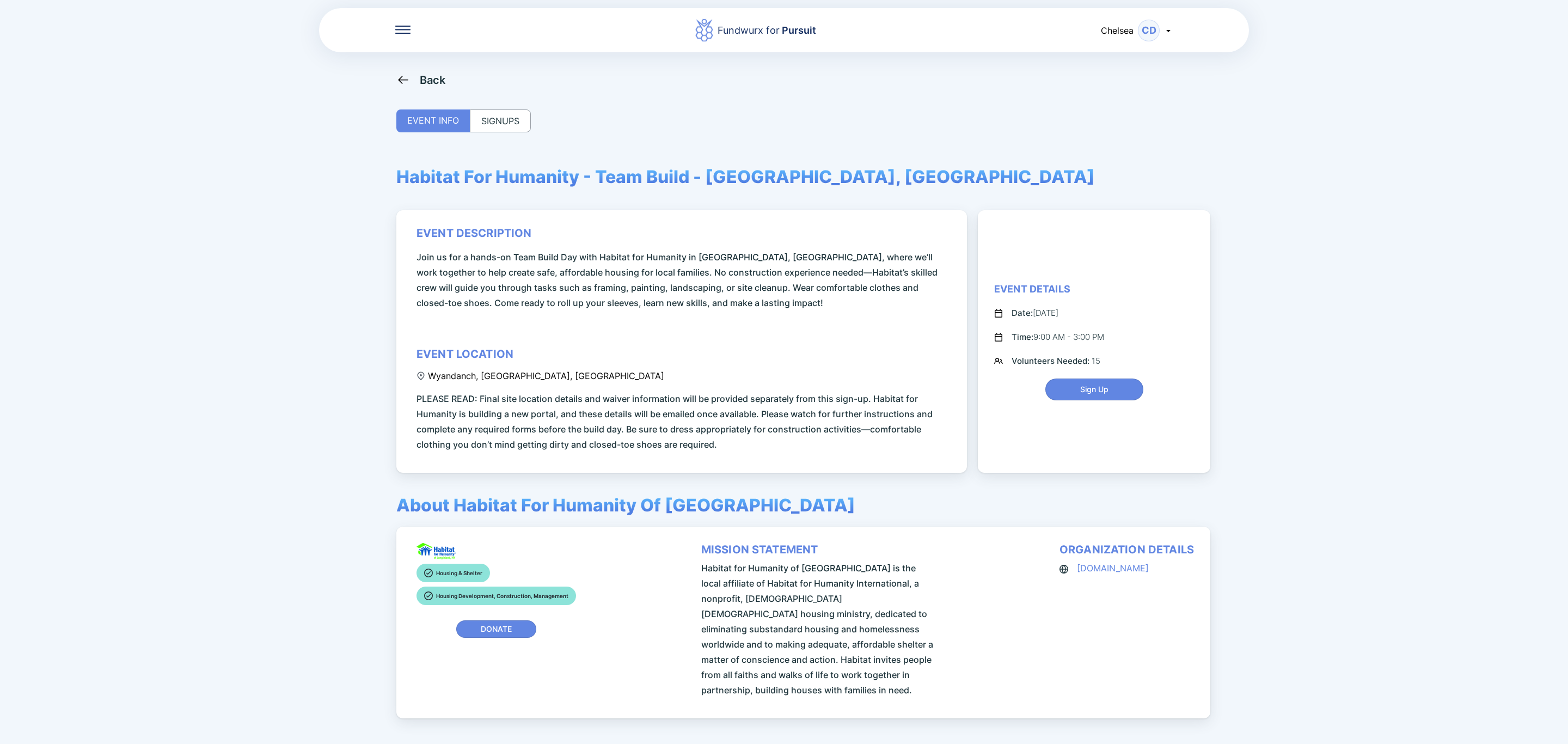
click at [510, 126] on div "SIGNUPS" at bounding box center [500, 121] width 61 height 23
